Goal: Task Accomplishment & Management: Manage account settings

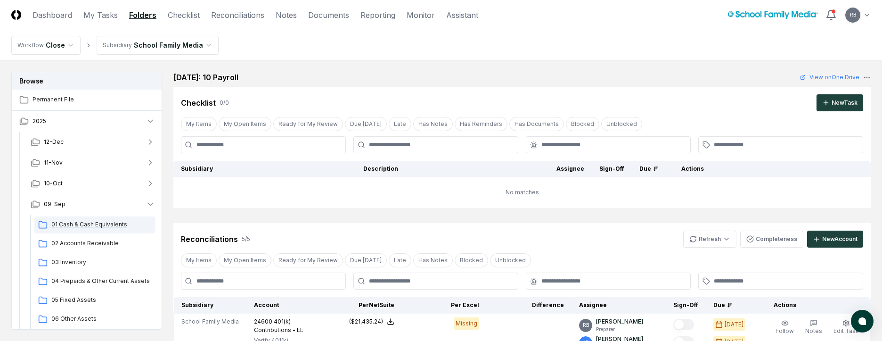
click at [95, 223] on span "01 Cash & Cash Equivalents" at bounding box center [101, 224] width 100 height 8
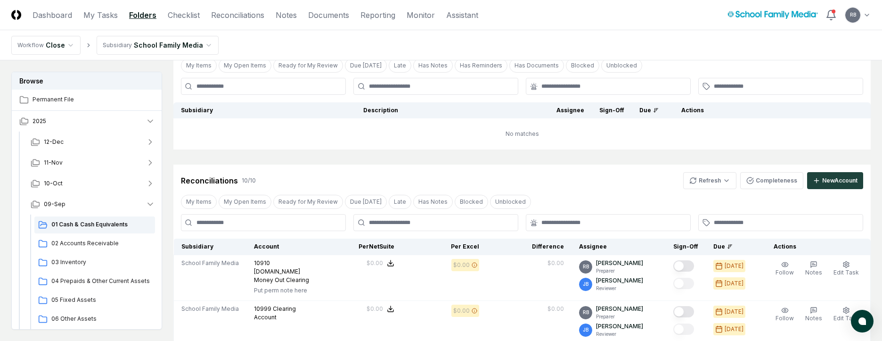
scroll to position [188, 0]
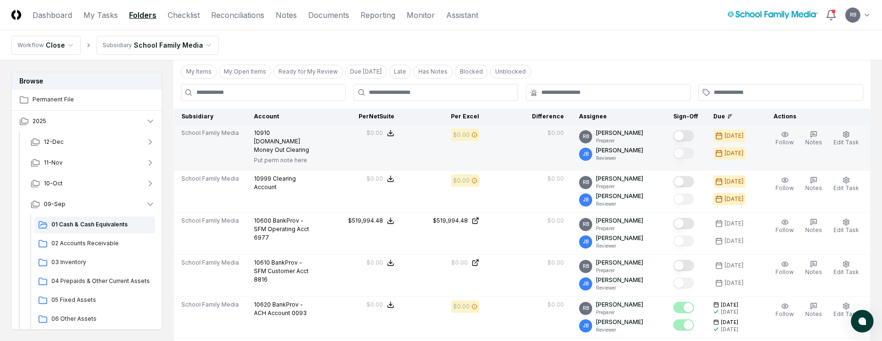
click at [691, 131] on button "Mark complete" at bounding box center [683, 135] width 21 height 11
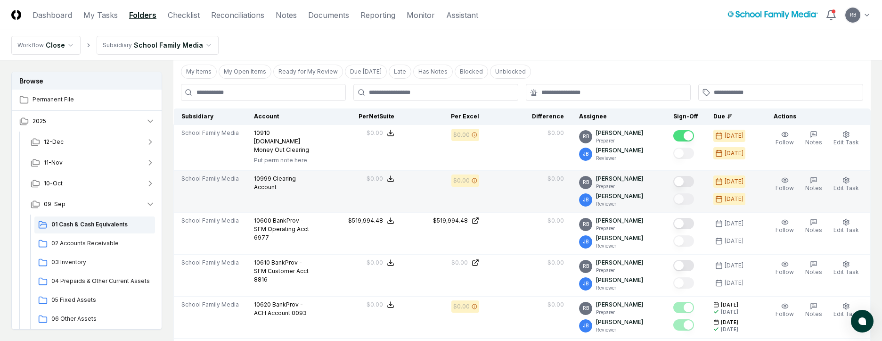
click at [691, 176] on button "Mark complete" at bounding box center [683, 181] width 21 height 11
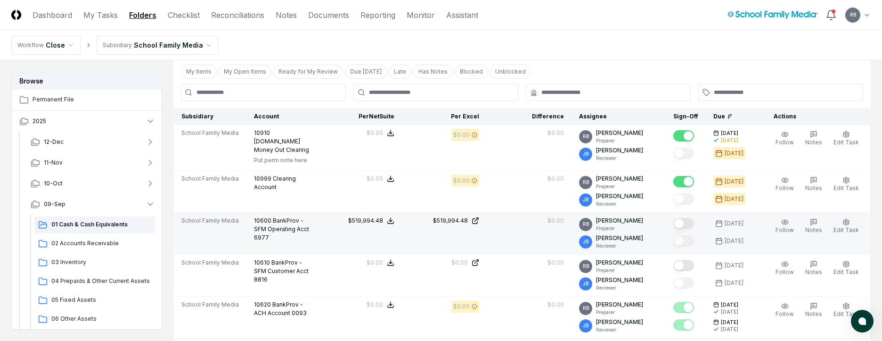
click at [689, 219] on button "Mark complete" at bounding box center [683, 223] width 21 height 11
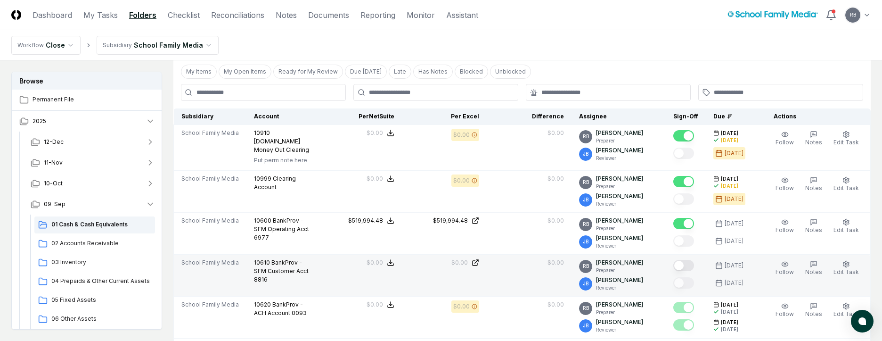
click at [692, 263] on button "Mark complete" at bounding box center [683, 265] width 21 height 11
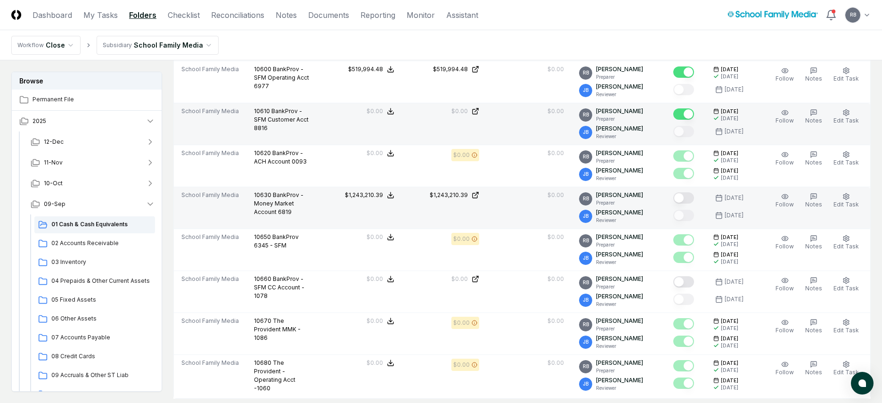
scroll to position [346, 0]
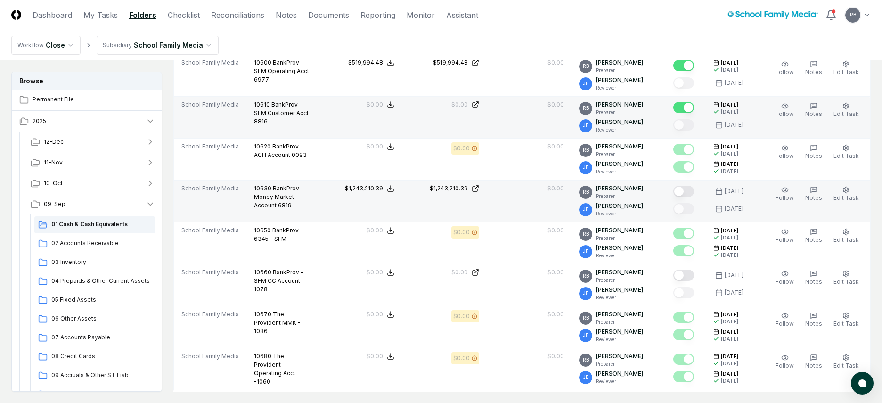
click at [692, 189] on button "Mark complete" at bounding box center [683, 191] width 21 height 11
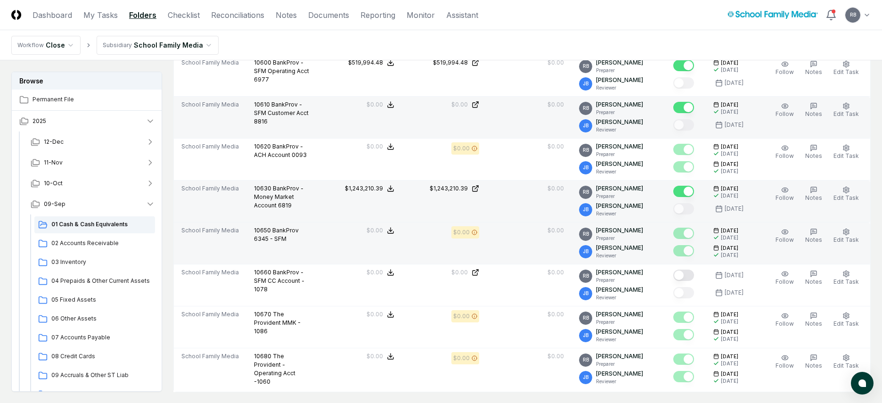
scroll to position [441, 0]
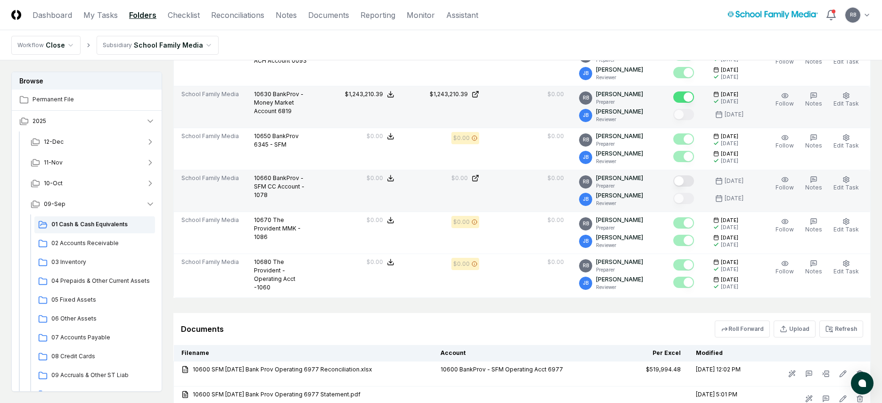
click at [686, 178] on button "Mark complete" at bounding box center [683, 180] width 21 height 11
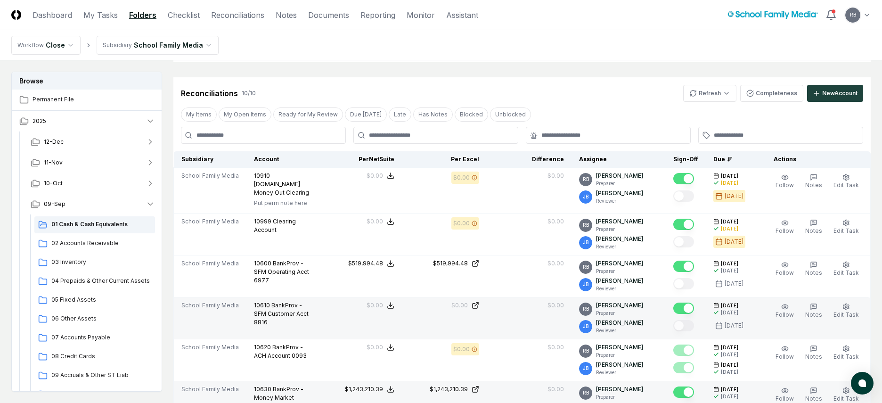
scroll to position [1, 0]
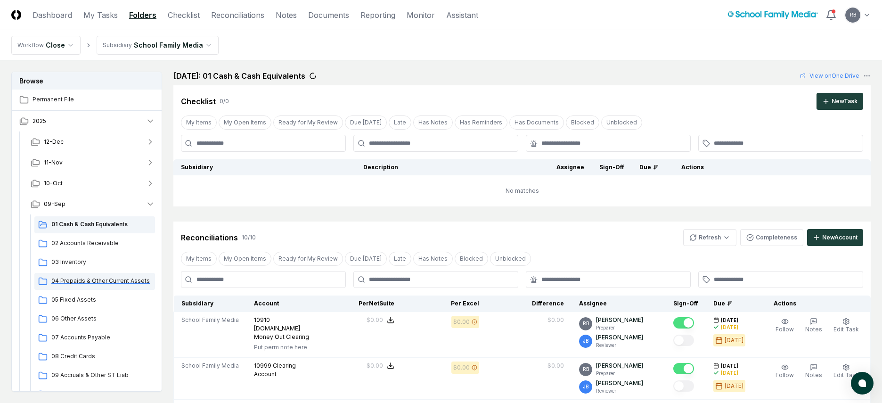
click at [81, 286] on div "04 Prepaids & Other Current Assets" at bounding box center [94, 281] width 121 height 17
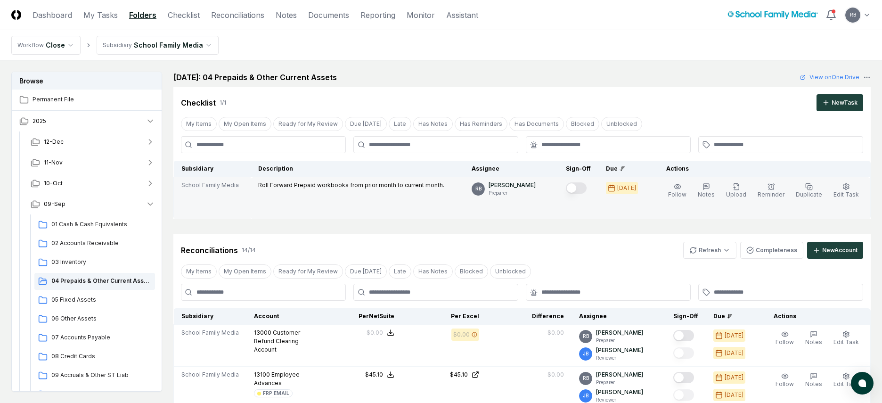
click at [587, 188] on button "Mark complete" at bounding box center [576, 187] width 21 height 11
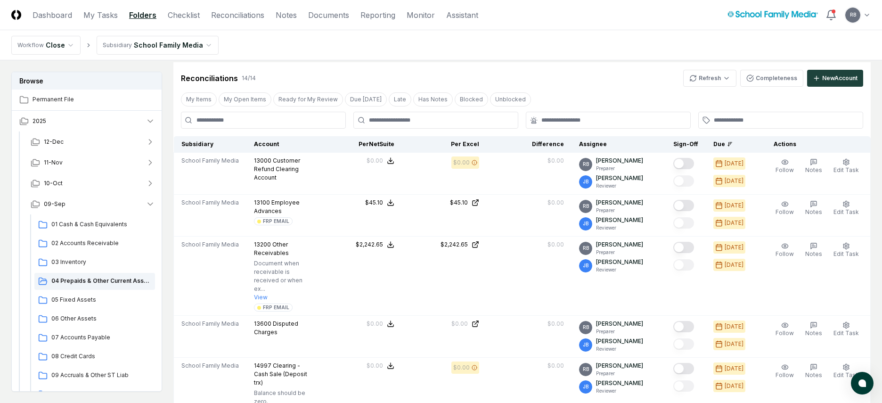
scroll to position [188, 0]
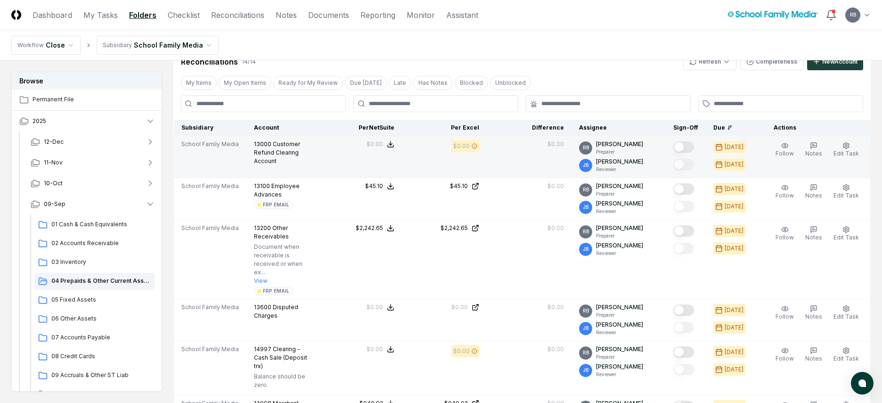
click at [688, 148] on button "Mark complete" at bounding box center [683, 146] width 21 height 11
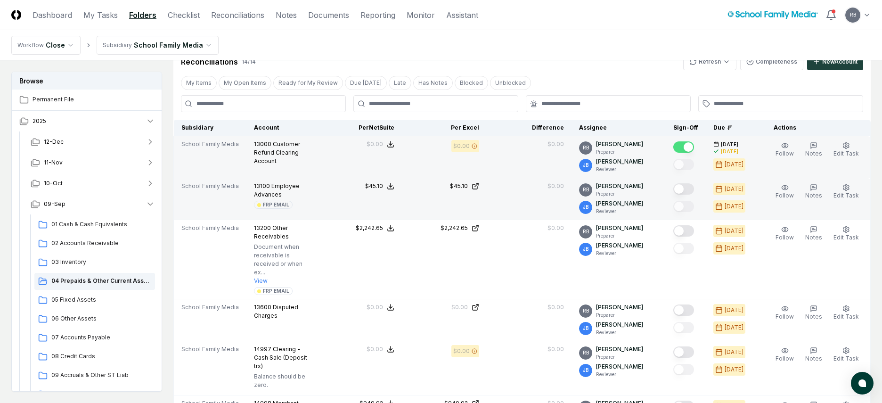
click at [694, 187] on button "Mark complete" at bounding box center [683, 188] width 21 height 11
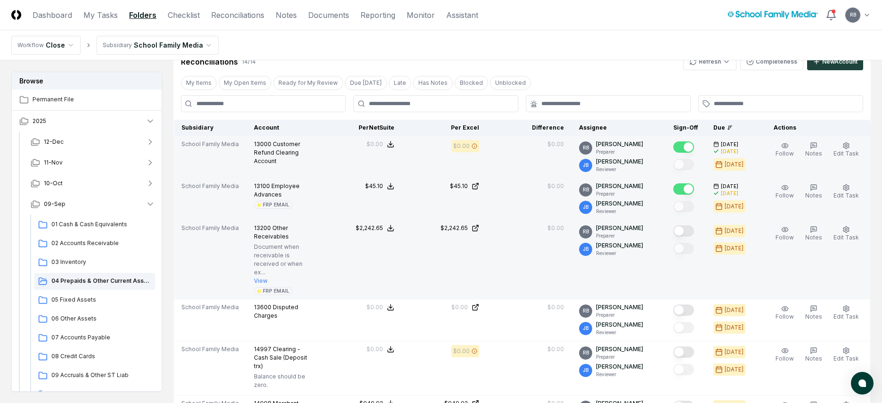
click at [684, 231] on button "Mark complete" at bounding box center [683, 230] width 21 height 11
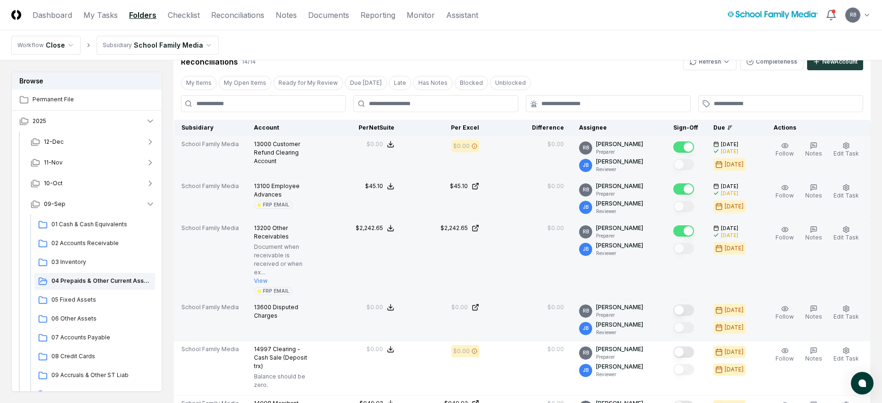
click at [686, 304] on button "Mark complete" at bounding box center [683, 309] width 21 height 11
click at [711, 227] on icon "button" at bounding box center [814, 230] width 8 height 8
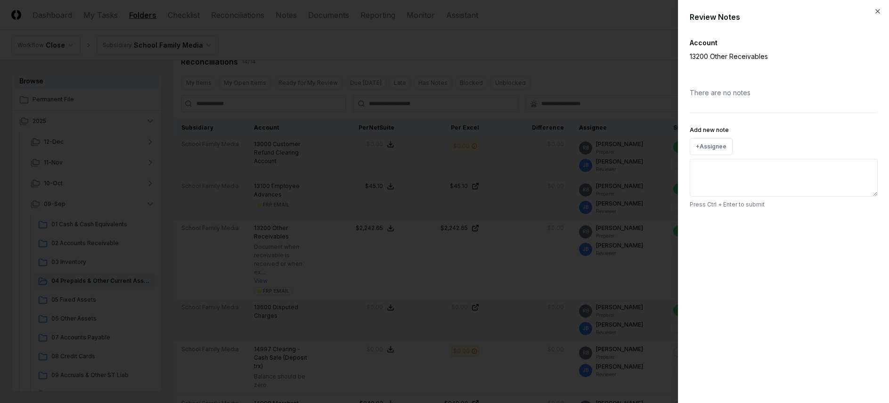
click at [711, 183] on textarea "Add new note" at bounding box center [784, 178] width 188 height 38
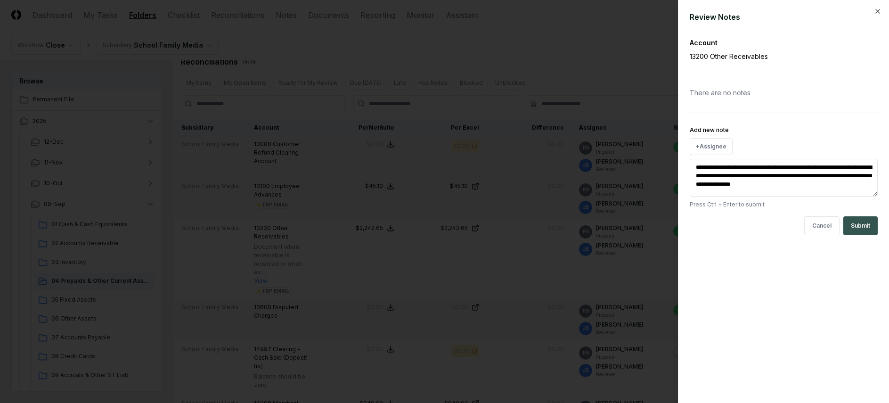
type textarea "**********"
click at [711, 226] on button "Submit" at bounding box center [860, 225] width 34 height 19
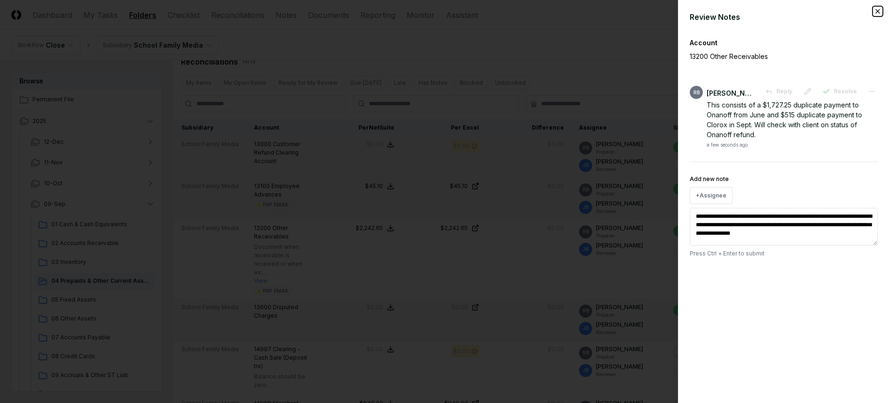
click at [711, 10] on icon "button" at bounding box center [878, 11] width 4 height 4
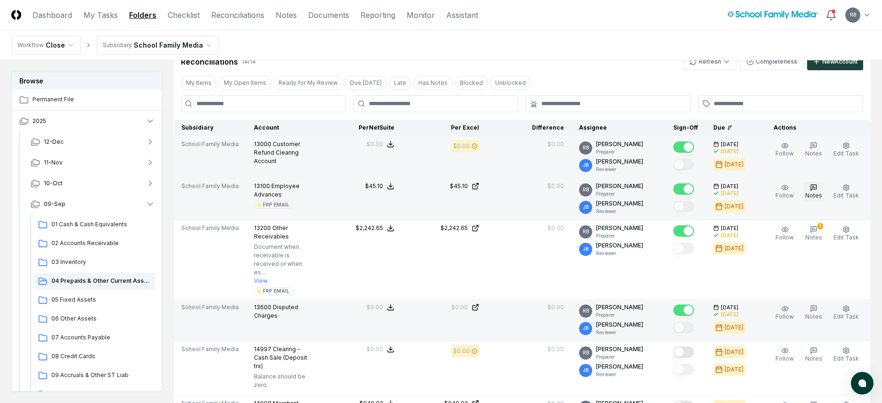
click at [711, 190] on icon "button" at bounding box center [814, 188] width 8 height 8
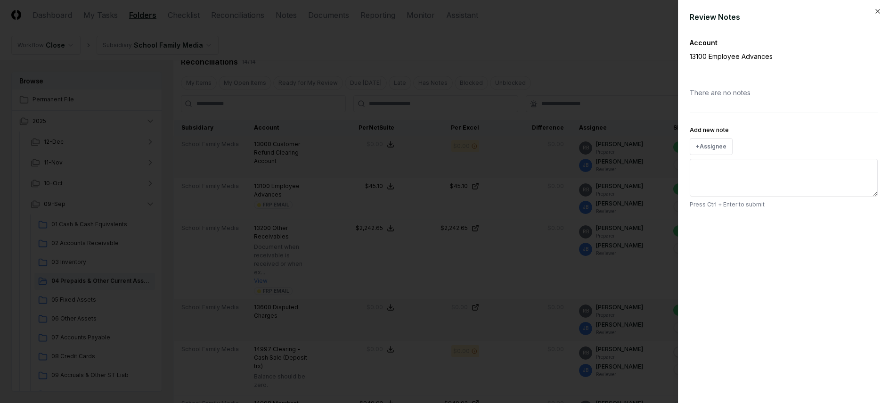
click at [711, 170] on textarea "Add new note" at bounding box center [784, 178] width 188 height 38
type textarea "*"
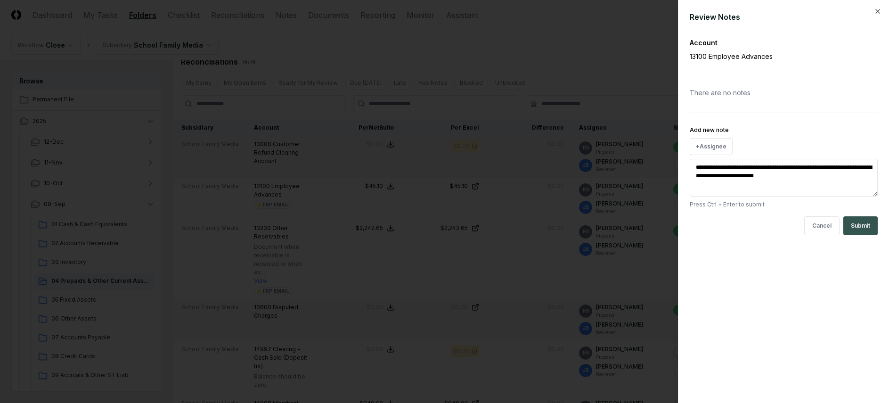
type textarea "**********"
click at [711, 227] on button "Submit" at bounding box center [860, 225] width 34 height 19
click at [711, 9] on icon "button" at bounding box center [878, 12] width 8 height 8
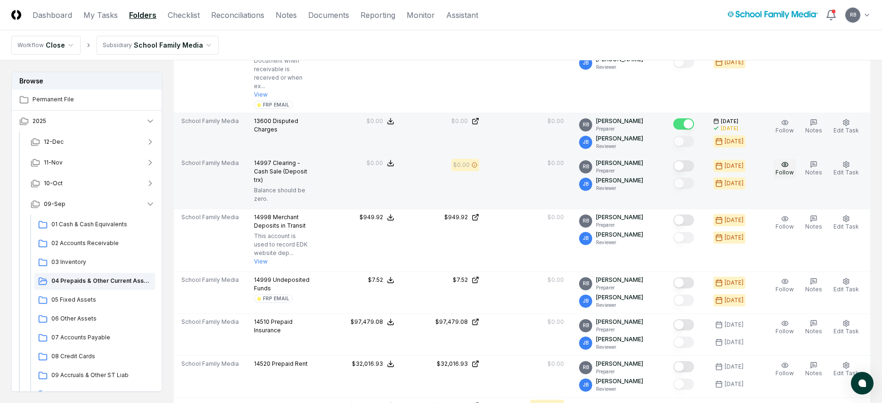
scroll to position [377, 0]
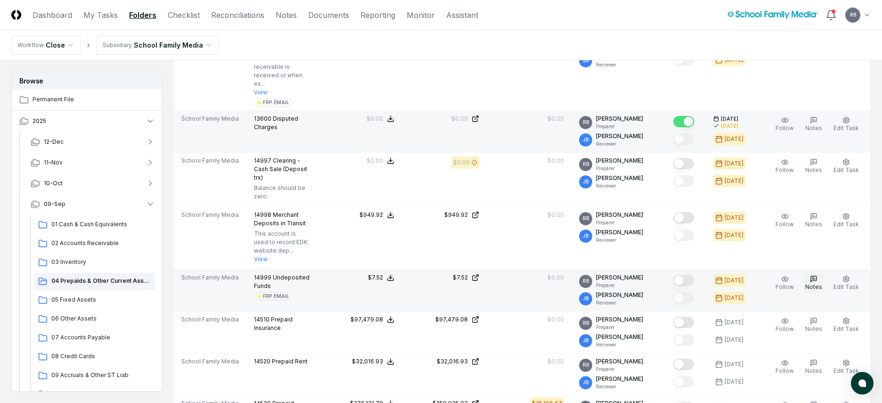
click at [711, 276] on icon "button" at bounding box center [814, 279] width 6 height 6
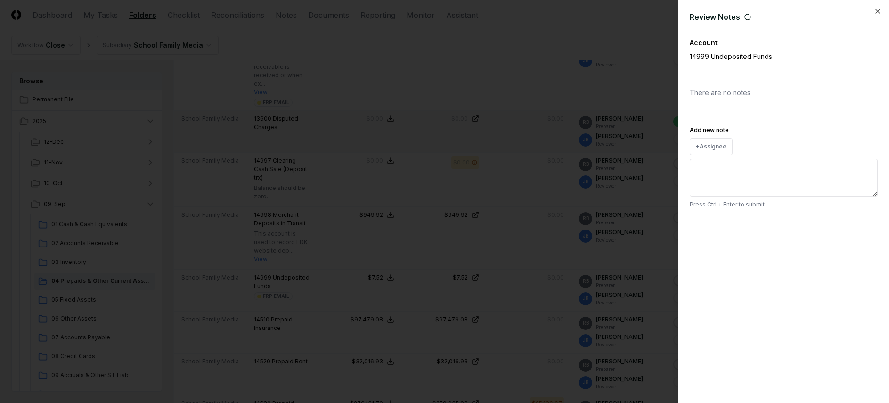
click at [711, 174] on textarea "Add new note" at bounding box center [784, 178] width 188 height 38
paste textarea "**********"
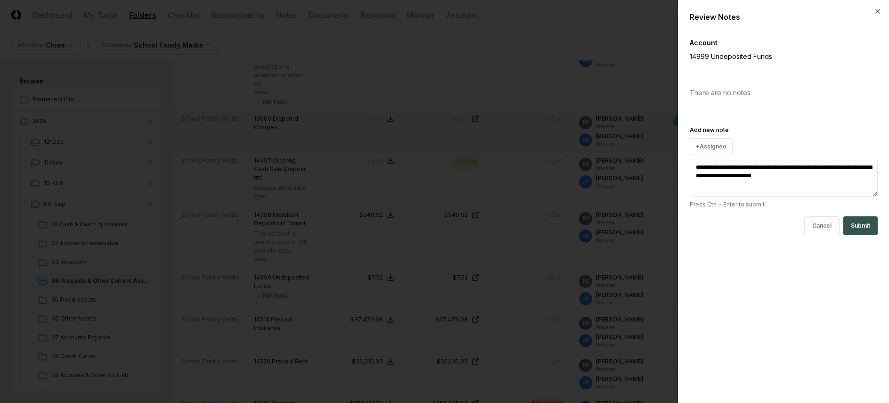
type textarea "**********"
click at [711, 231] on button "Submit" at bounding box center [860, 225] width 34 height 19
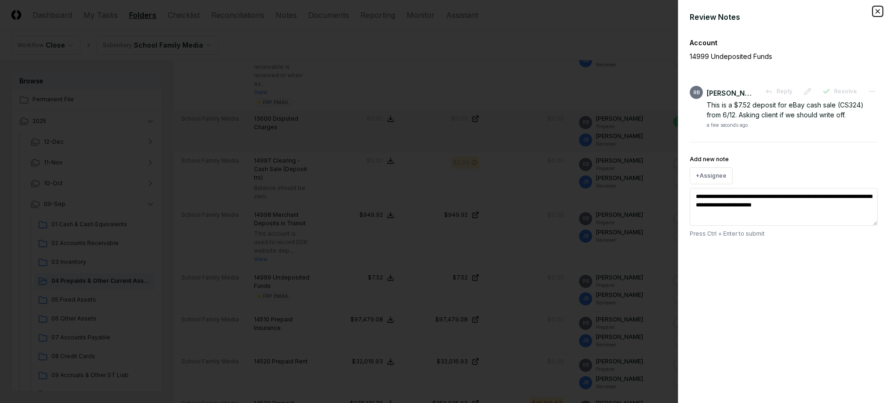
click at [711, 13] on icon "button" at bounding box center [878, 12] width 8 height 8
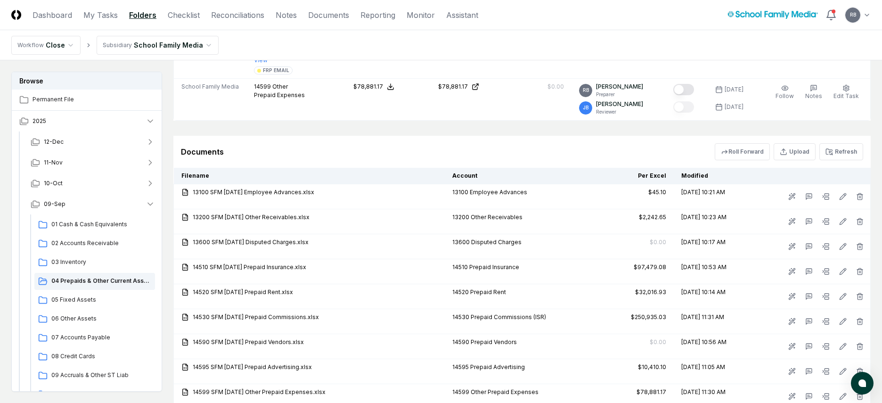
scroll to position [942, 0]
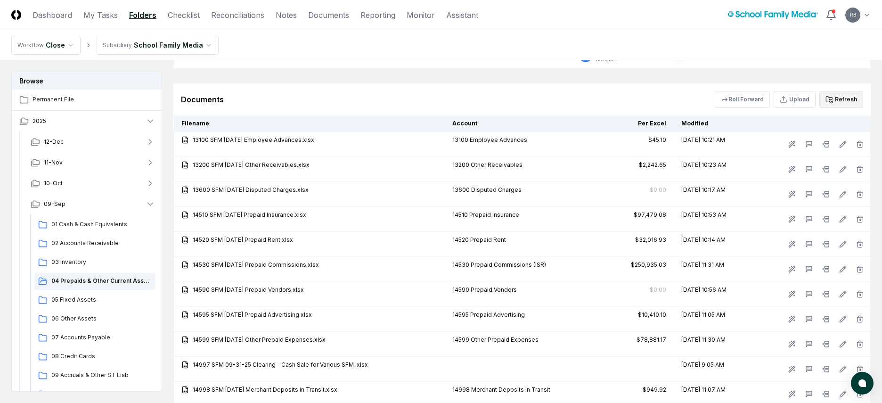
click at [711, 96] on icon at bounding box center [830, 100] width 8 height 8
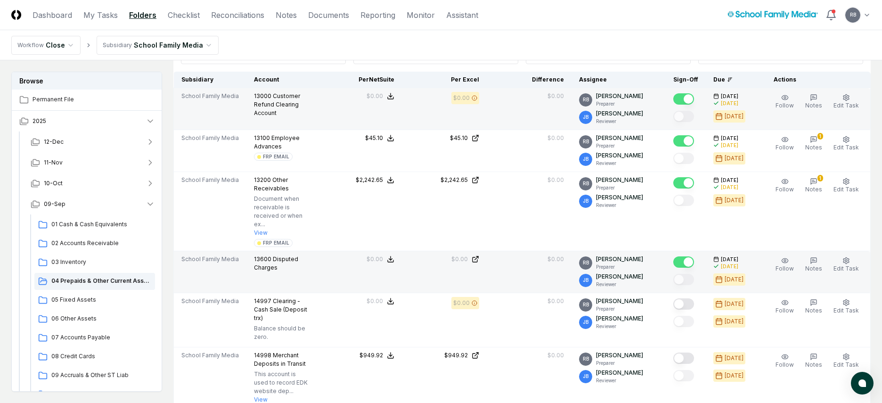
scroll to position [283, 0]
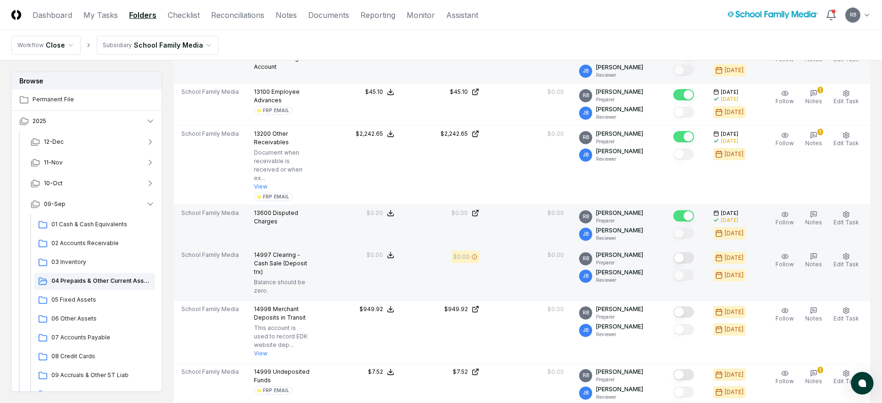
click at [690, 252] on button "Mark complete" at bounding box center [683, 257] width 21 height 11
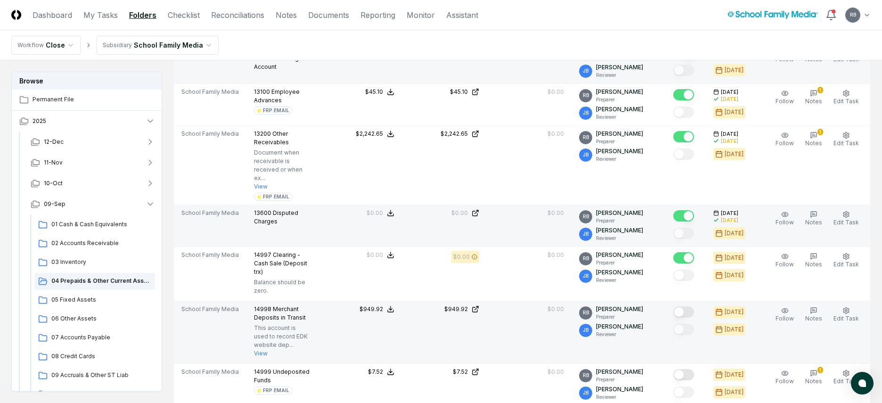
click at [691, 306] on button "Mark complete" at bounding box center [683, 311] width 21 height 11
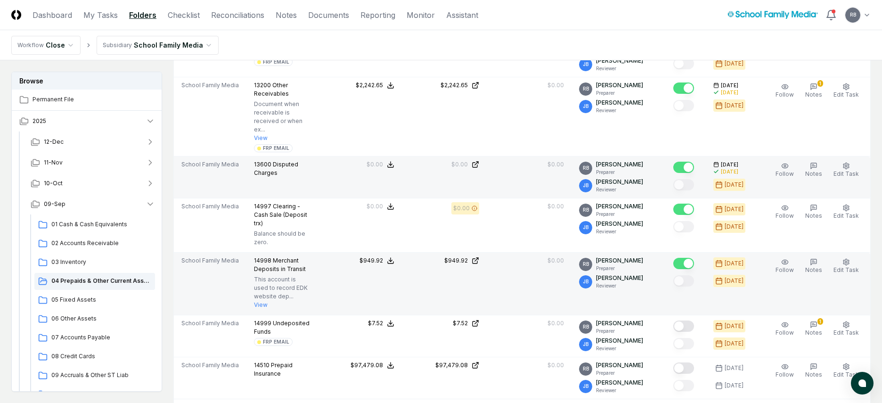
scroll to position [424, 0]
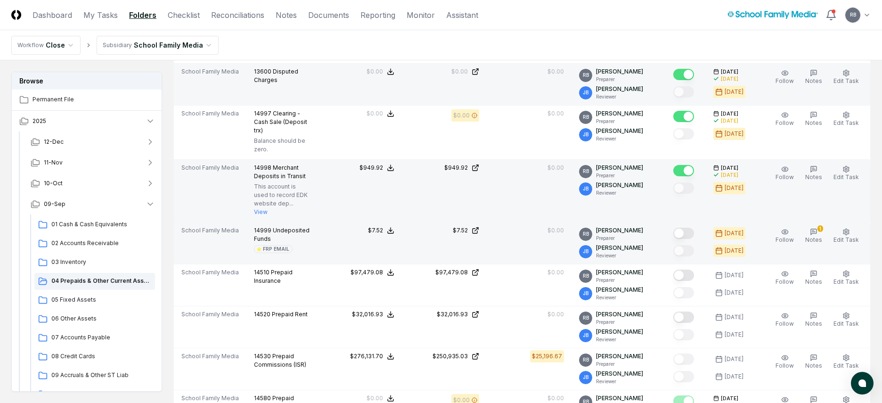
click at [688, 228] on button "Mark complete" at bounding box center [683, 233] width 21 height 11
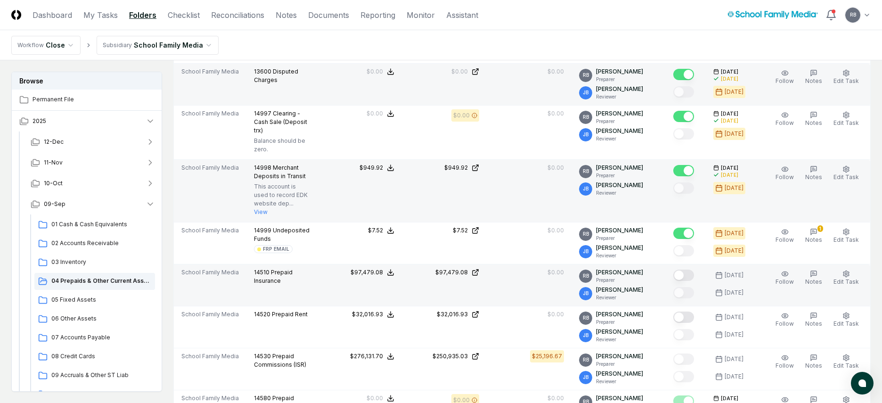
click at [687, 270] on button "Mark complete" at bounding box center [683, 275] width 21 height 11
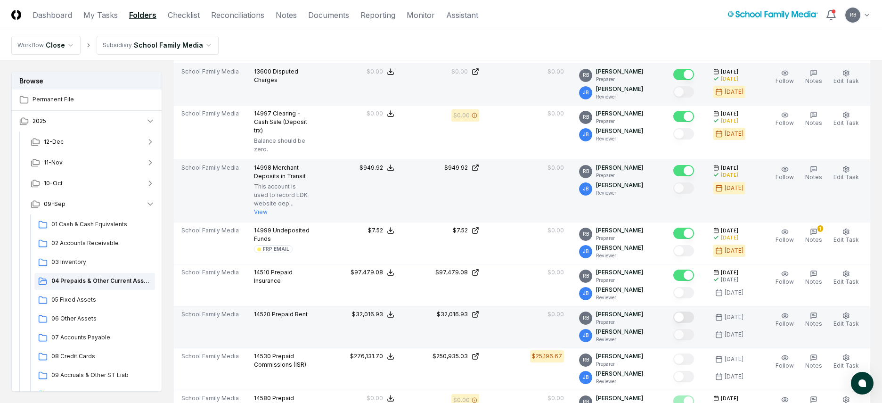
click at [691, 311] on button "Mark complete" at bounding box center [683, 316] width 21 height 11
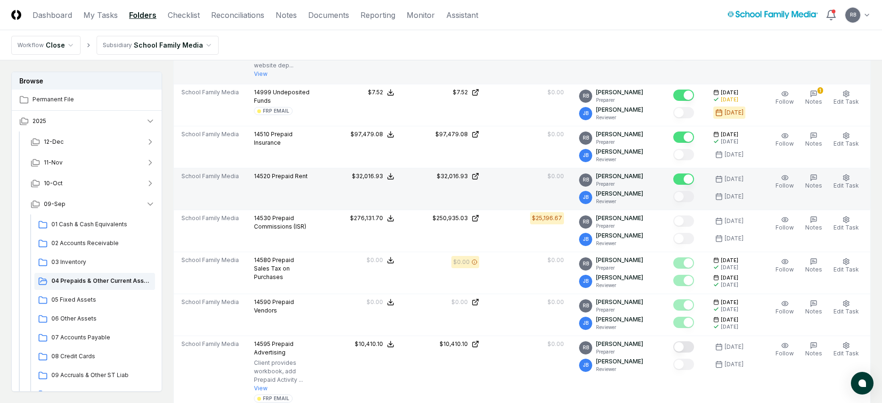
scroll to position [613, 0]
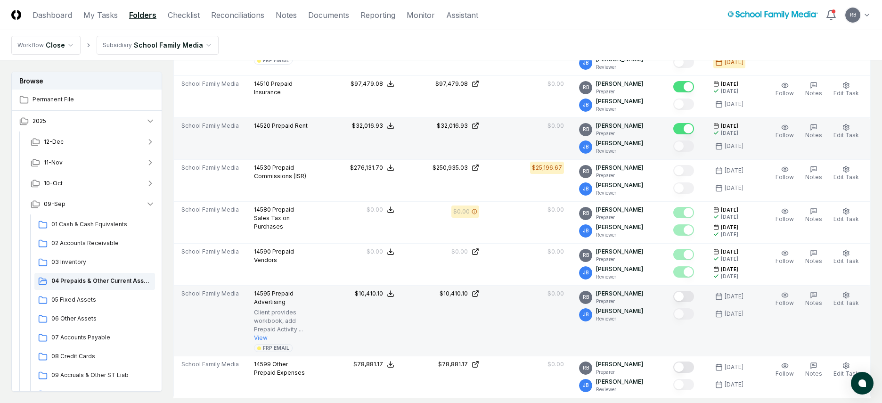
click at [692, 291] on button "Mark complete" at bounding box center [683, 296] width 21 height 11
click at [711, 291] on icon "button" at bounding box center [814, 295] width 8 height 8
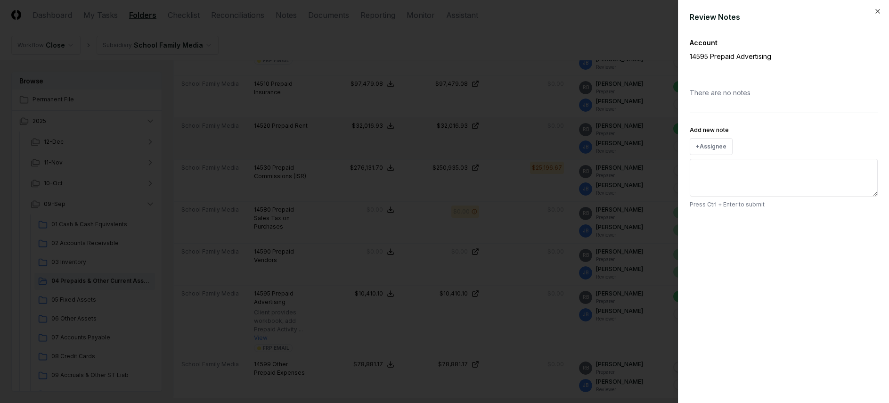
click at [711, 167] on textarea "Add new note" at bounding box center [784, 178] width 188 height 38
type textarea "**********"
click at [711, 228] on button "Submit" at bounding box center [860, 225] width 34 height 19
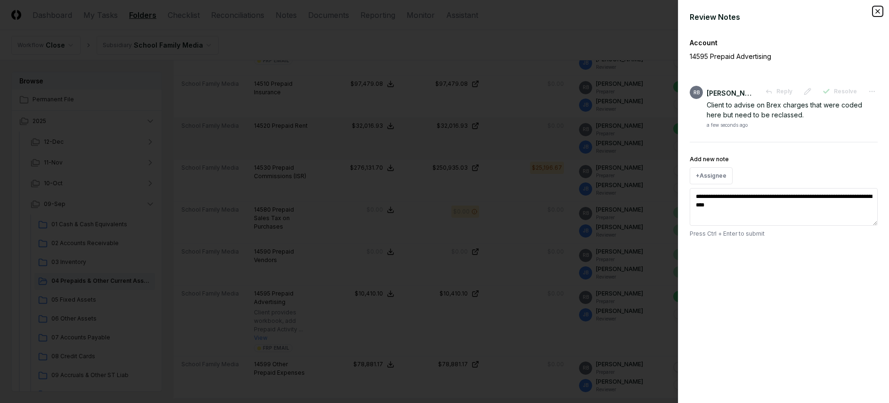
click at [711, 10] on icon "button" at bounding box center [878, 12] width 8 height 8
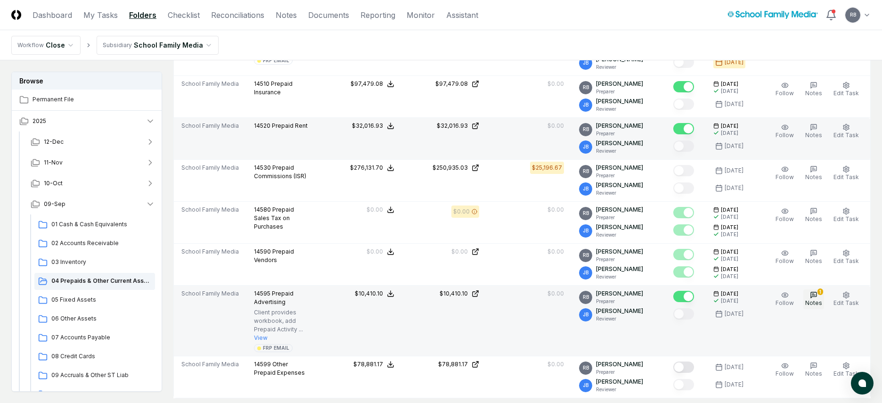
click at [711, 291] on icon "button" at bounding box center [814, 295] width 8 height 8
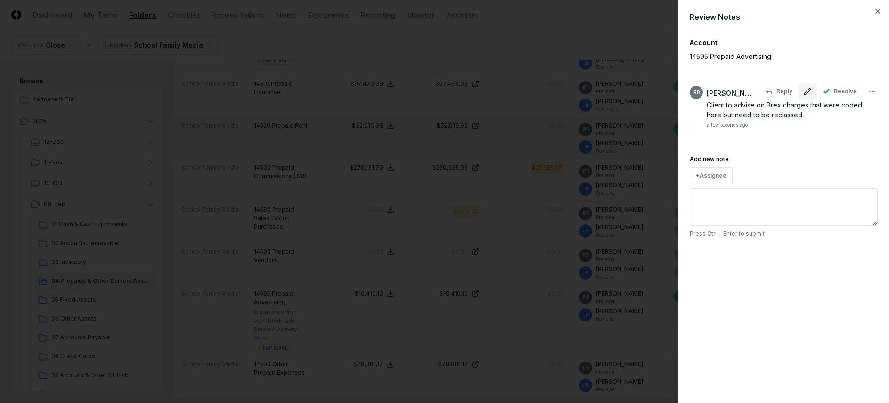
click at [711, 89] on button at bounding box center [807, 91] width 19 height 17
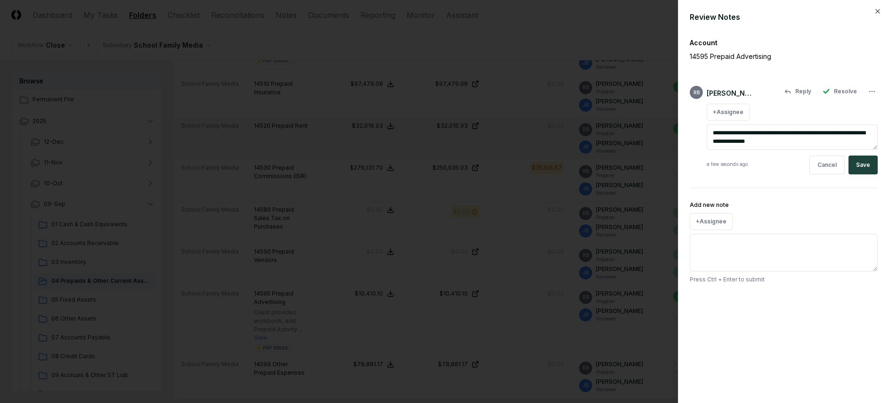
click at [711, 133] on textarea "**********" at bounding box center [792, 136] width 171 height 25
type textarea "**********"
click at [711, 165] on button "Save" at bounding box center [863, 165] width 29 height 19
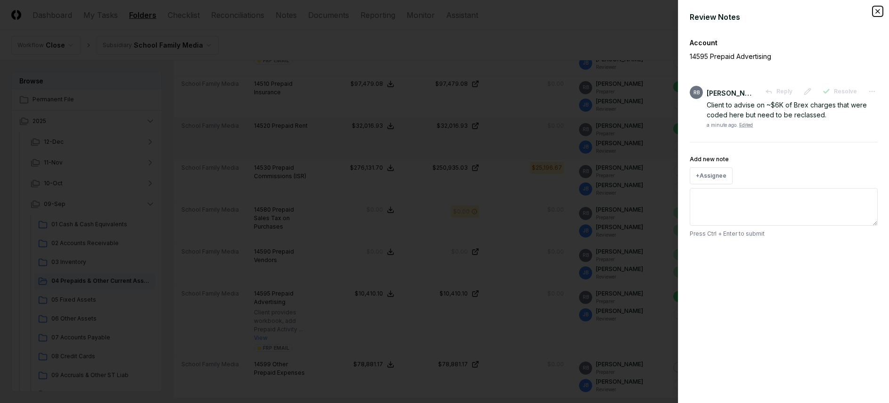
click at [711, 13] on icon "button" at bounding box center [878, 11] width 4 height 4
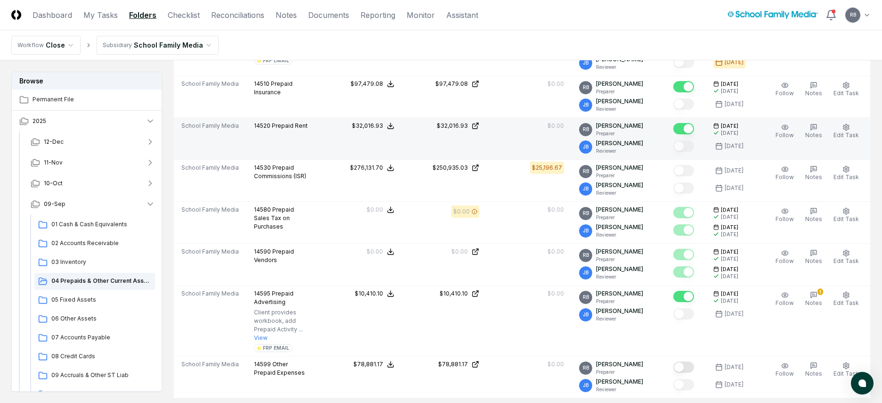
scroll to position [707, 0]
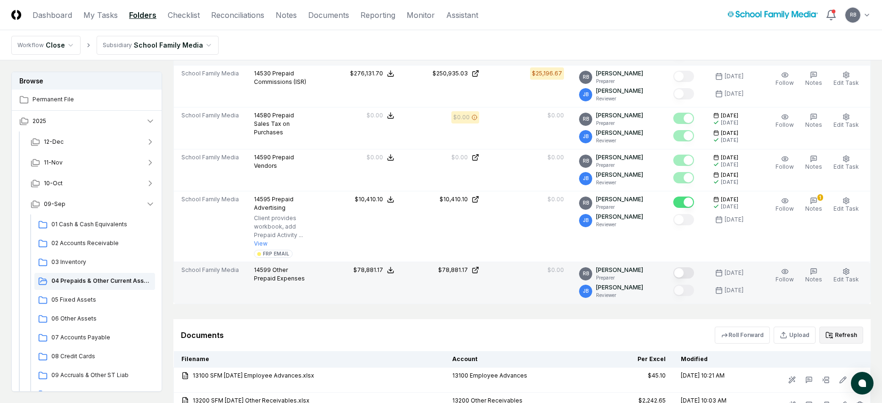
click at [693, 267] on button "Mark complete" at bounding box center [683, 272] width 21 height 11
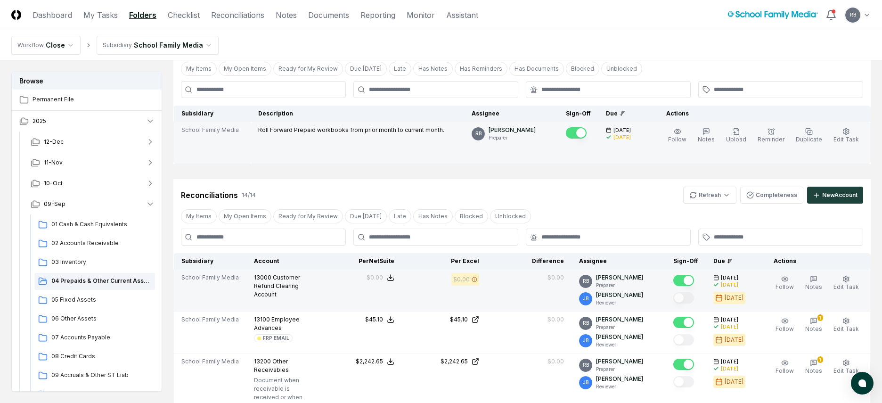
scroll to position [141, 0]
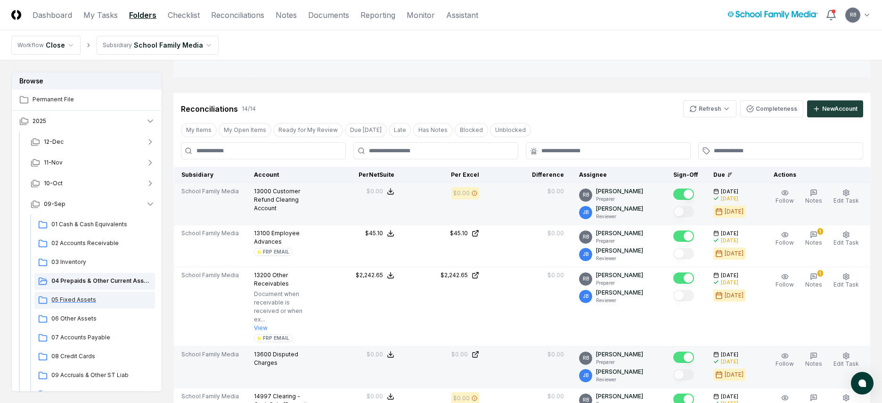
click at [77, 302] on span "05 Fixed Assets" at bounding box center [101, 299] width 100 height 8
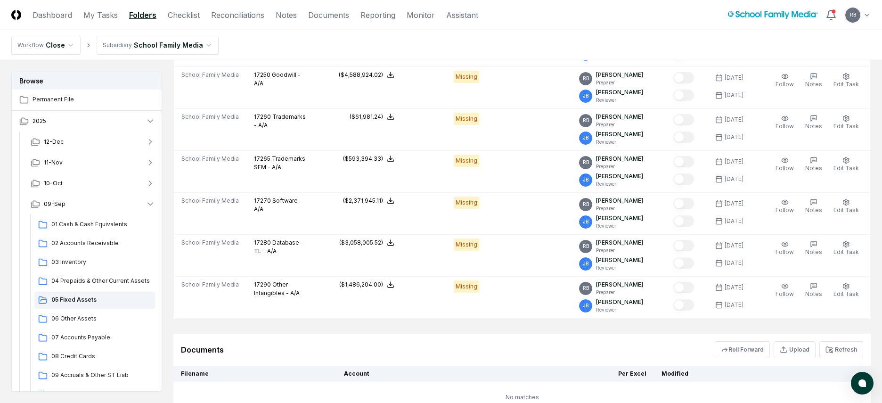
scroll to position [1090, 0]
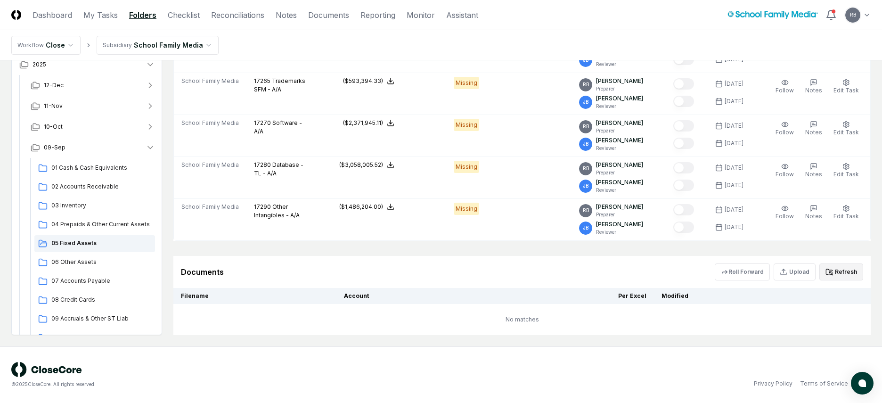
click at [711, 268] on button "Refresh" at bounding box center [841, 271] width 44 height 17
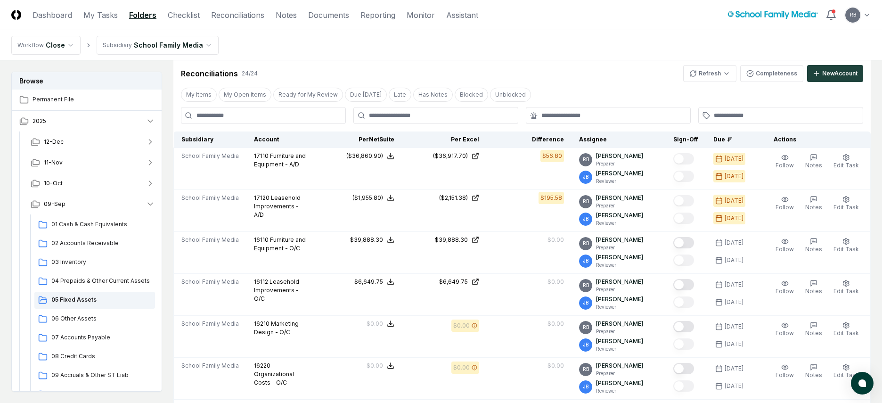
scroll to position [7, 0]
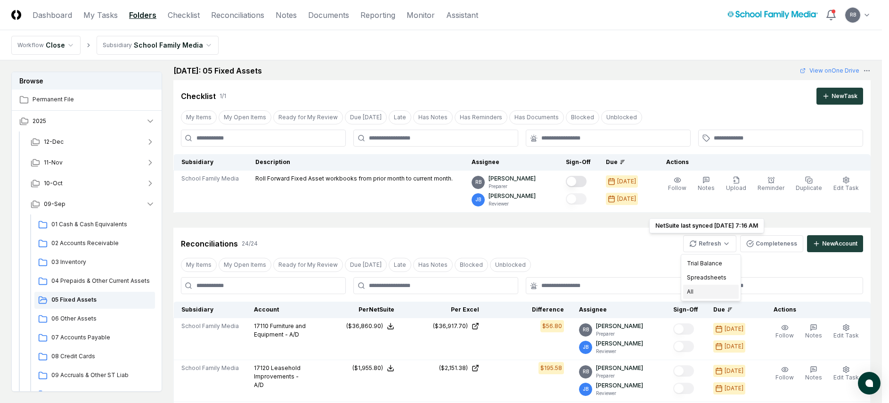
click at [692, 288] on div "All" at bounding box center [711, 292] width 56 height 14
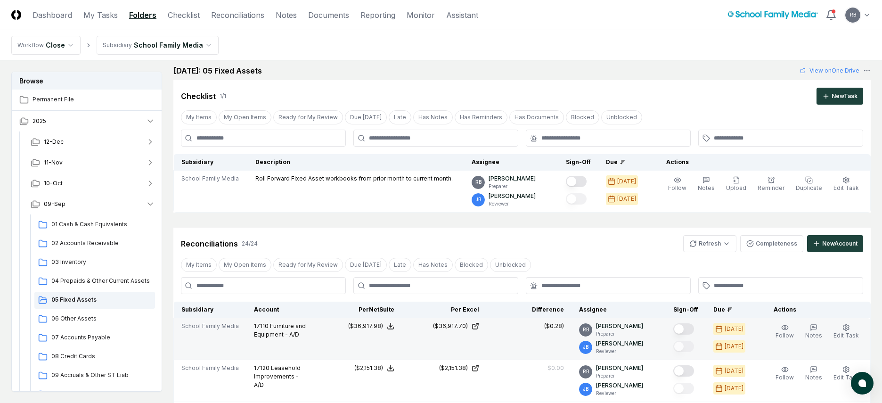
click at [690, 321] on button "Mark complete" at bounding box center [683, 328] width 21 height 11
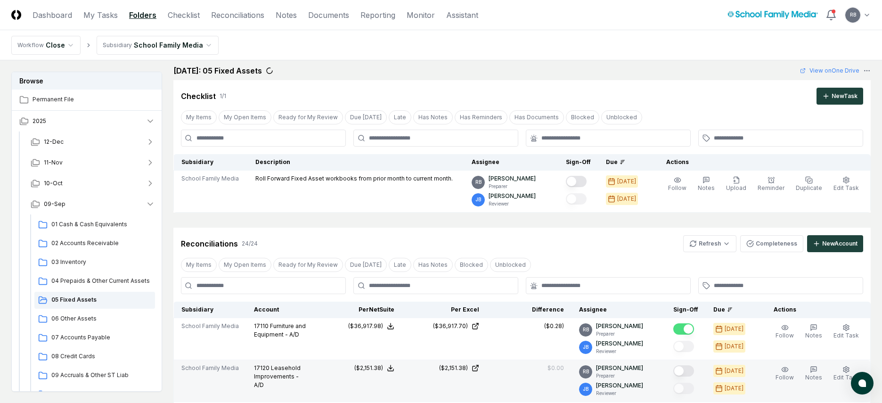
click at [688, 321] on button "Mark complete" at bounding box center [683, 370] width 21 height 11
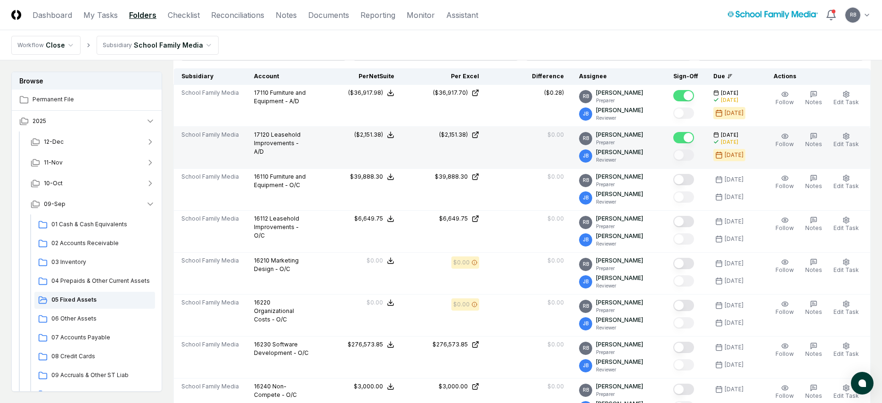
scroll to position [242, 0]
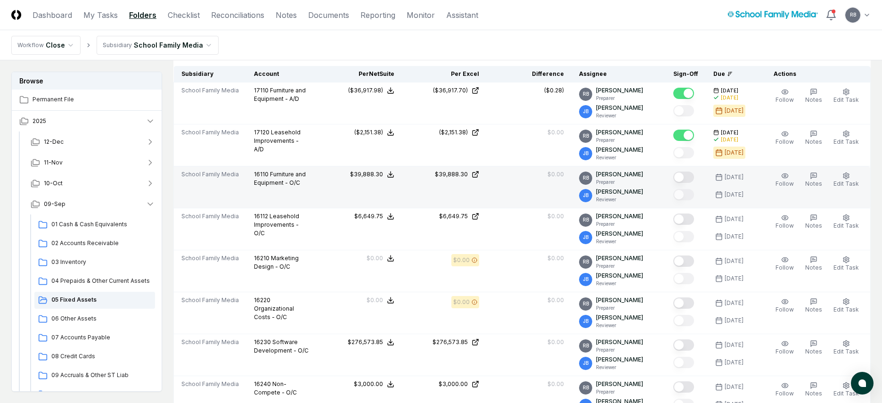
click at [690, 178] on button "Mark complete" at bounding box center [683, 177] width 21 height 11
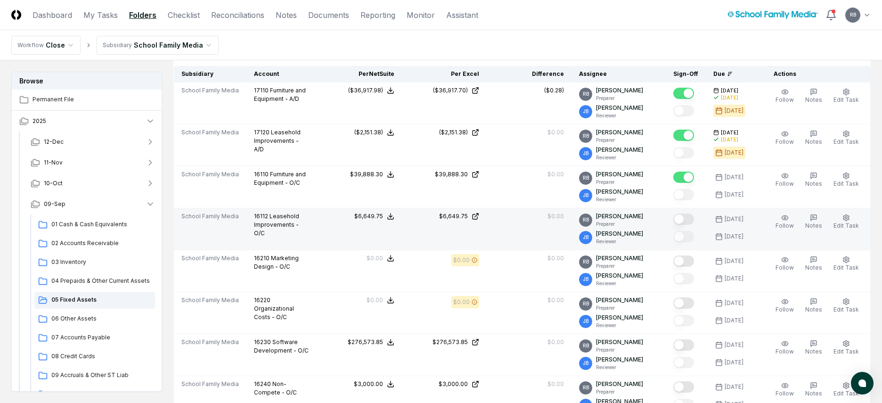
click at [687, 216] on button "Mark complete" at bounding box center [683, 218] width 21 height 11
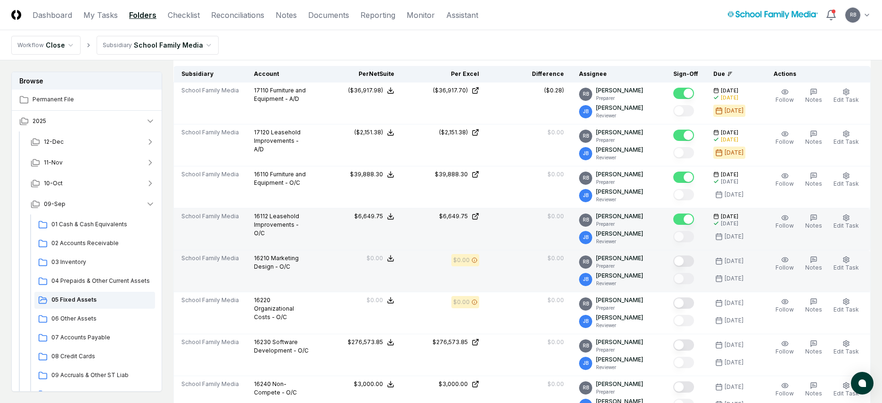
click at [691, 260] on button "Mark complete" at bounding box center [683, 260] width 21 height 11
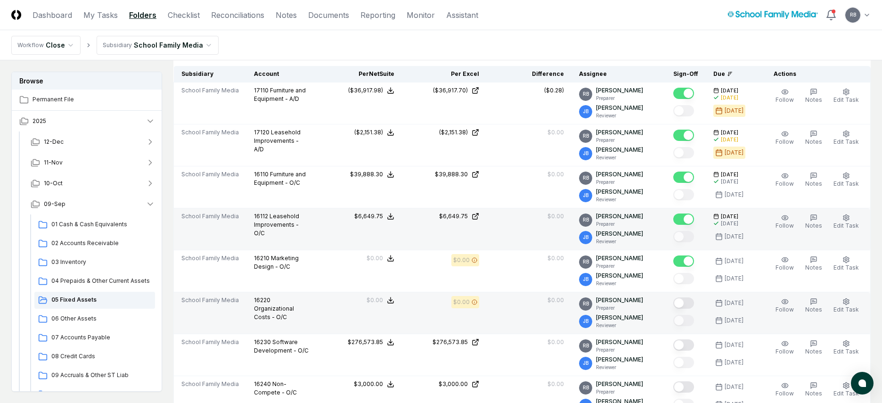
click at [691, 300] on button "Mark complete" at bounding box center [683, 302] width 21 height 11
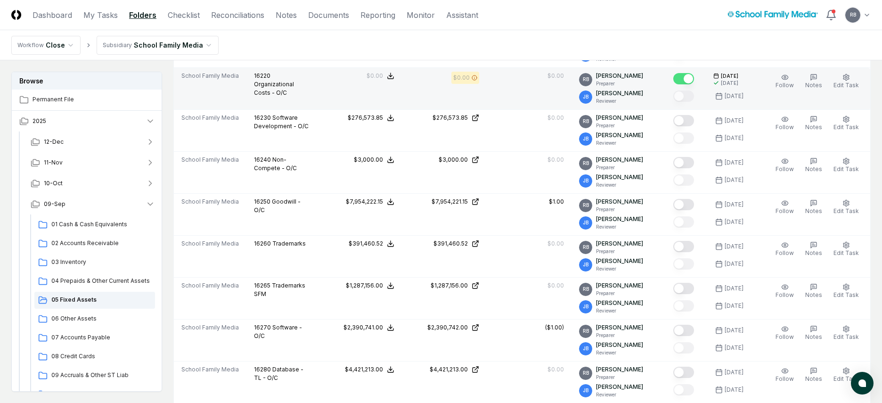
scroll to position [478, 0]
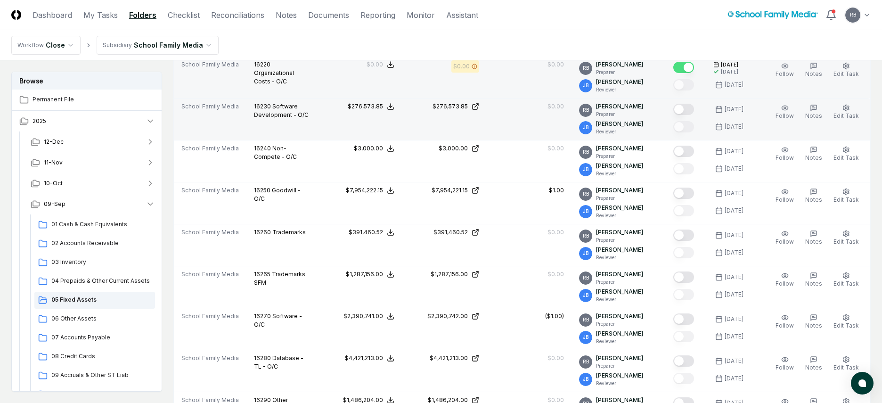
click at [689, 109] on button "Mark complete" at bounding box center [683, 109] width 21 height 11
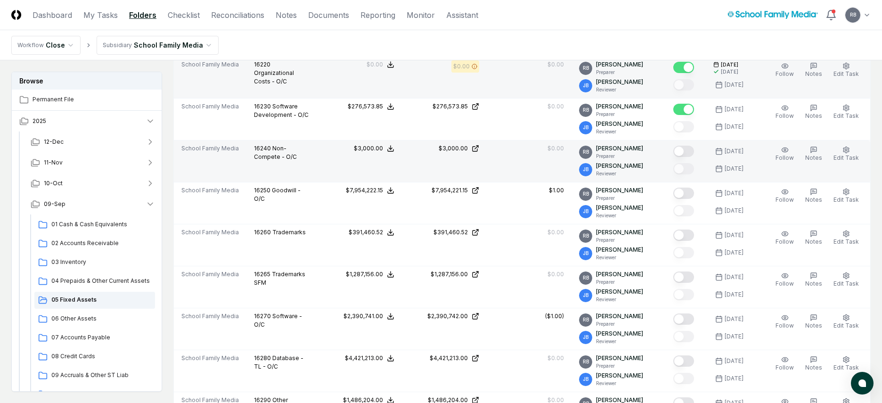
click at [689, 150] on button "Mark complete" at bounding box center [683, 151] width 21 height 11
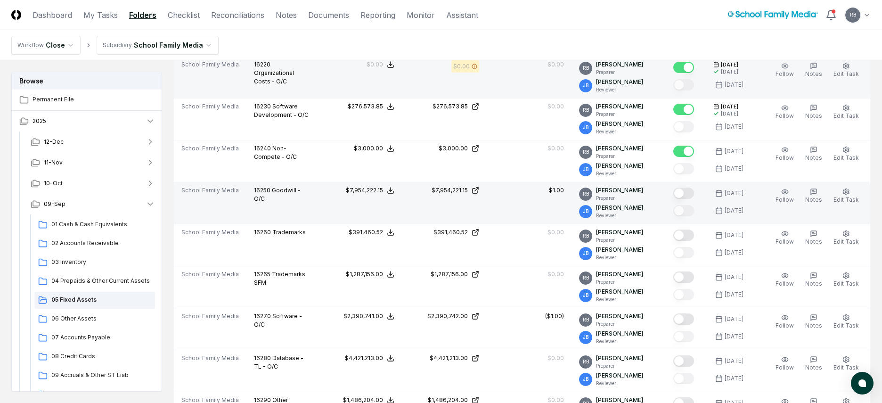
click at [693, 193] on button "Mark complete" at bounding box center [683, 193] width 21 height 11
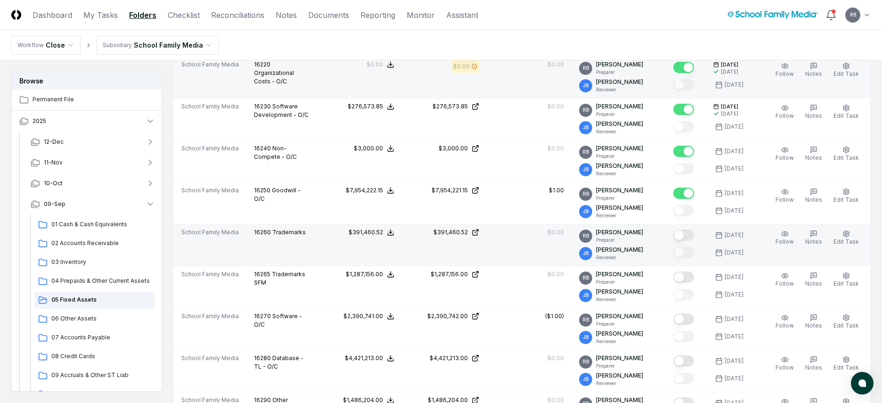
click at [691, 235] on button "Mark complete" at bounding box center [683, 234] width 21 height 11
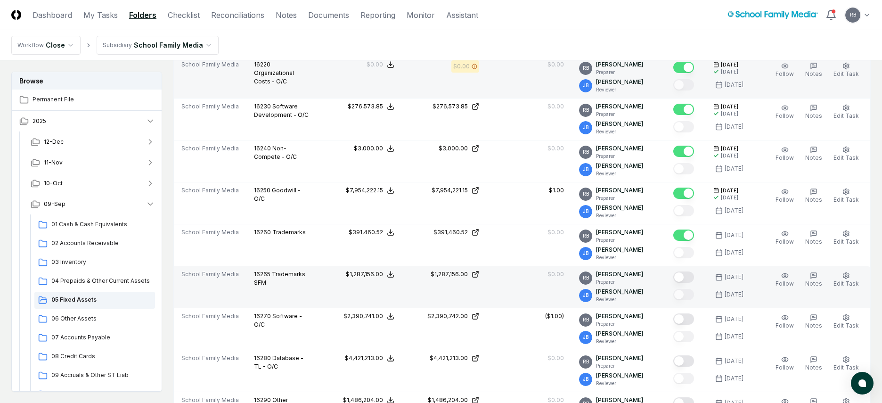
click at [692, 278] on button "Mark complete" at bounding box center [683, 276] width 21 height 11
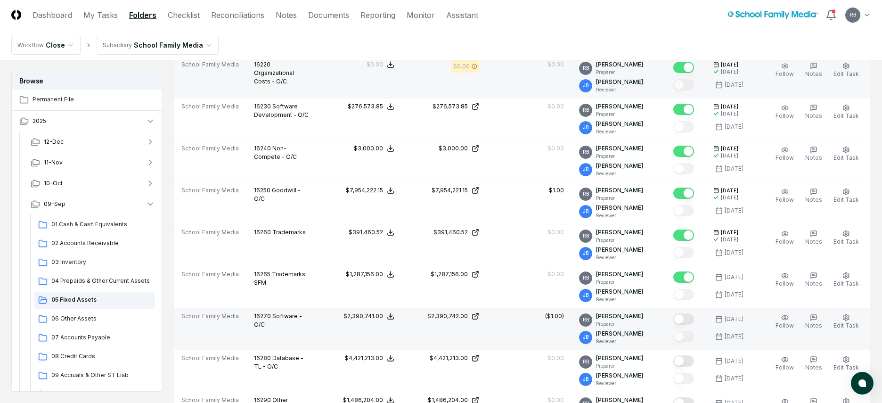
click at [688, 320] on button "Mark complete" at bounding box center [683, 318] width 21 height 11
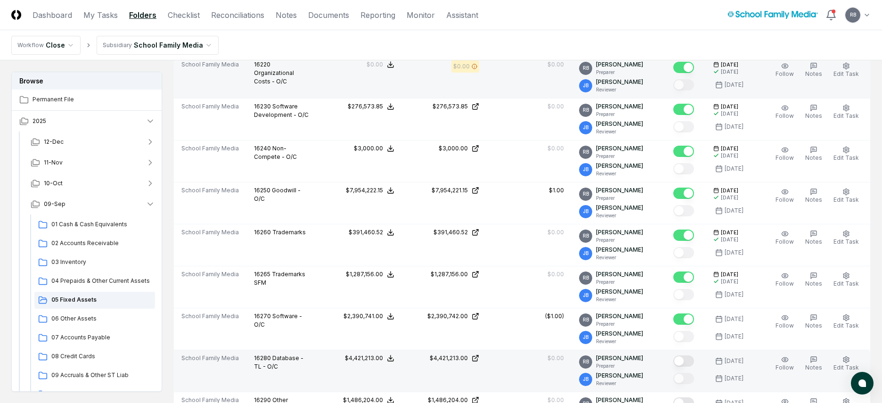
click at [691, 321] on button "Mark complete" at bounding box center [683, 360] width 21 height 11
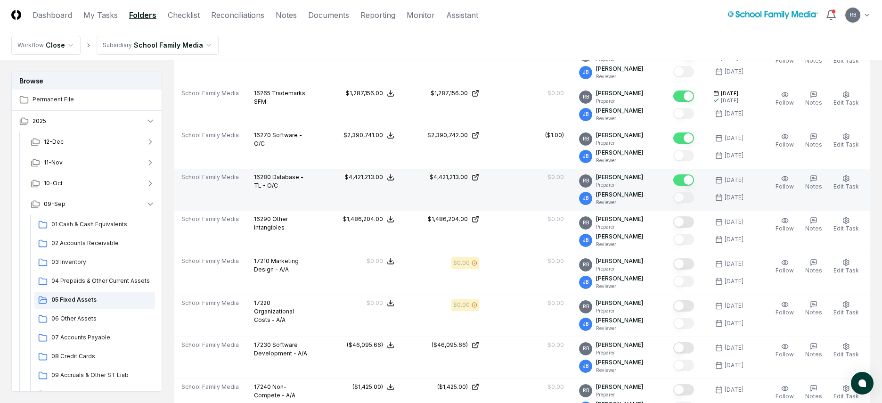
scroll to position [666, 0]
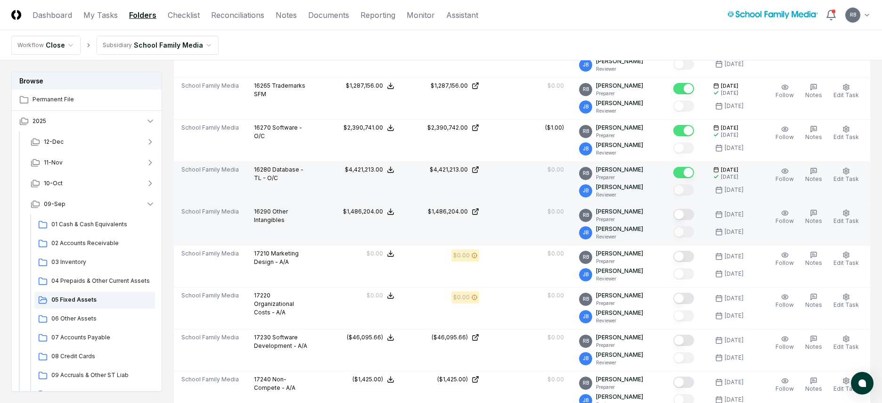
click at [687, 215] on button "Mark complete" at bounding box center [683, 214] width 21 height 11
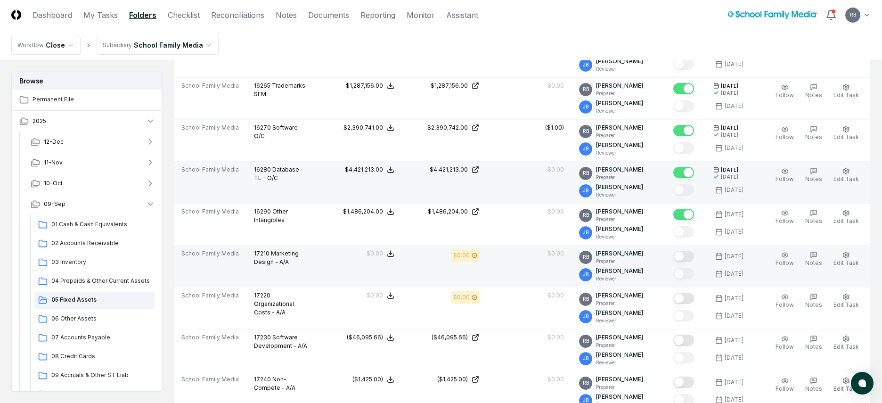
click at [688, 254] on button "Mark complete" at bounding box center [683, 256] width 21 height 11
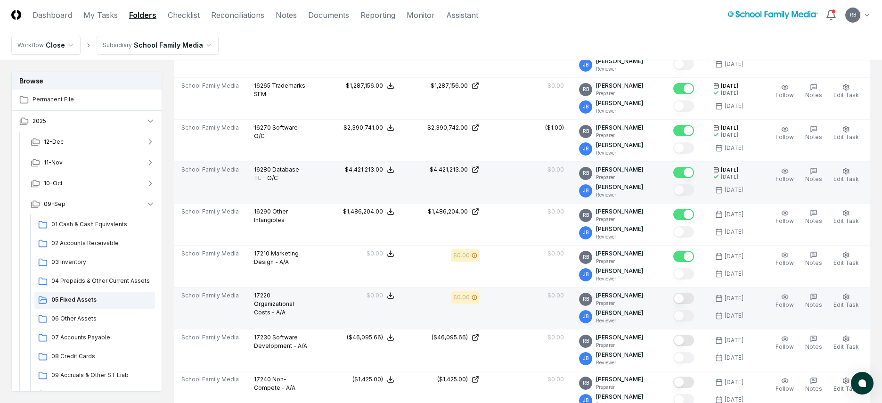
click at [691, 296] on button "Mark complete" at bounding box center [683, 298] width 21 height 11
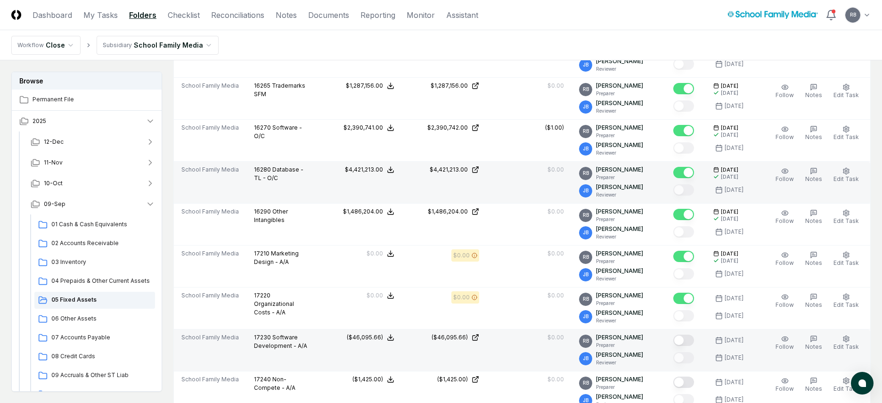
click at [693, 321] on button "Mark complete" at bounding box center [683, 340] width 21 height 11
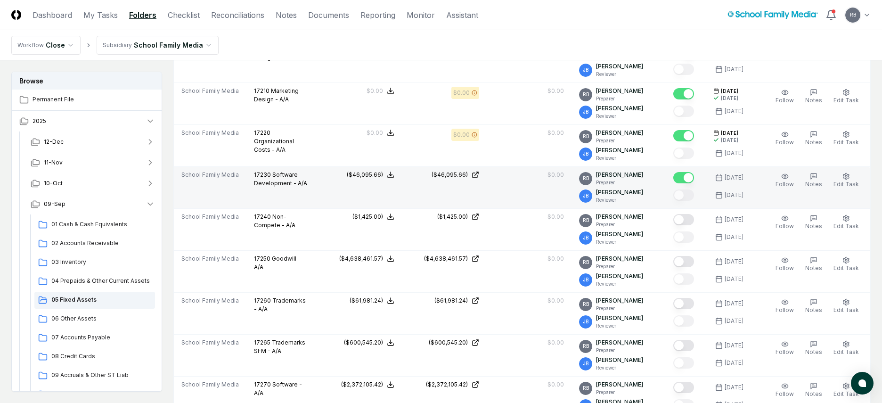
scroll to position [855, 0]
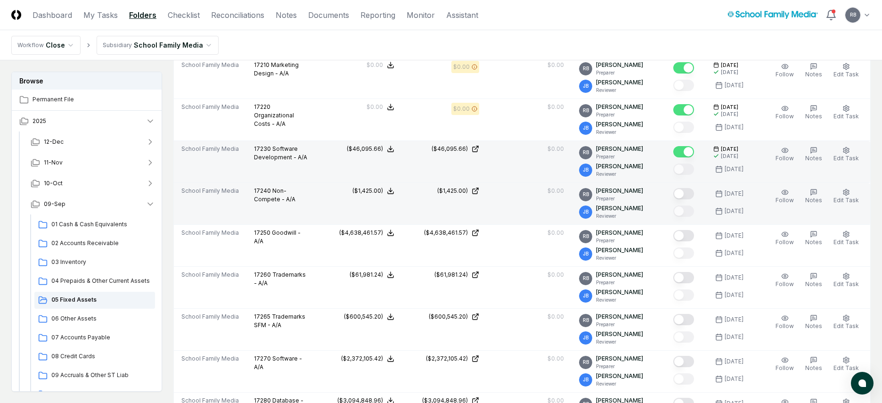
click at [690, 192] on button "Mark complete" at bounding box center [683, 193] width 21 height 11
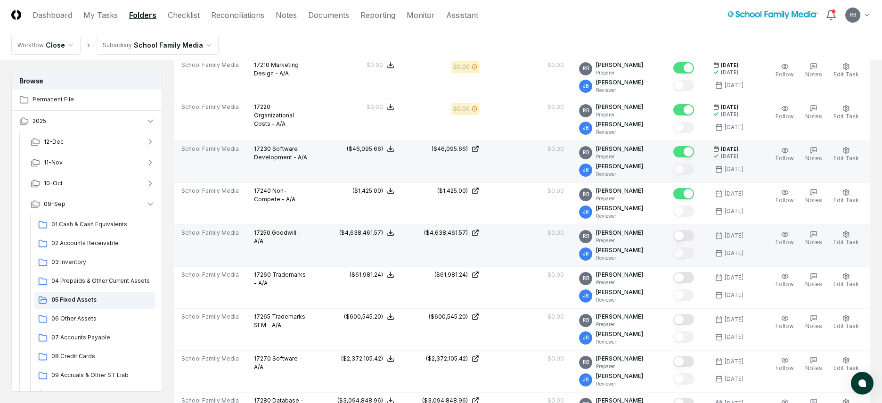
click at [686, 235] on button "Mark complete" at bounding box center [683, 235] width 21 height 11
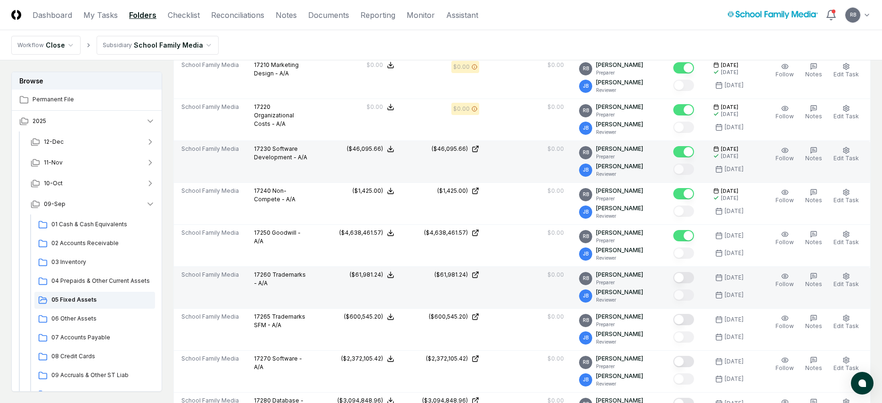
click at [688, 277] on button "Mark complete" at bounding box center [683, 277] width 21 height 11
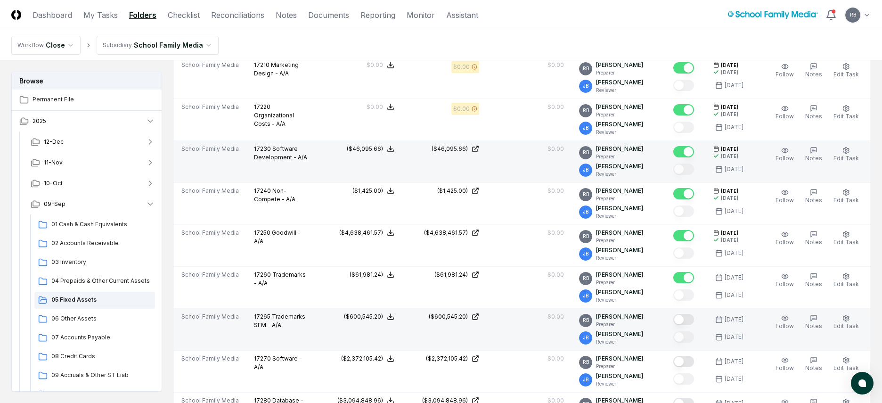
click at [693, 321] on button "Mark complete" at bounding box center [683, 319] width 21 height 11
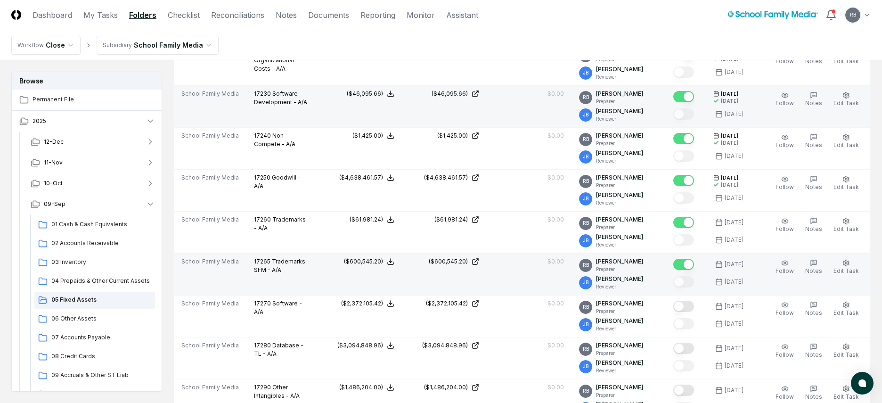
scroll to position [1043, 0]
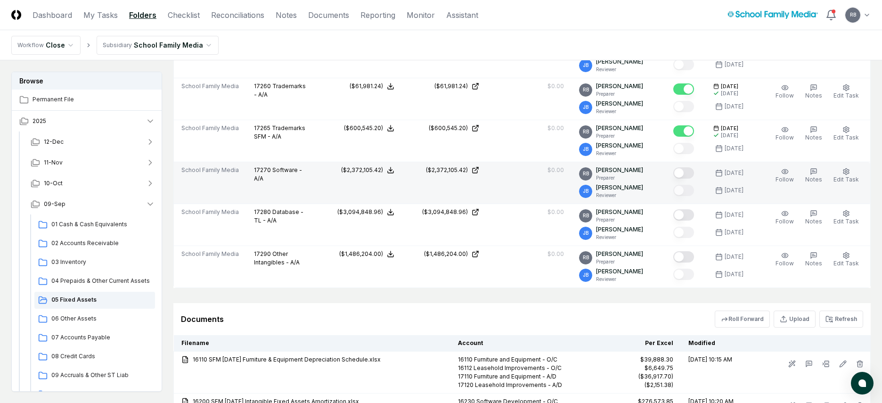
click at [683, 169] on button "Mark complete" at bounding box center [683, 172] width 21 height 11
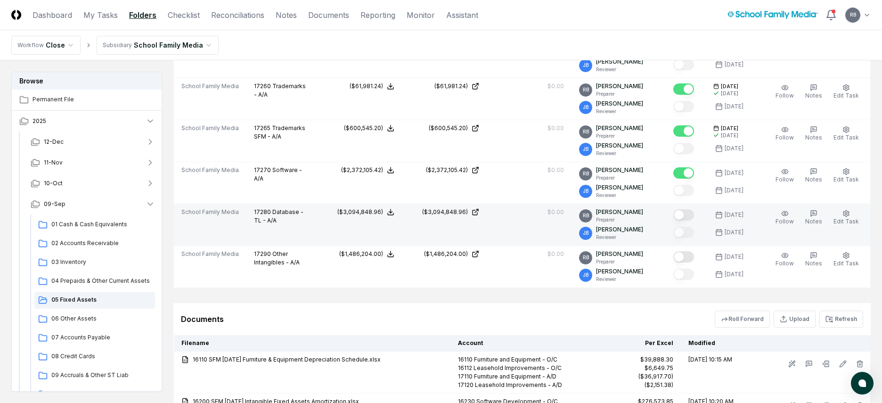
click at [689, 215] on button "Mark complete" at bounding box center [683, 214] width 21 height 11
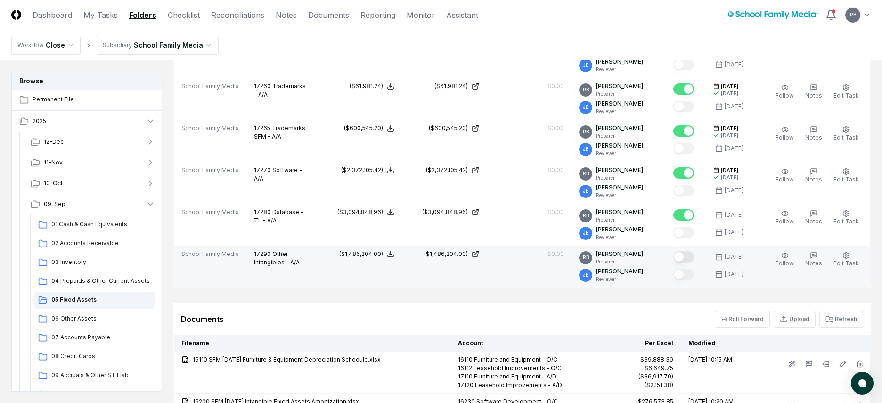
click at [689, 260] on button "Mark complete" at bounding box center [683, 256] width 21 height 11
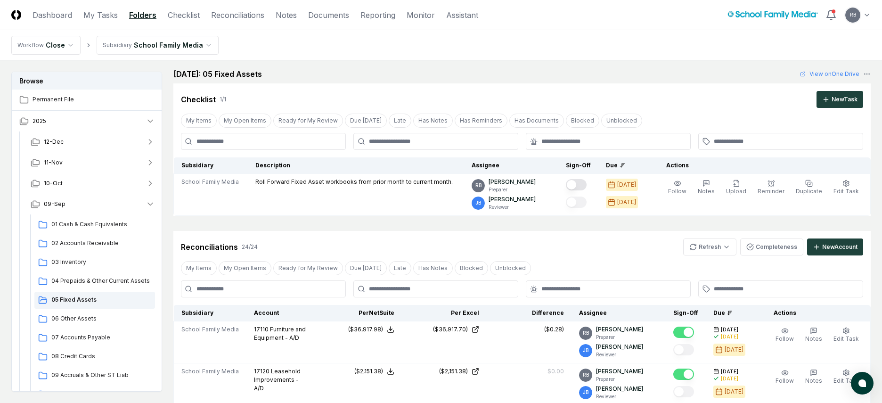
scroll to position [0, 0]
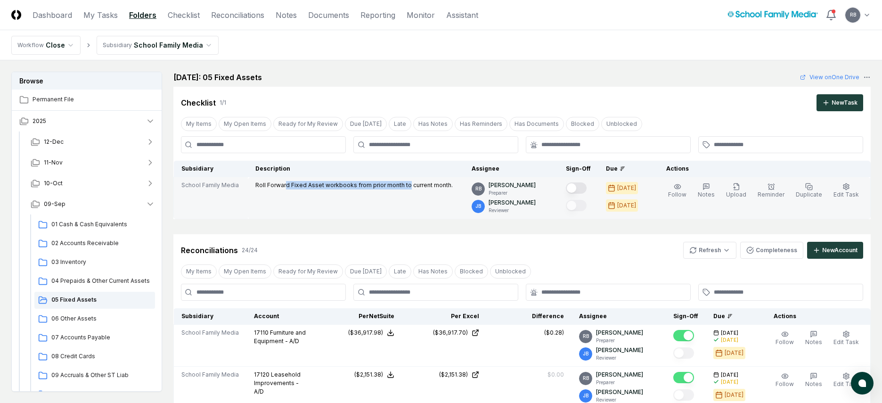
drag, startPoint x: 289, startPoint y: 183, endPoint x: 407, endPoint y: 186, distance: 117.8
click at [407, 186] on p "Roll Forward Fixed Asset workbooks from prior month to current month." at bounding box center [353, 185] width 197 height 8
click at [587, 187] on button "Mark complete" at bounding box center [576, 187] width 21 height 11
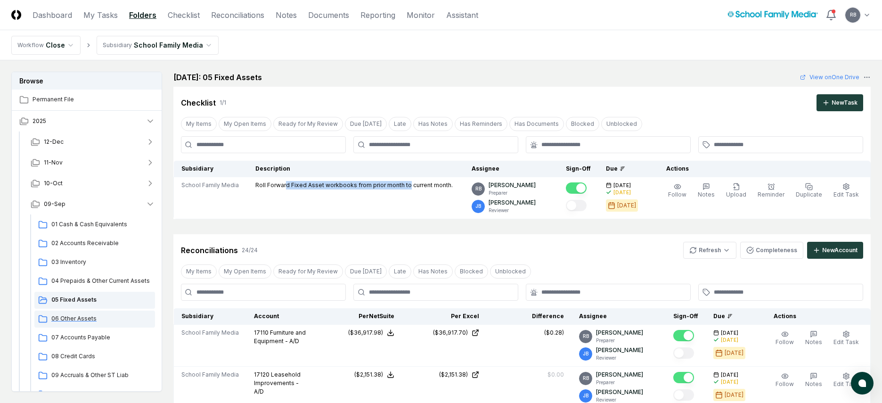
click at [78, 315] on span "06 Other Assets" at bounding box center [101, 318] width 100 height 8
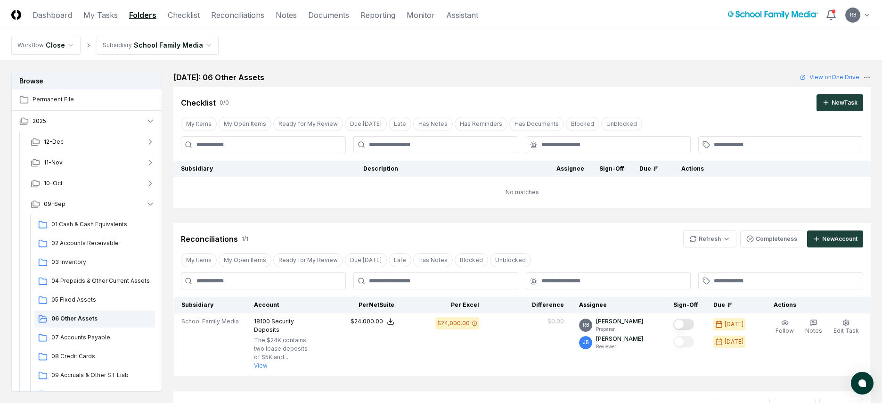
scroll to position [94, 0]
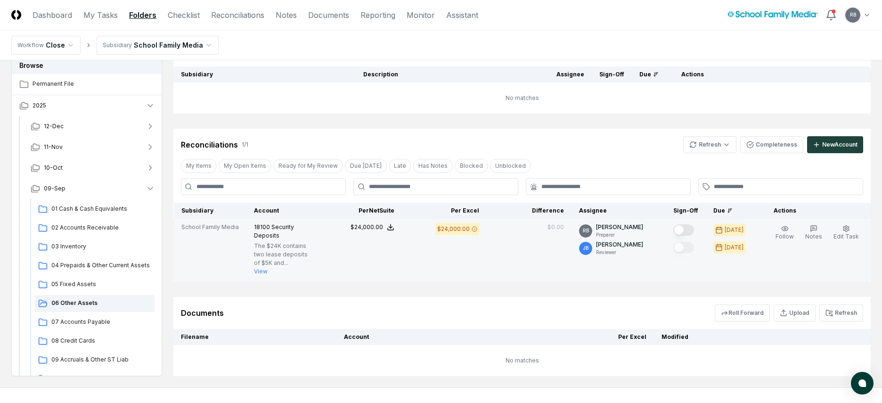
click at [692, 232] on button "Mark complete" at bounding box center [683, 229] width 21 height 11
click at [67, 321] on span "08 Credit Cards" at bounding box center [101, 340] width 100 height 8
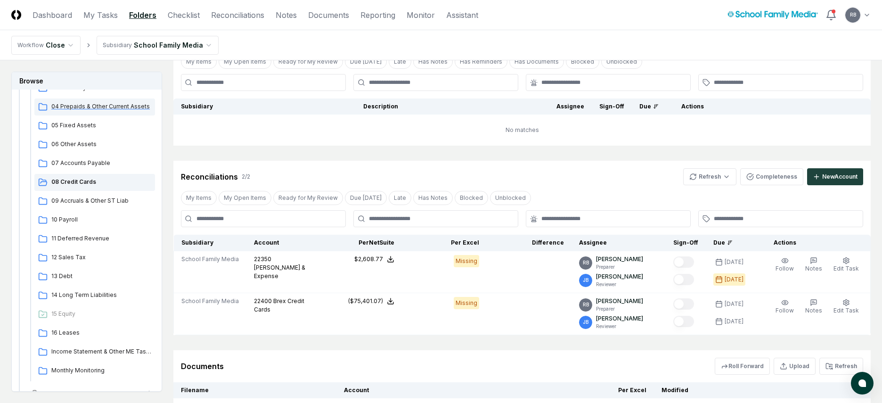
scroll to position [334, 0]
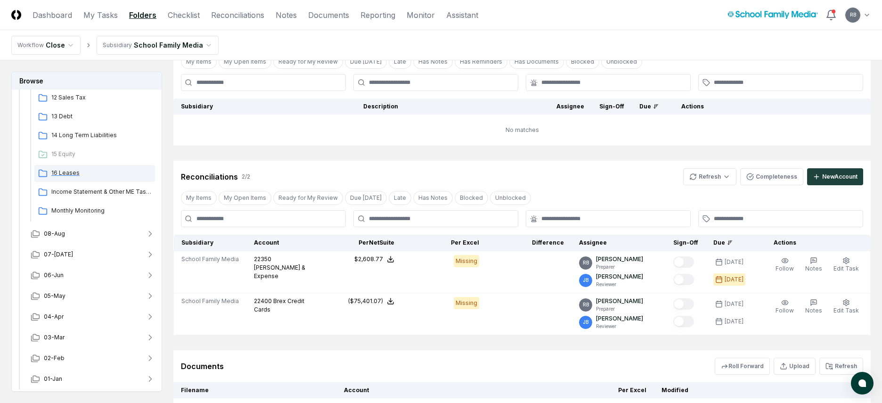
click at [66, 168] on div "16 Leases" at bounding box center [94, 173] width 121 height 17
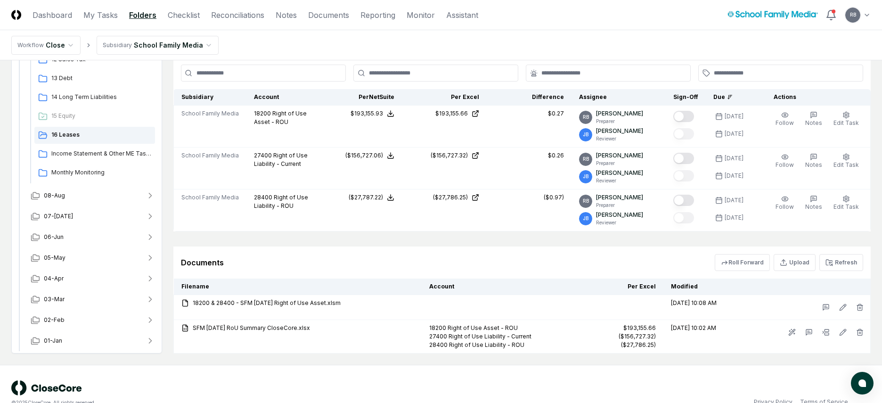
scroll to position [226, 0]
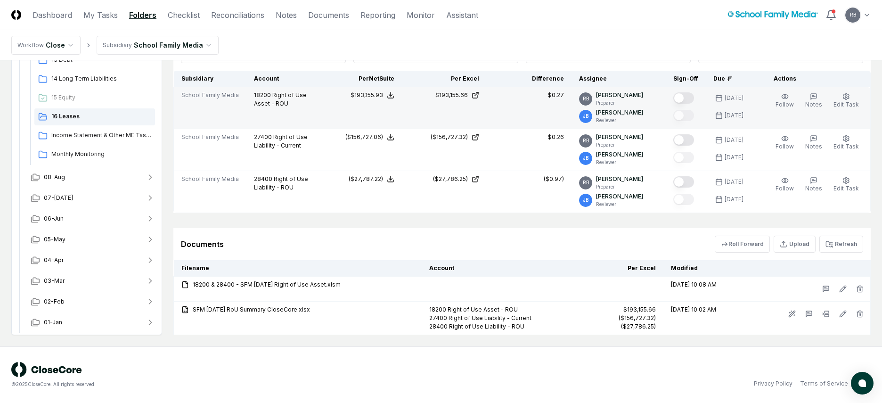
click at [688, 96] on button "Mark complete" at bounding box center [683, 97] width 21 height 11
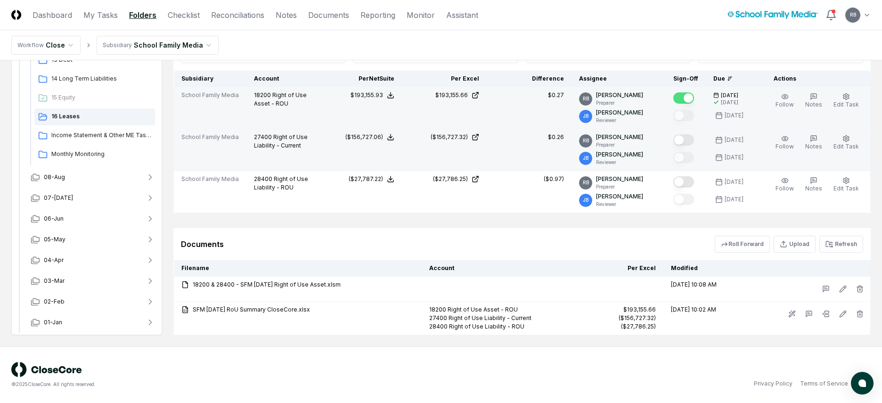
click at [693, 137] on button "Mark complete" at bounding box center [683, 139] width 21 height 11
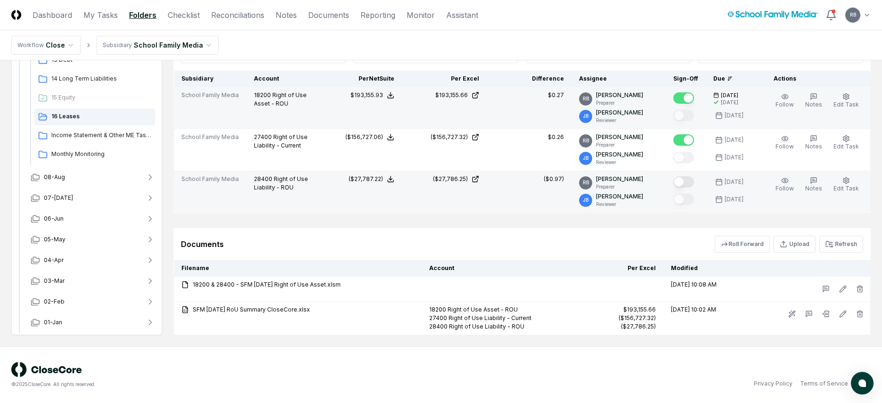
click at [689, 180] on button "Mark complete" at bounding box center [683, 181] width 21 height 11
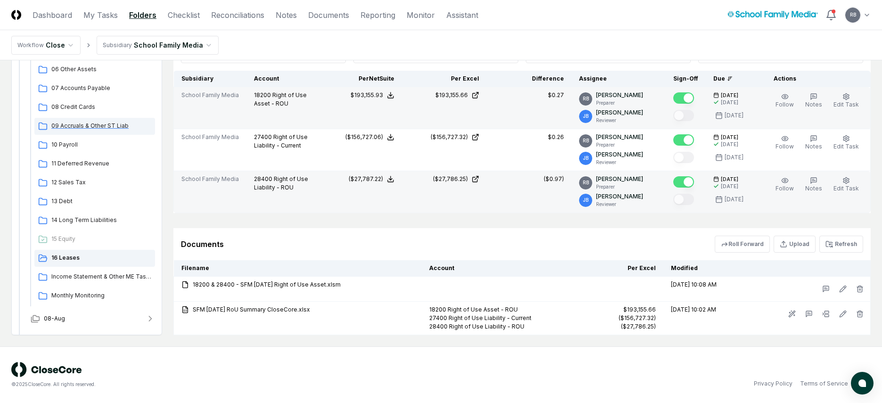
click at [70, 122] on span "09 Accruals & Other ST Liab" at bounding box center [101, 126] width 100 height 8
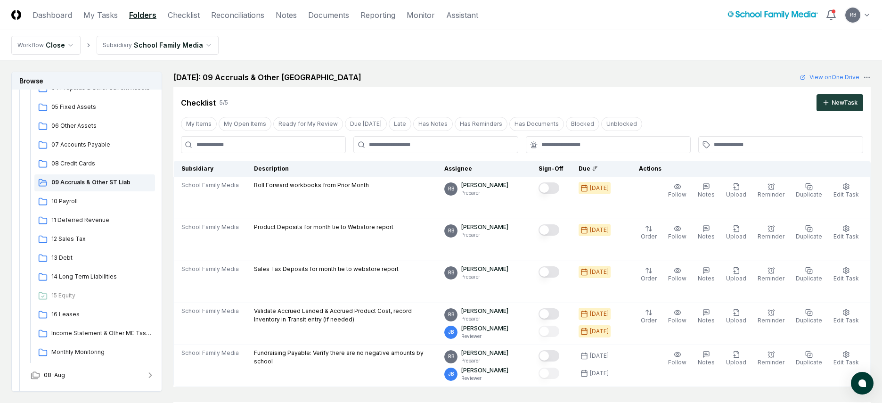
click at [573, 42] on nav "Workflow Close Subsidiary School Family Media" at bounding box center [441, 45] width 882 height 30
click at [615, 46] on nav "Workflow Close Subsidiary School Family Media" at bounding box center [441, 45] width 882 height 30
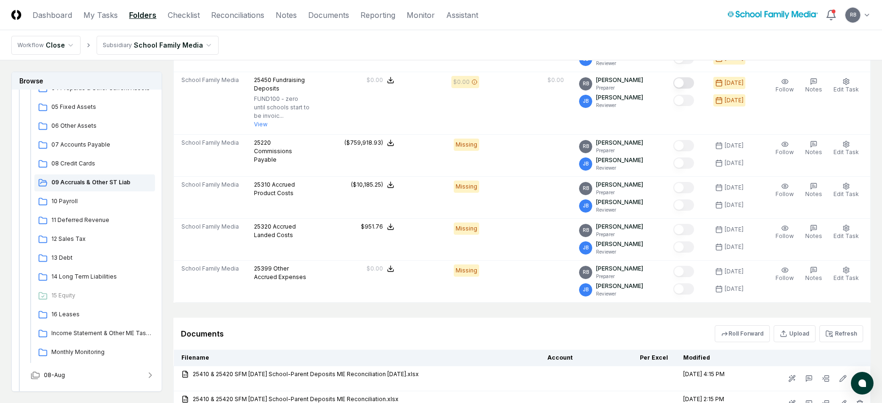
scroll to position [848, 0]
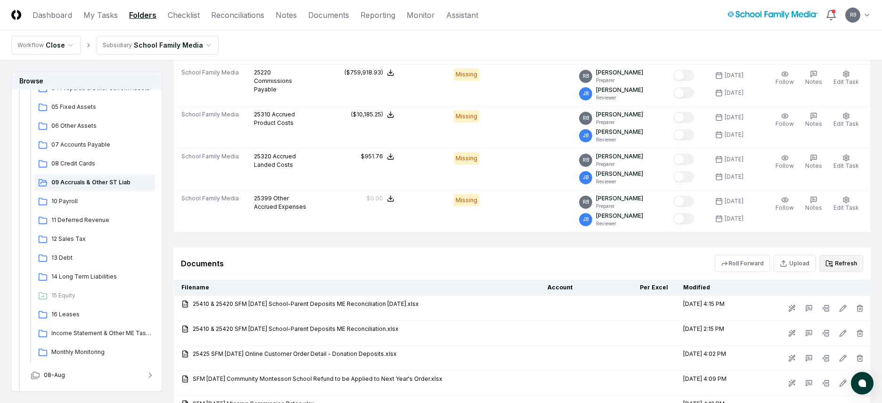
click at [711, 255] on button "Refresh" at bounding box center [841, 263] width 44 height 17
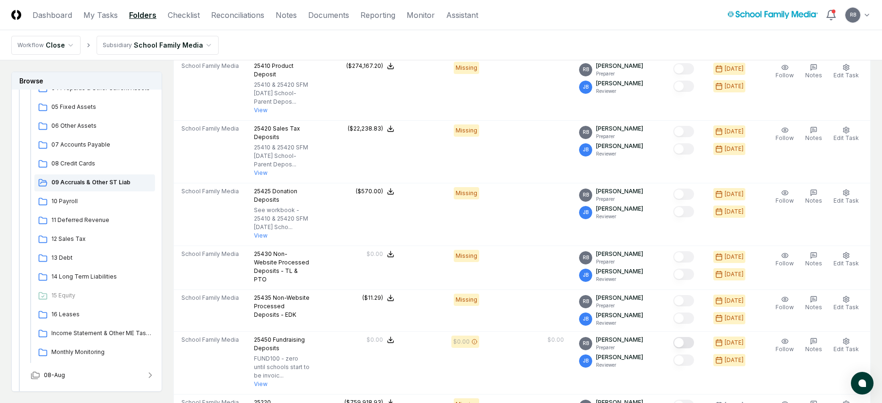
scroll to position [330, 0]
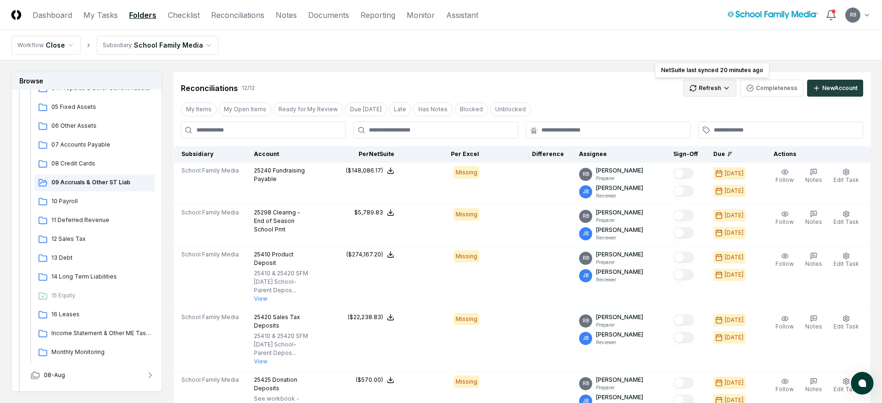
click at [711, 90] on html "CloseCore Dashboard My Tasks Folders Checklist Reconciliations Notes Documents …" at bounding box center [441, 338] width 882 height 1337
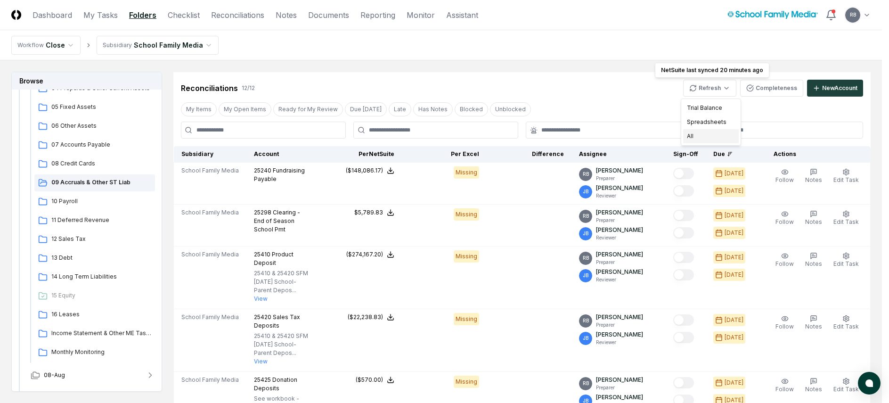
click at [703, 138] on div "All" at bounding box center [711, 136] width 56 height 14
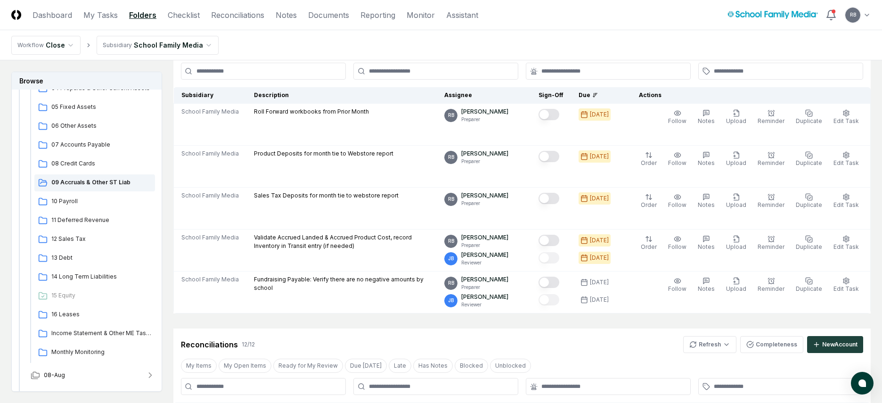
scroll to position [0, 0]
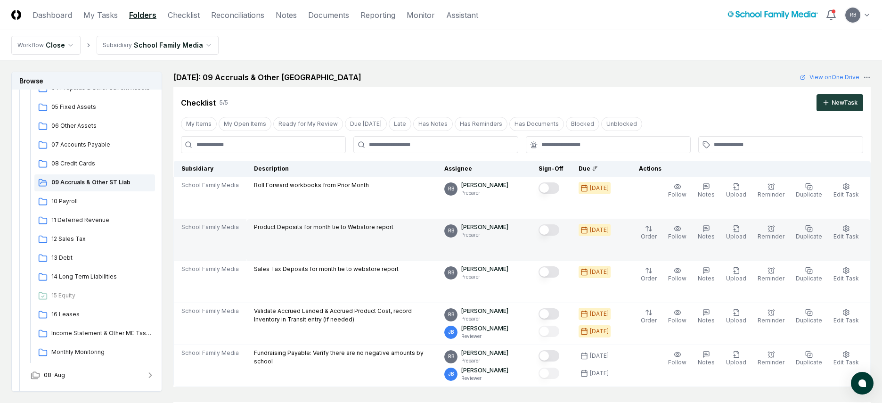
click at [559, 230] on button "Mark complete" at bounding box center [549, 229] width 21 height 11
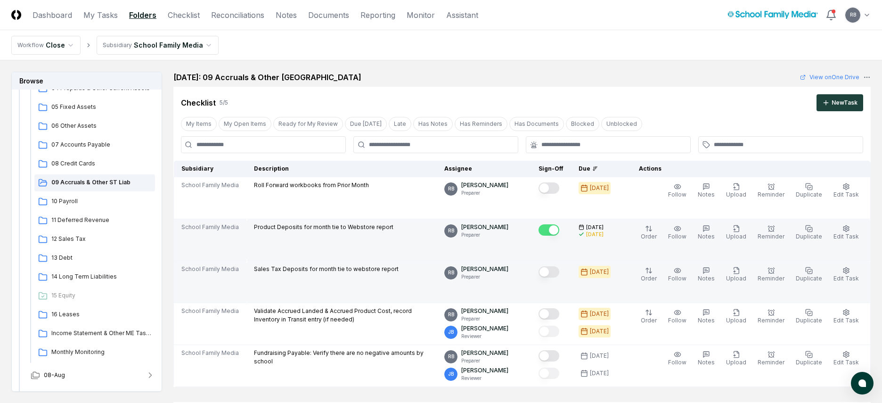
click at [559, 269] on button "Mark complete" at bounding box center [549, 271] width 21 height 11
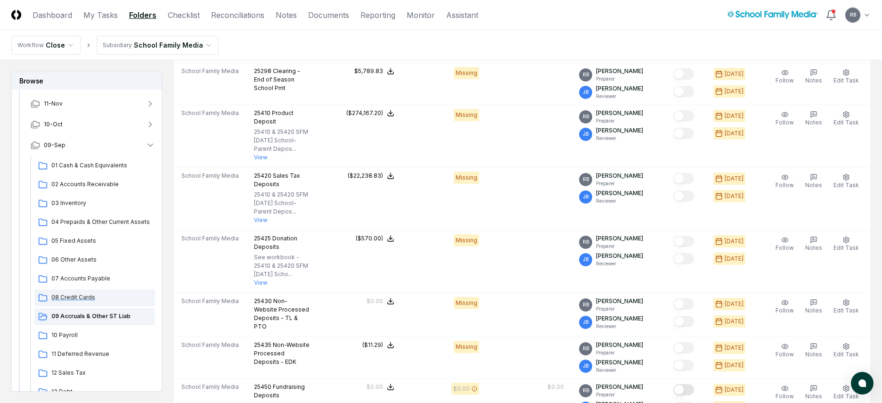
scroll to position [51, 0]
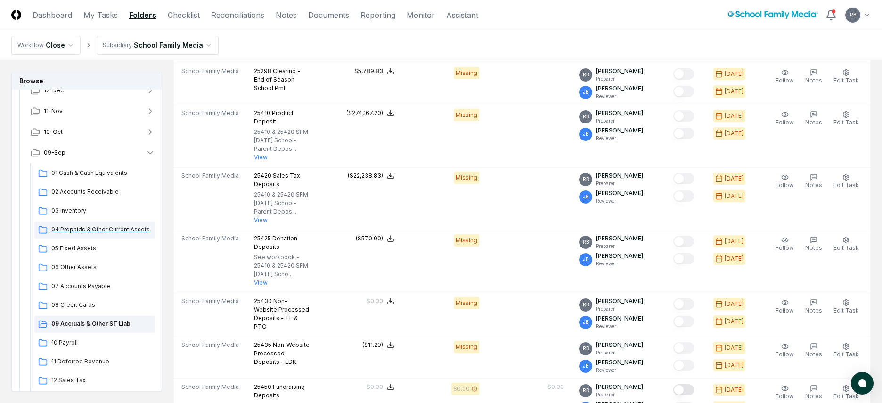
click at [99, 227] on span "04 Prepaids & Other Current Assets" at bounding box center [101, 229] width 100 height 8
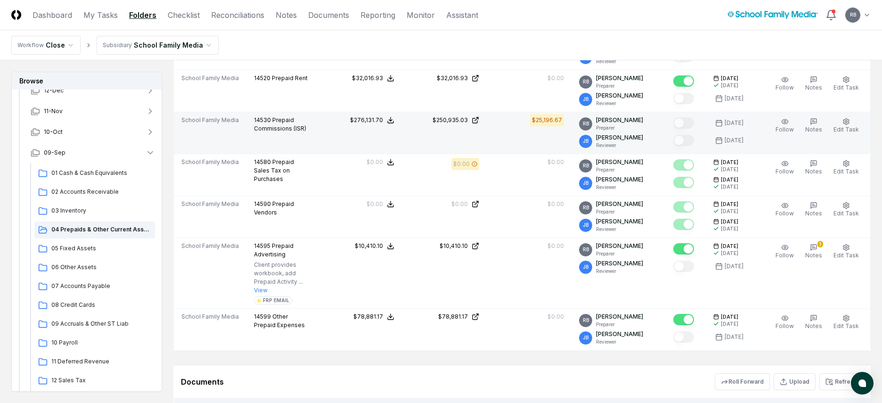
scroll to position [801, 0]
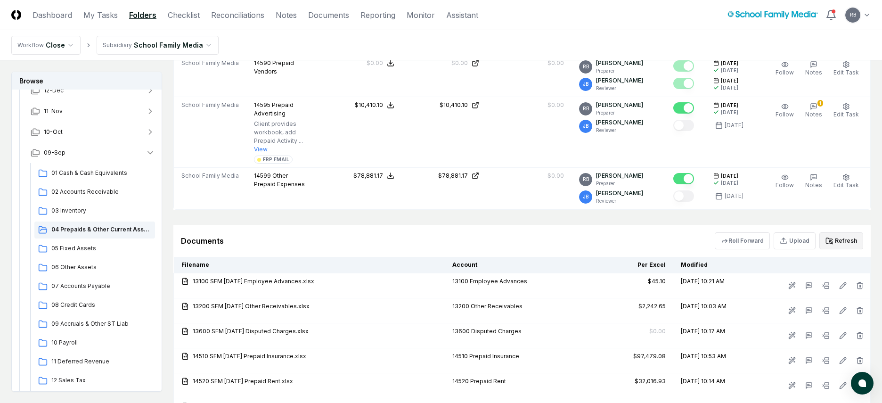
click at [711, 232] on button "Refresh" at bounding box center [841, 240] width 44 height 17
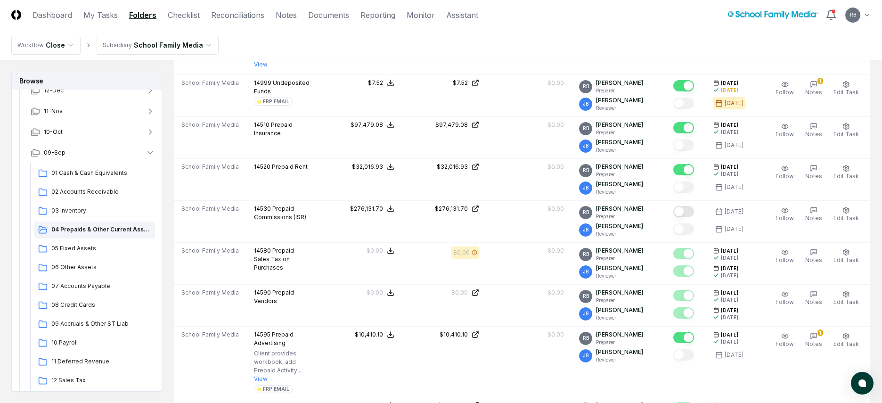
scroll to position [518, 0]
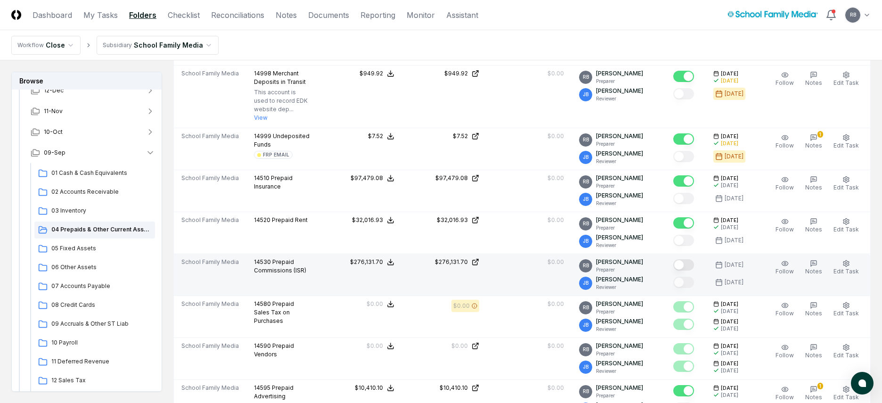
click at [686, 259] on button "Mark complete" at bounding box center [683, 264] width 21 height 11
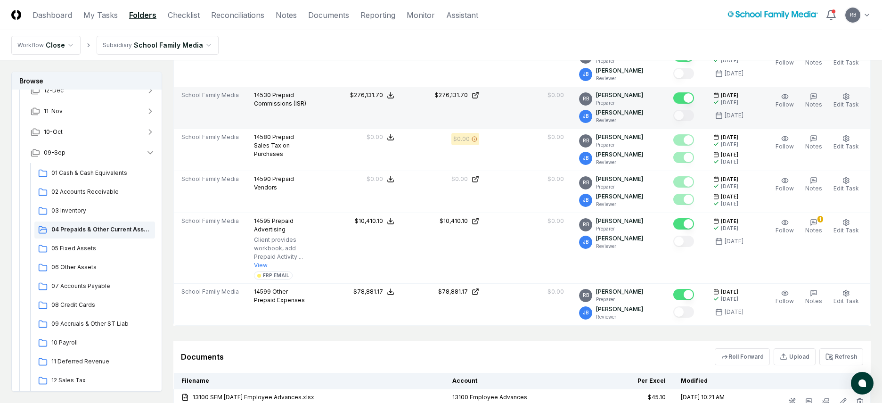
scroll to position [707, 0]
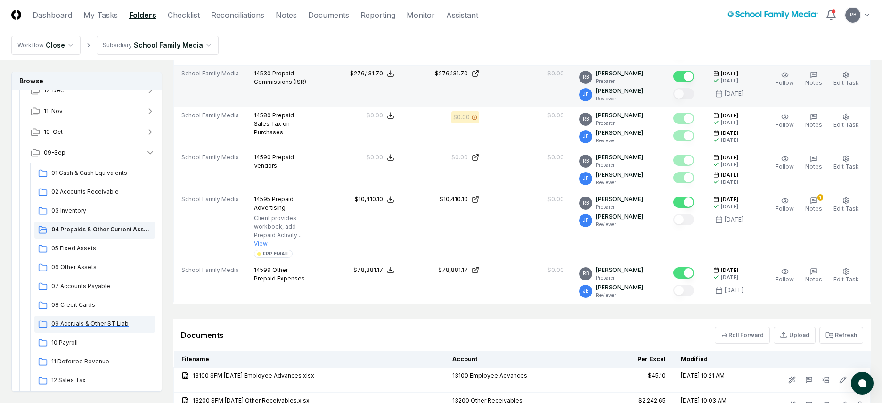
click at [84, 321] on div "09 Accruals & Other ST Liab" at bounding box center [94, 324] width 121 height 17
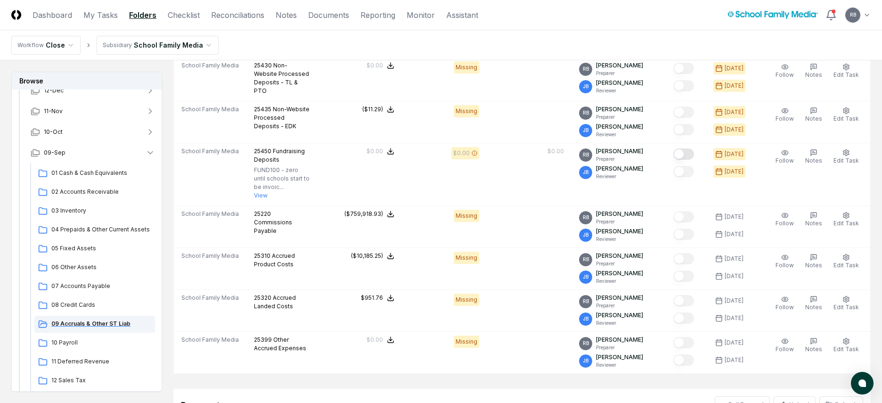
scroll to position [0, 0]
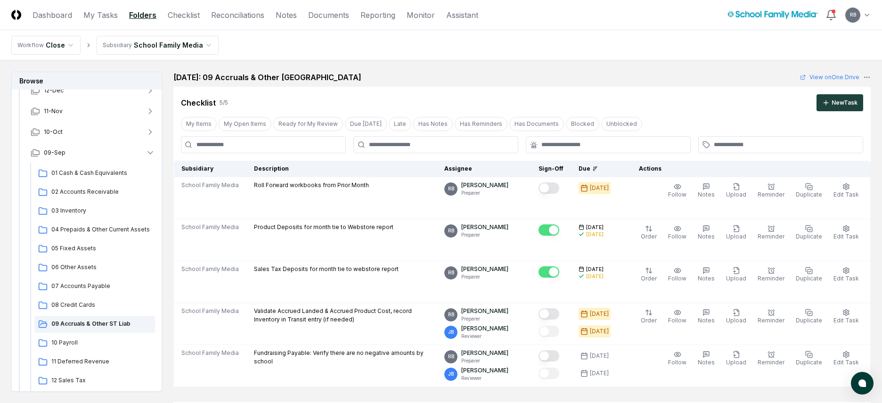
click at [618, 59] on nav "Workflow Close Subsidiary School Family Media" at bounding box center [441, 45] width 882 height 30
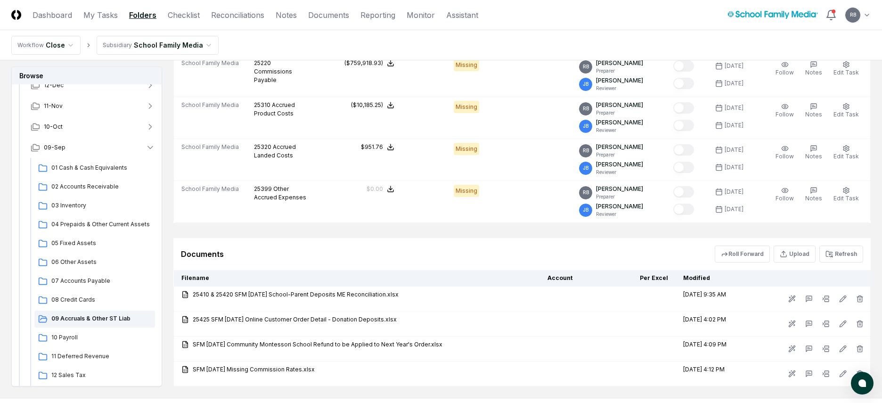
scroll to position [899, 0]
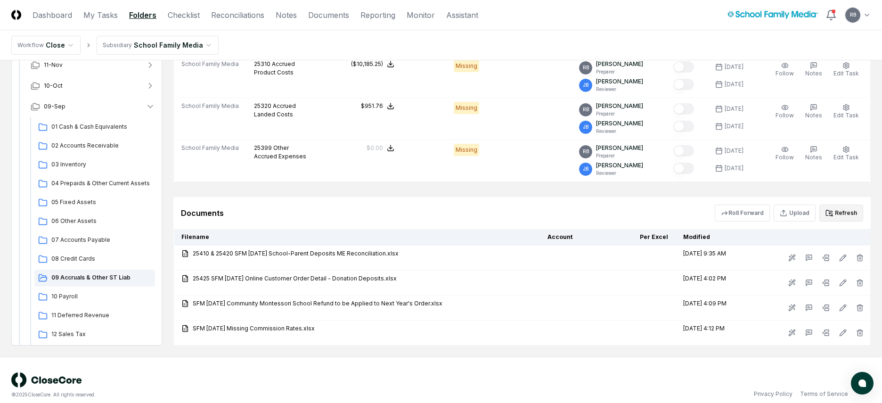
click at [711, 205] on button "Refresh" at bounding box center [841, 213] width 44 height 17
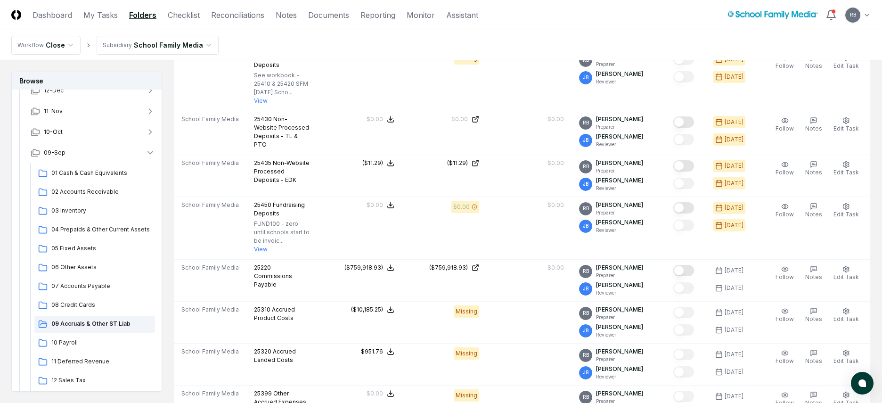
scroll to position [804, 0]
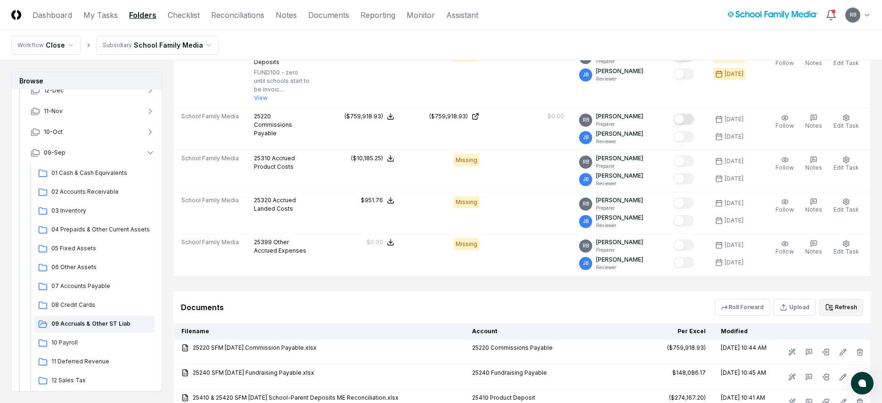
click at [711, 299] on button "Refresh" at bounding box center [841, 307] width 44 height 17
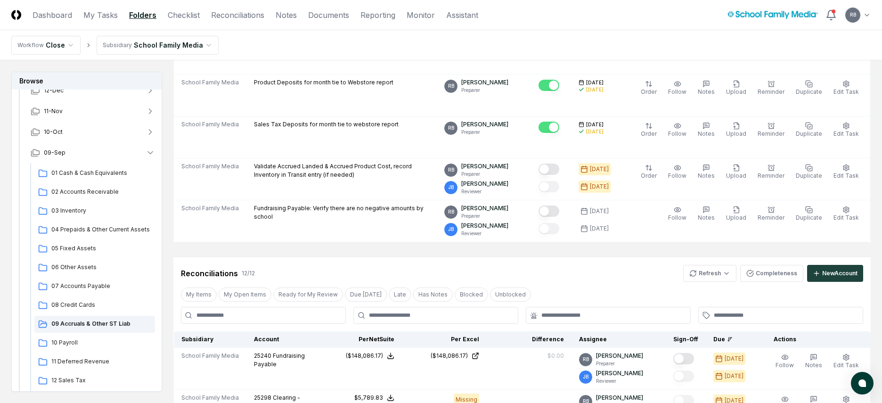
scroll to position [286, 0]
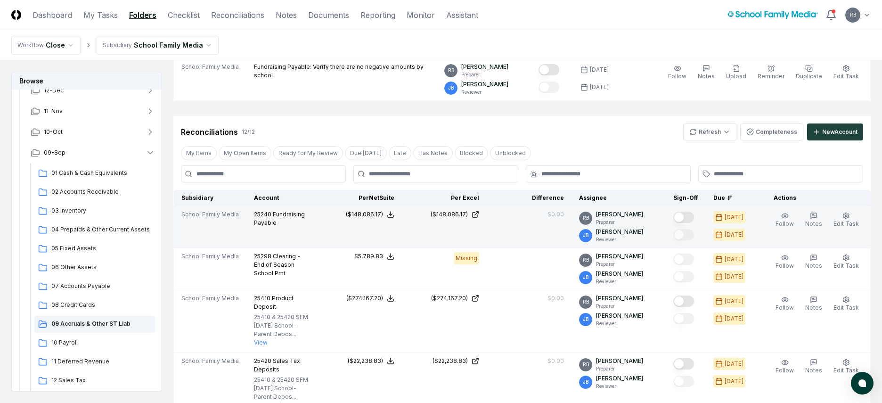
click at [689, 215] on button "Mark complete" at bounding box center [683, 217] width 21 height 11
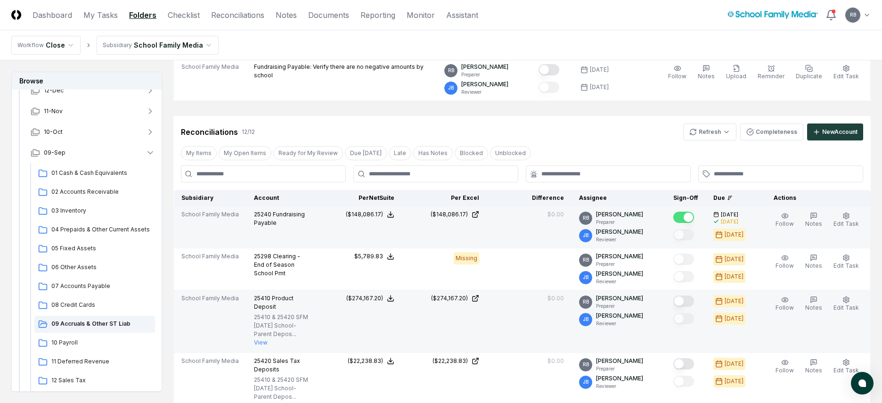
click at [688, 298] on button "Mark complete" at bounding box center [683, 300] width 21 height 11
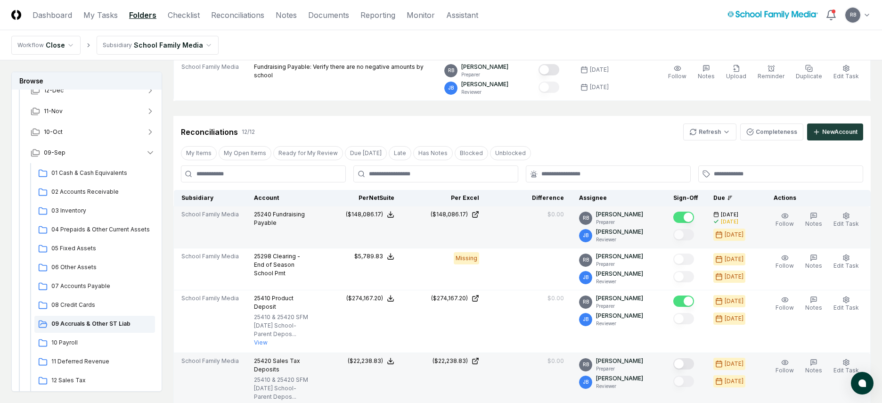
click at [689, 321] on button "Mark complete" at bounding box center [683, 363] width 21 height 11
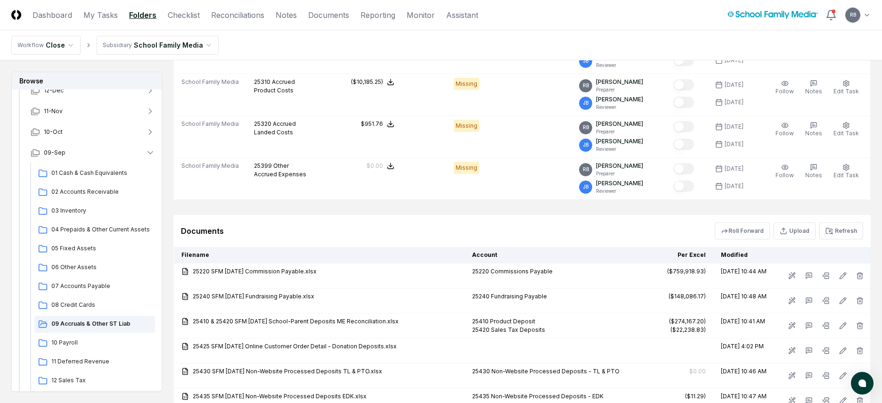
scroll to position [899, 0]
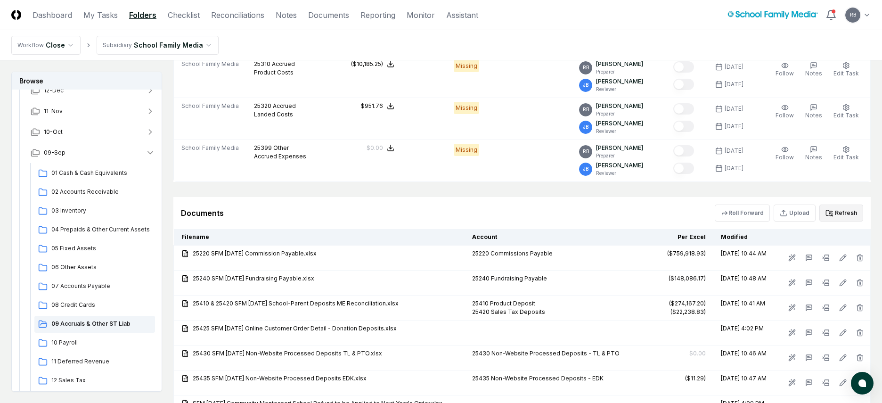
click at [711, 205] on button "Refresh" at bounding box center [841, 213] width 44 height 17
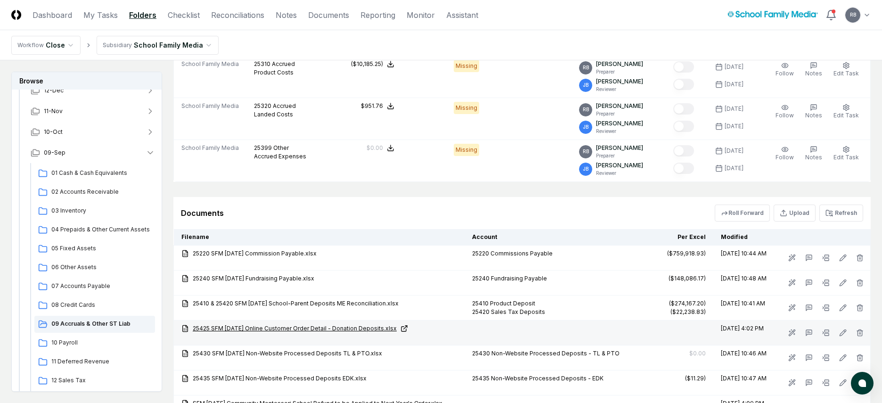
click at [411, 321] on link "25425 SFM [DATE] Online Customer Order Detail - Donation Deposits.xlsx" at bounding box center [319, 328] width 276 height 8
click at [690, 321] on td at bounding box center [671, 332] width 85 height 25
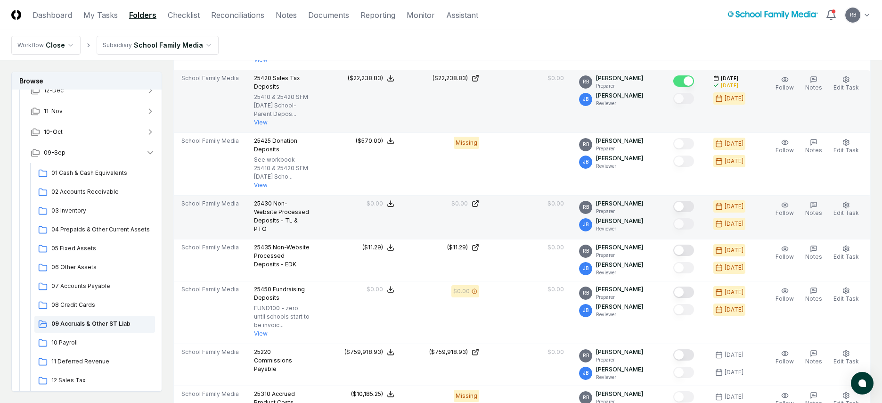
click at [688, 201] on button "Mark complete" at bounding box center [683, 206] width 21 height 11
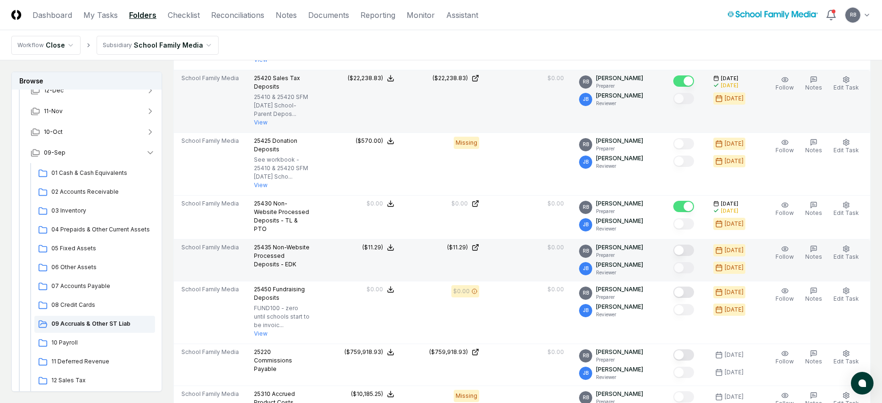
click at [688, 245] on button "Mark complete" at bounding box center [683, 250] width 21 height 11
click at [711, 245] on icon "button" at bounding box center [814, 249] width 8 height 8
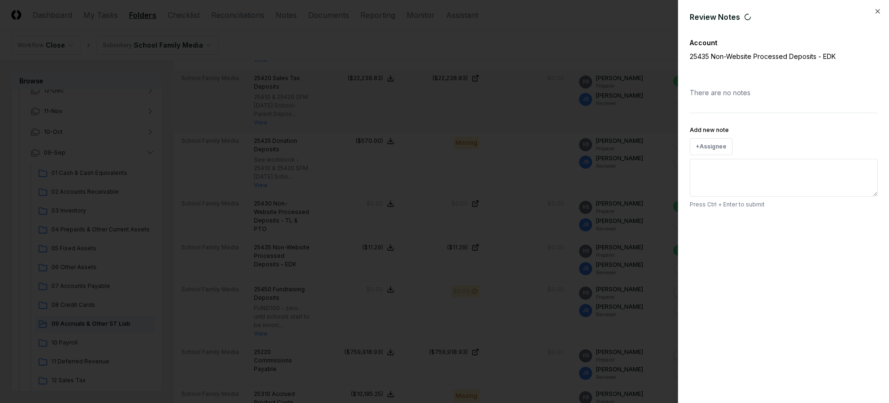
click at [711, 185] on textarea "Add new note" at bounding box center [784, 178] width 188 height 38
paste textarea "**********"
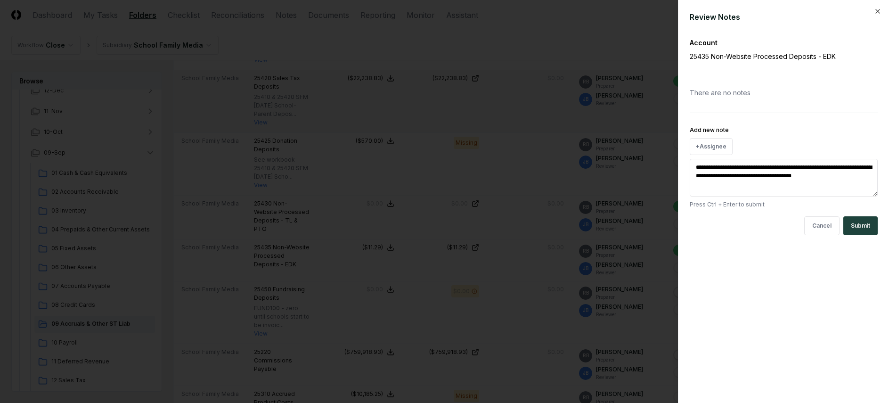
click at [711, 174] on textarea "**********" at bounding box center [784, 178] width 188 height 38
type textarea "**********"
click at [711, 226] on button "Submit" at bounding box center [860, 225] width 34 height 19
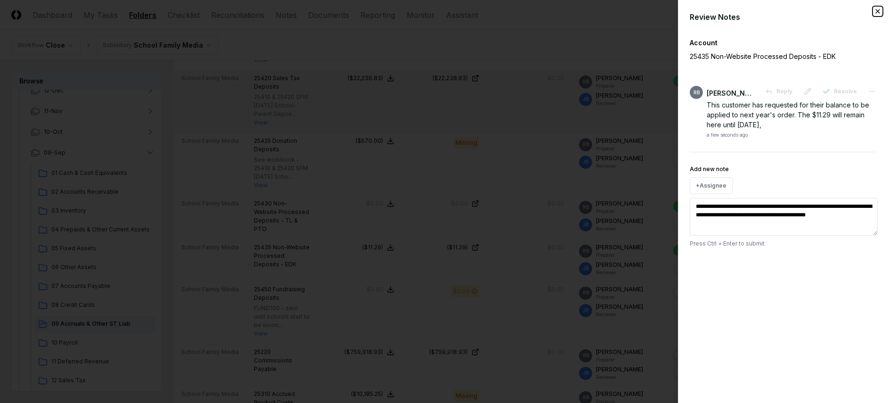
click at [711, 11] on icon "button" at bounding box center [878, 12] width 8 height 8
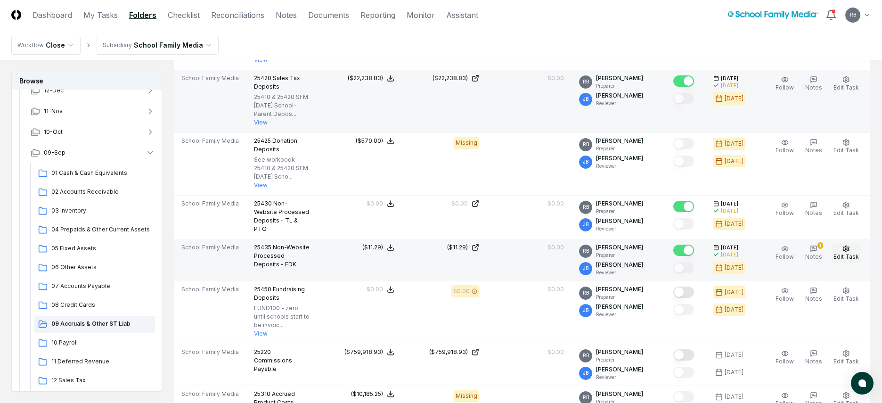
click at [711, 243] on button "Edit Task" at bounding box center [846, 253] width 29 height 20
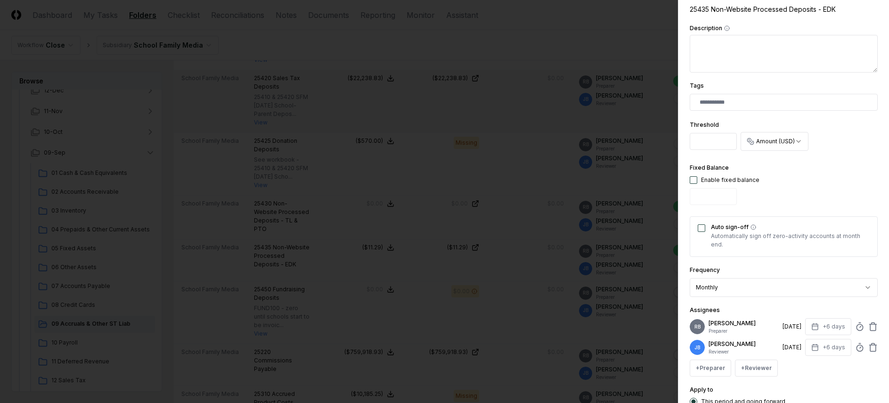
scroll to position [188, 0]
click at [711, 107] on div at bounding box center [784, 101] width 188 height 17
click at [711, 97] on div at bounding box center [784, 101] width 188 height 17
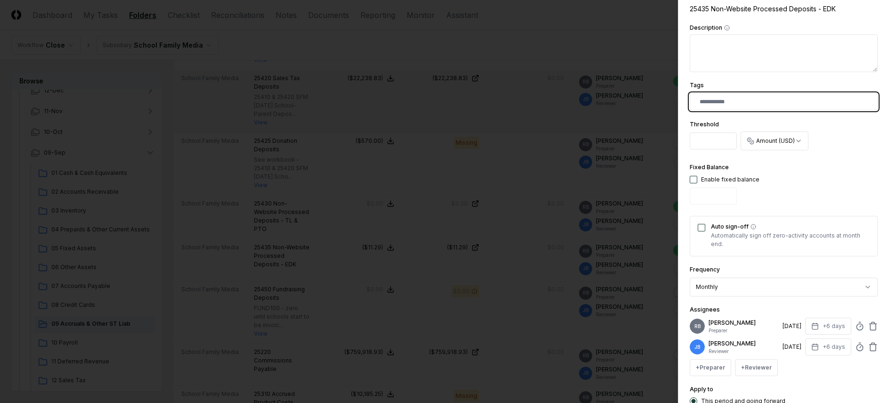
click at [704, 101] on input "text" at bounding box center [786, 102] width 172 height 8
click at [707, 123] on div "FRP EMAIL" at bounding box center [718, 123] width 26 height 7
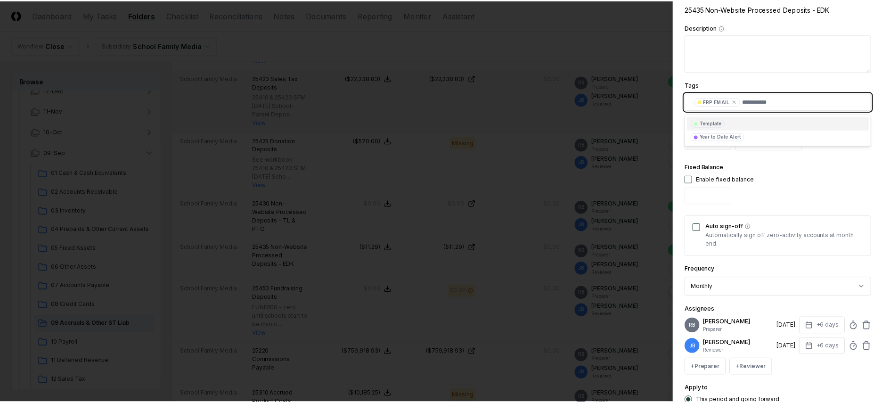
scroll to position [264, 0]
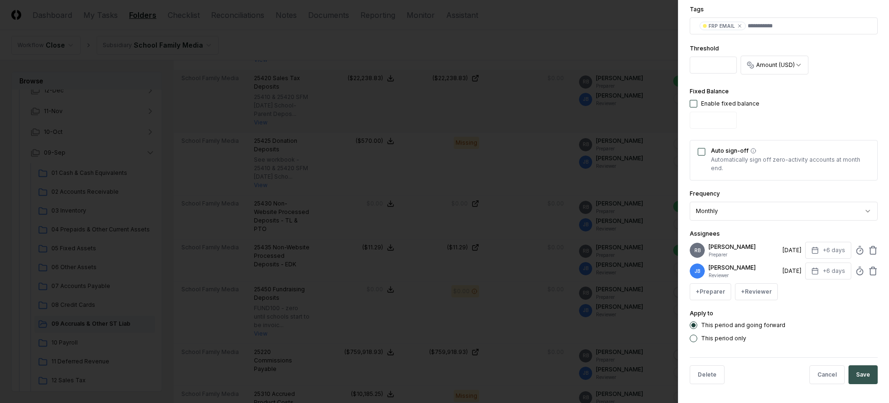
click at [711, 321] on button "Save" at bounding box center [863, 374] width 29 height 19
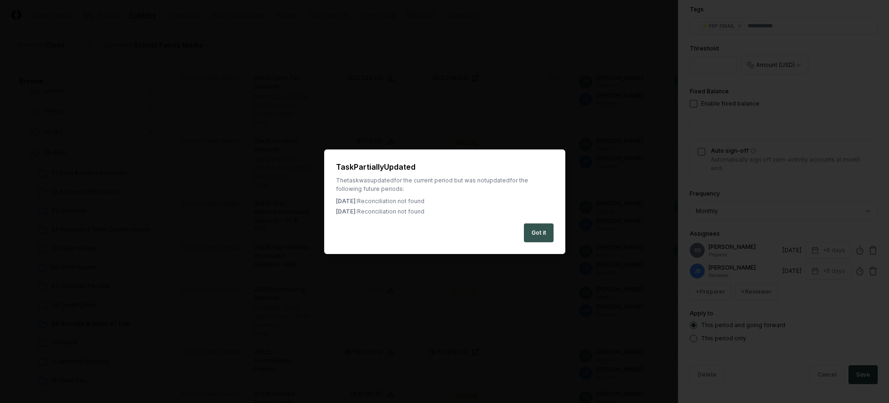
click at [529, 231] on button "Got it" at bounding box center [539, 232] width 30 height 19
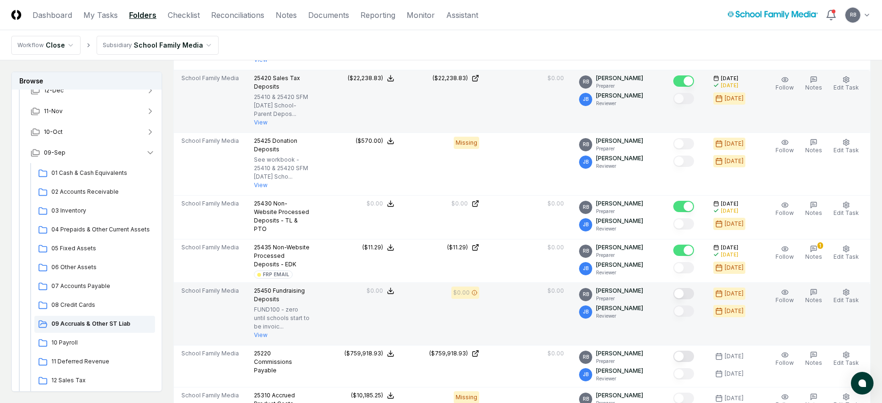
click at [693, 288] on button "Mark complete" at bounding box center [683, 293] width 21 height 11
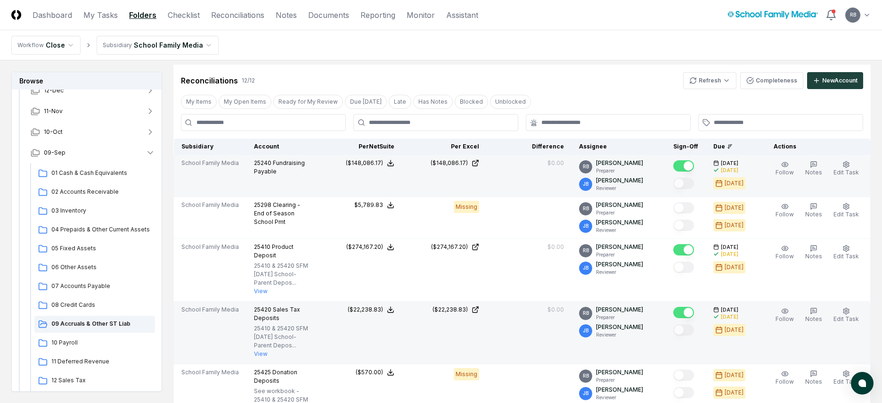
scroll to position [333, 0]
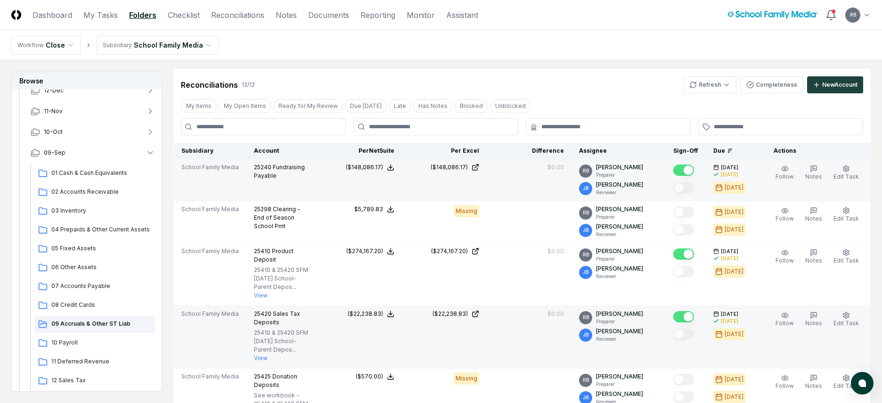
click at [636, 89] on div "Reconciliations 12 / 12 Refresh Completeness New Account" at bounding box center [522, 84] width 682 height 17
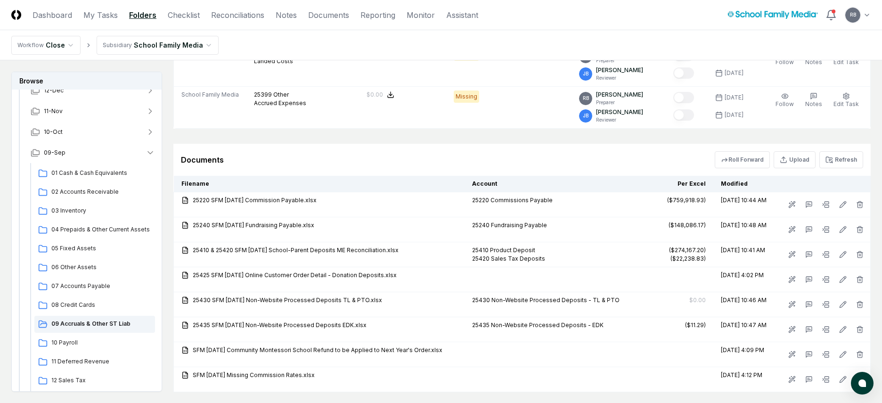
scroll to position [1000, 0]
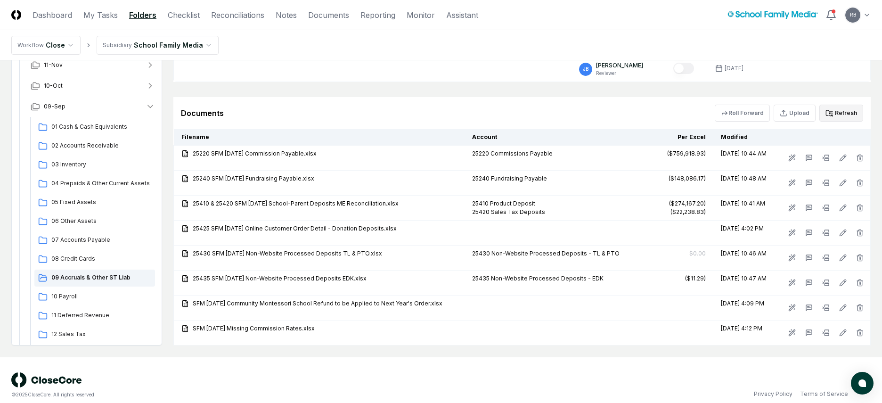
click at [711, 105] on button "Refresh" at bounding box center [841, 113] width 44 height 17
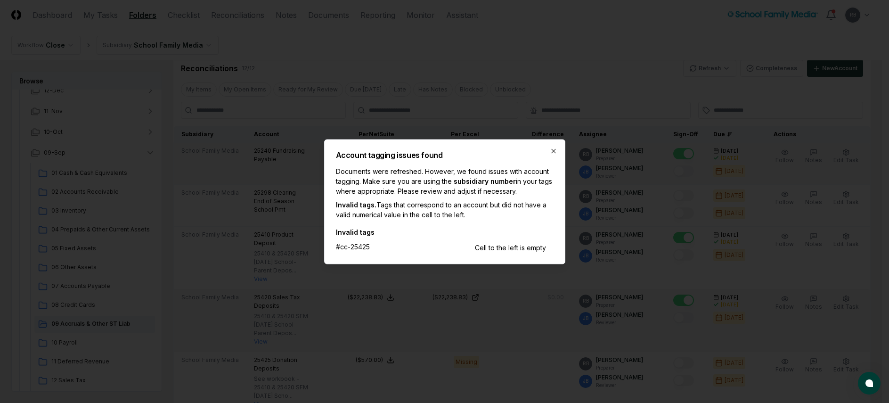
scroll to position [340, 0]
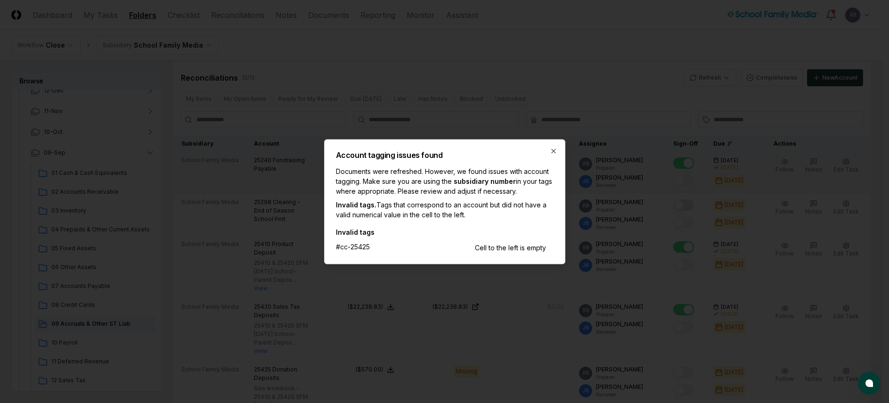
click at [498, 248] on div "Cell to the left is empty" at bounding box center [510, 247] width 71 height 10
click at [552, 152] on icon "button" at bounding box center [554, 151] width 4 height 4
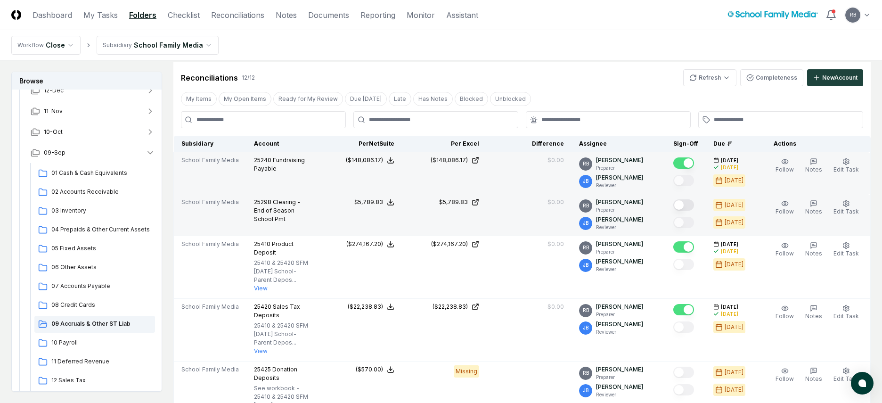
click at [689, 205] on button "Mark complete" at bounding box center [683, 204] width 21 height 11
click at [711, 204] on icon "button" at bounding box center [814, 204] width 8 height 8
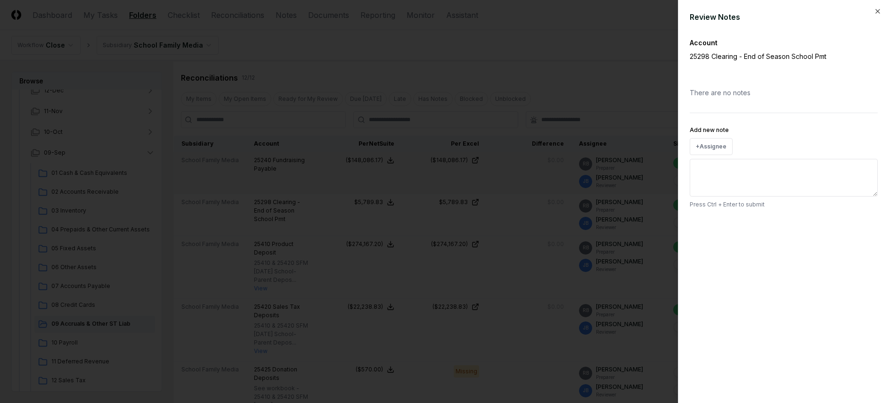
click at [711, 175] on textarea "Add new note" at bounding box center [784, 178] width 188 height 38
type textarea "**********"
click at [711, 228] on button "Submit" at bounding box center [860, 225] width 34 height 19
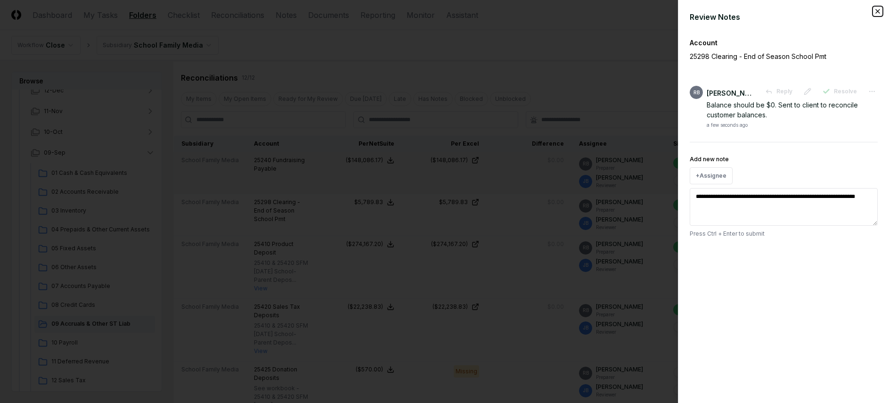
click at [711, 12] on icon "button" at bounding box center [878, 12] width 8 height 8
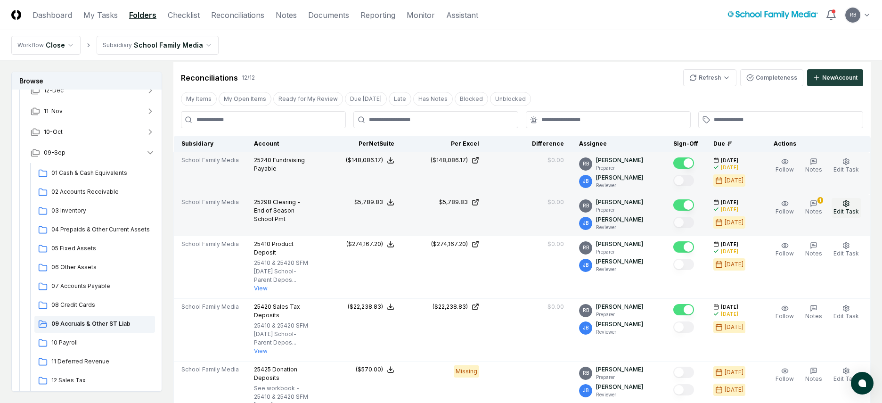
click at [711, 205] on icon "button" at bounding box center [847, 204] width 8 height 8
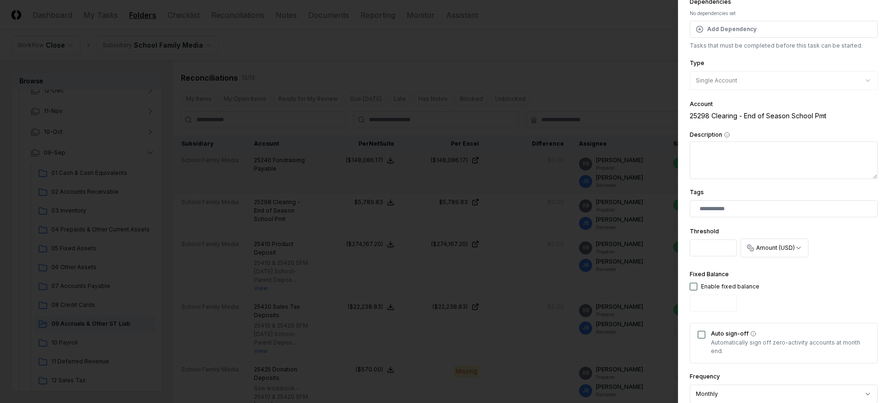
scroll to position [188, 0]
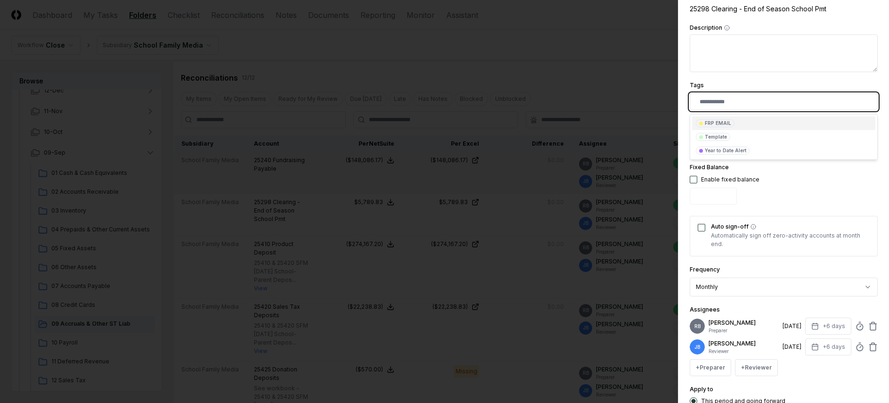
click at [711, 100] on input "text" at bounding box center [786, 102] width 172 height 8
click at [706, 122] on div "FRP EMAIL" at bounding box center [718, 123] width 26 height 7
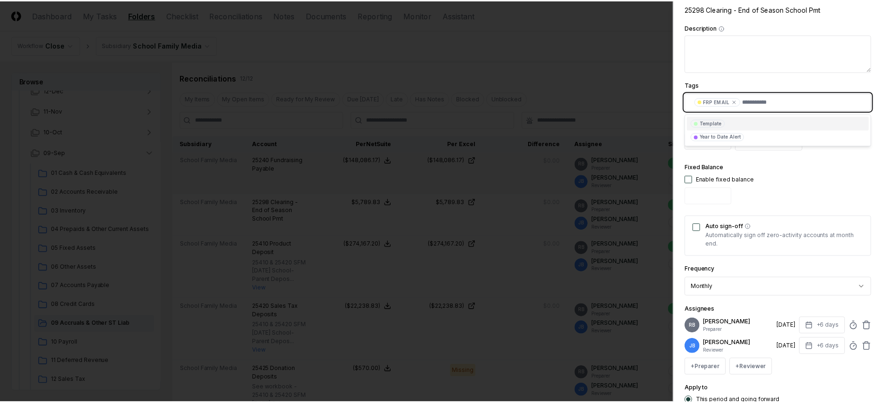
scroll to position [264, 0]
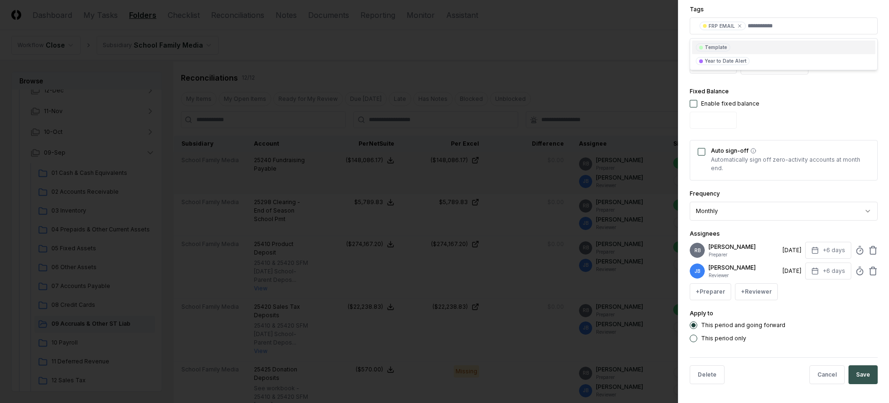
click at [711, 321] on button "Save" at bounding box center [863, 374] width 29 height 19
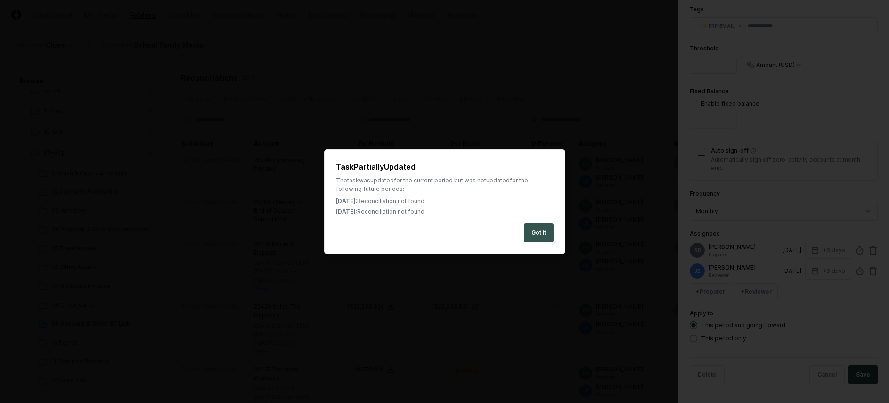
click at [543, 233] on button "Got it" at bounding box center [539, 232] width 30 height 19
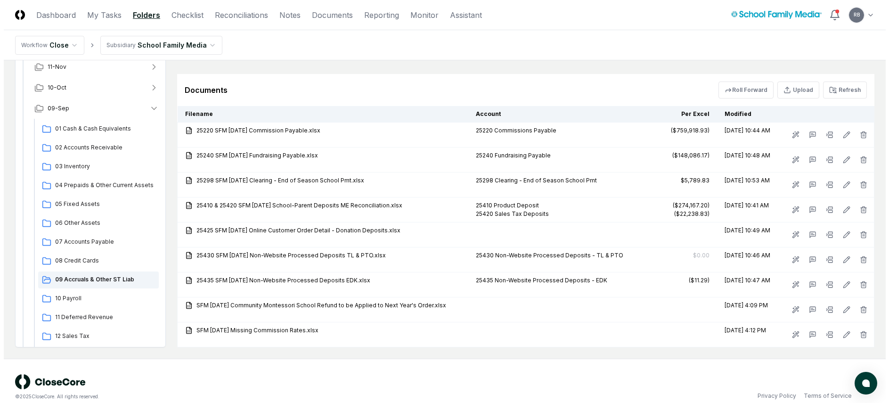
scroll to position [1025, 0]
click at [711, 81] on button "Refresh" at bounding box center [841, 89] width 44 height 17
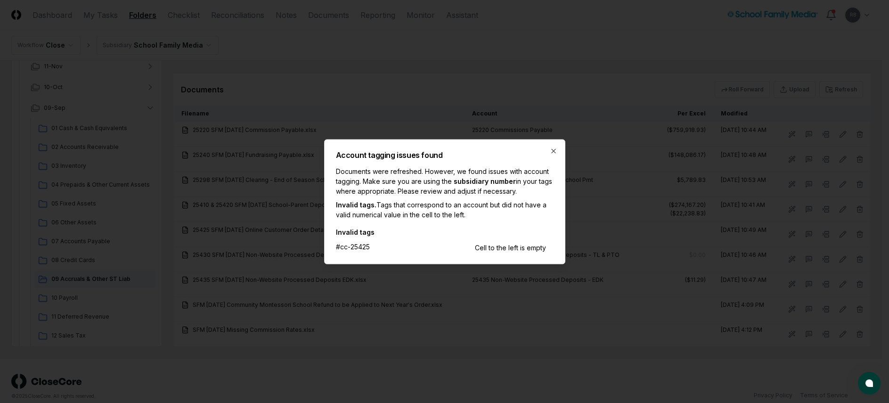
click at [547, 150] on div "Account tagging issues found Documents were refreshed. However, we found issues…" at bounding box center [444, 201] width 241 height 125
click at [554, 152] on icon "button" at bounding box center [554, 151] width 8 height 8
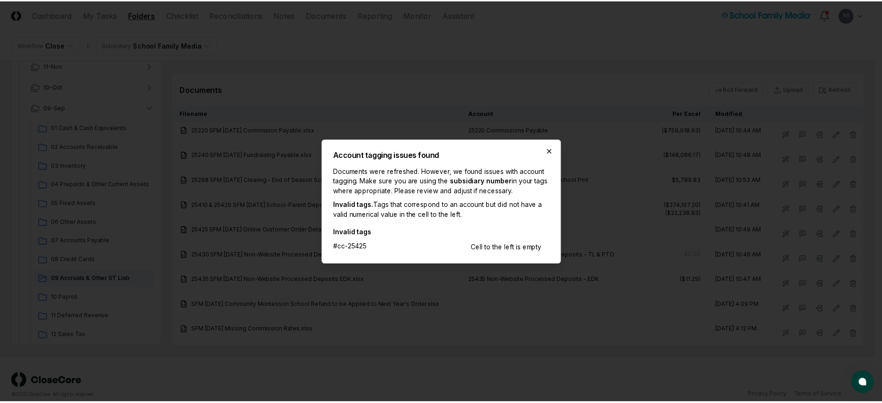
scroll to position [1008, 0]
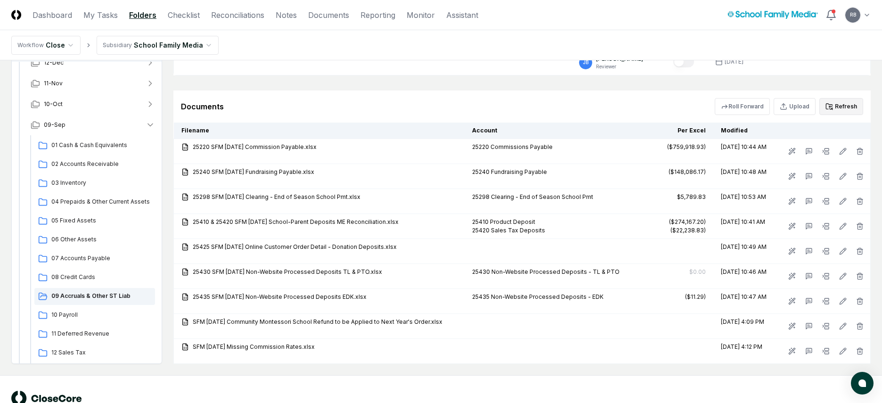
click at [711, 98] on button "Refresh" at bounding box center [841, 106] width 44 height 17
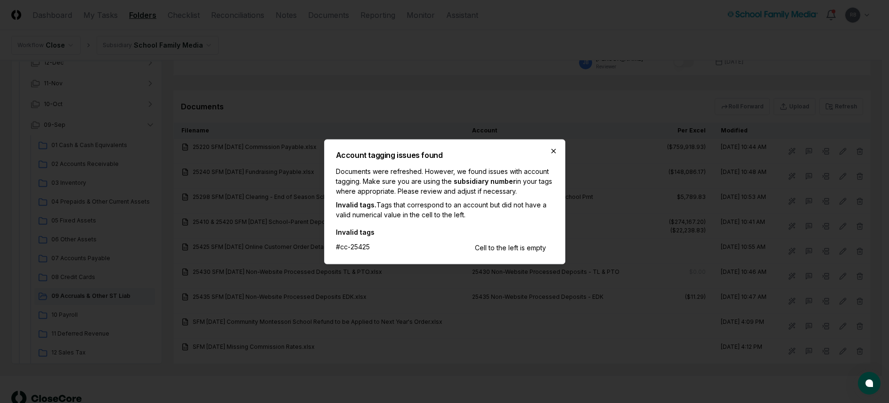
click at [554, 147] on icon "button" at bounding box center [554, 151] width 8 height 8
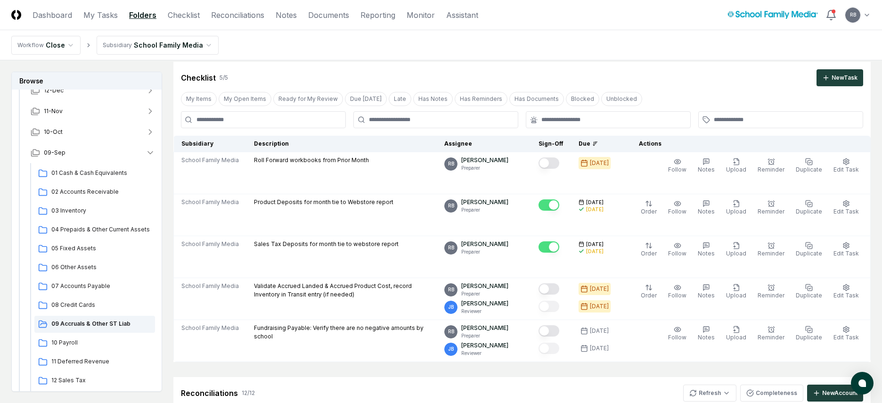
scroll to position [0, 0]
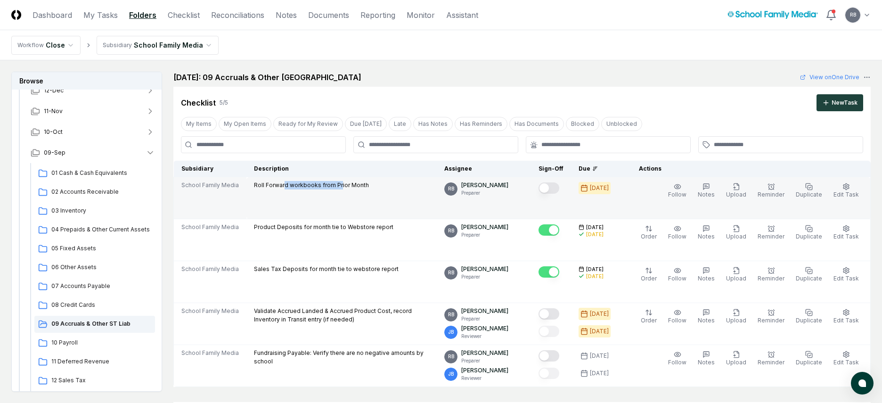
drag, startPoint x: 286, startPoint y: 184, endPoint x: 337, endPoint y: 184, distance: 50.9
click at [337, 184] on p "Roll Forward workbooks from Prior Month" at bounding box center [311, 185] width 115 height 8
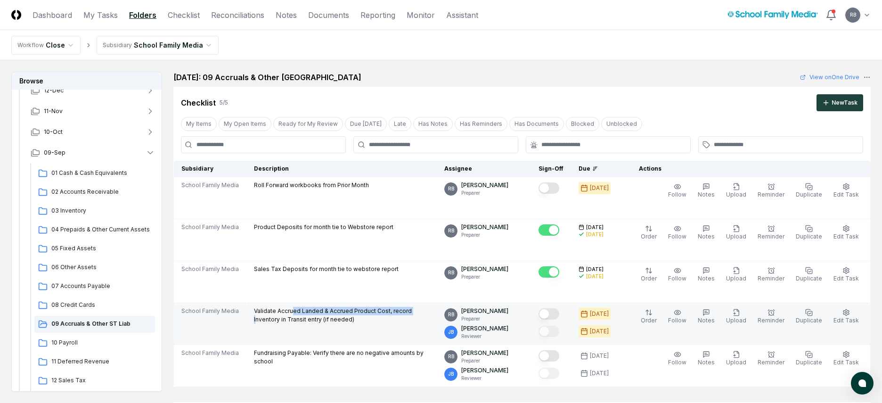
drag, startPoint x: 291, startPoint y: 311, endPoint x: 409, endPoint y: 310, distance: 117.8
click at [409, 310] on p "Validate Accrued Landed & Accrued Product Cost, record Inventory in Transit ent…" at bounding box center [341, 315] width 175 height 17
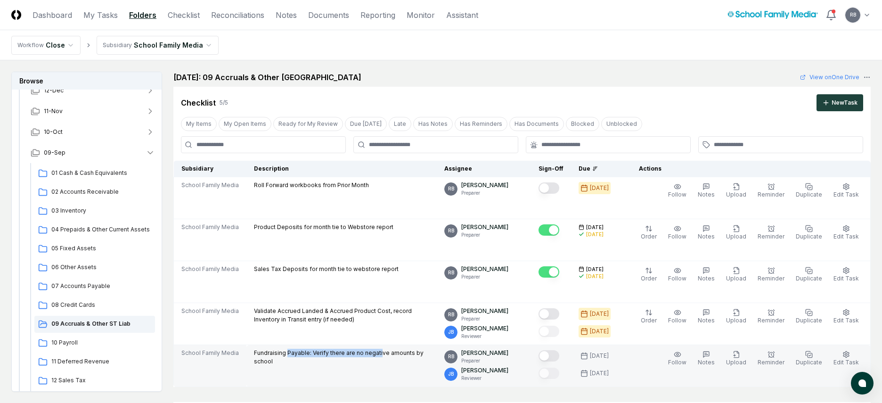
drag, startPoint x: 286, startPoint y: 353, endPoint x: 376, endPoint y: 351, distance: 90.5
click at [376, 321] on p "Fundraising Payable: Verify there are no negative amounts by school" at bounding box center [341, 357] width 175 height 17
click at [415, 321] on p "Fundraising Payable: Verify there are no negative amounts by school" at bounding box center [341, 357] width 175 height 17
drag, startPoint x: 415, startPoint y: 353, endPoint x: 234, endPoint y: 353, distance: 181.4
click at [234, 321] on tr "School Family Media Fundraising Payable: Verify there are no negative amounts b…" at bounding box center [522, 366] width 697 height 42
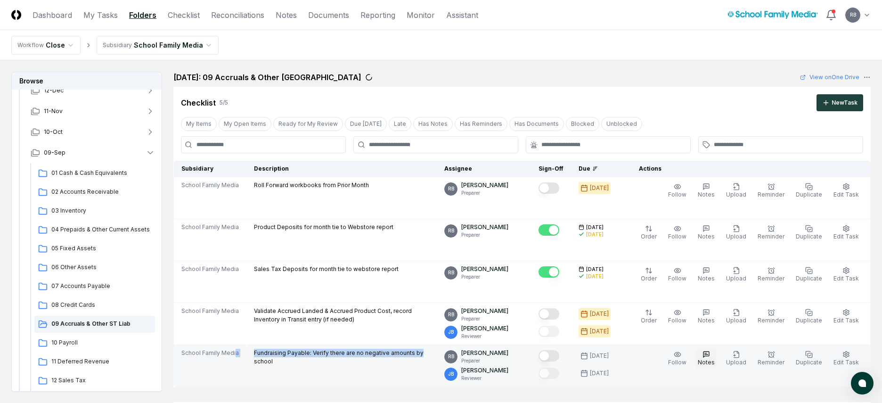
click at [711, 321] on button "Notes" at bounding box center [706, 359] width 21 height 20
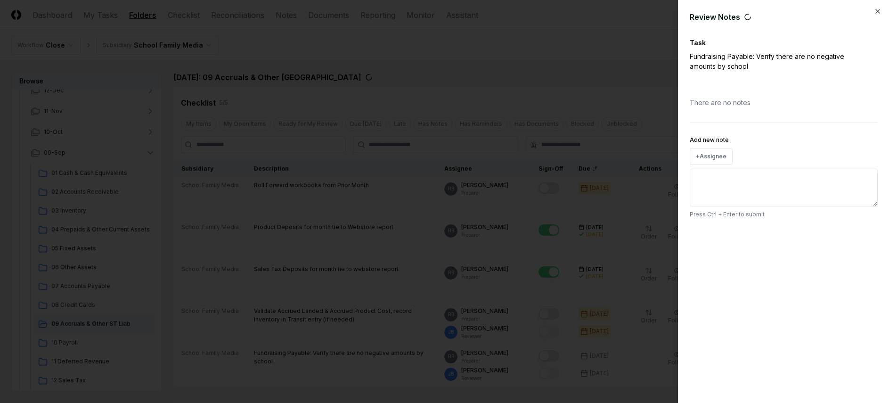
click at [711, 190] on textarea "Add new note" at bounding box center [784, 188] width 188 height 38
type textarea "**********"
click at [711, 235] on button "Submit" at bounding box center [860, 235] width 34 height 19
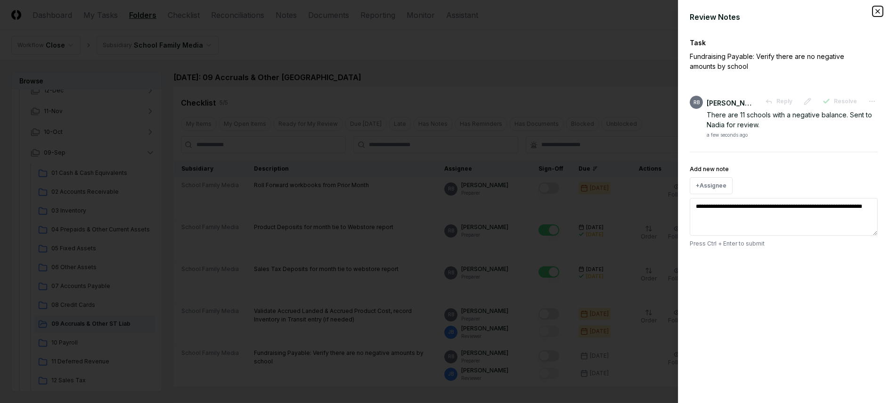
click at [711, 10] on icon "button" at bounding box center [878, 12] width 8 height 8
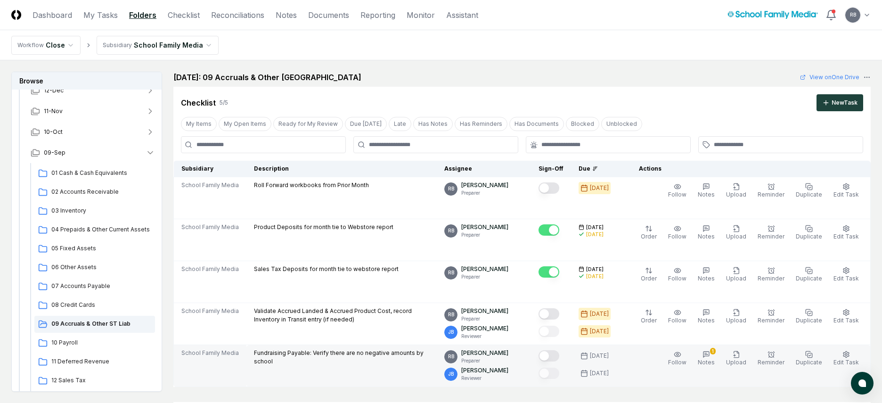
click at [557, 321] on button "Mark complete" at bounding box center [549, 355] width 21 height 11
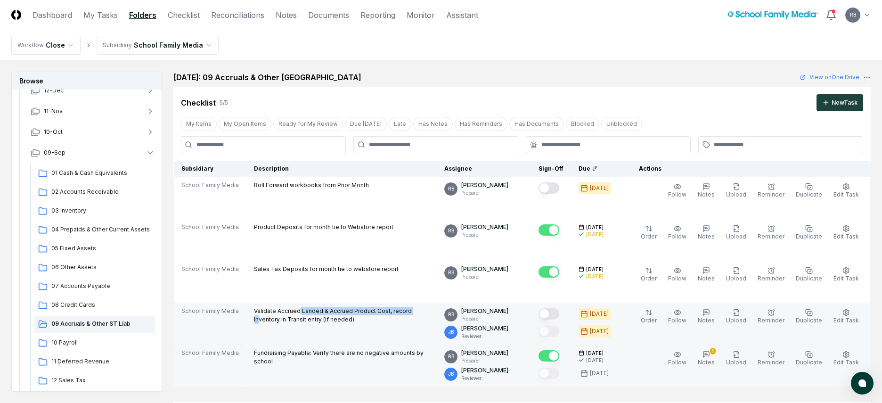
drag, startPoint x: 296, startPoint y: 312, endPoint x: 413, endPoint y: 312, distance: 116.4
click at [413, 312] on p "Validate Accrued Landed & Accrued Product Cost, record Inventory in Transit ent…" at bounding box center [341, 315] width 175 height 17
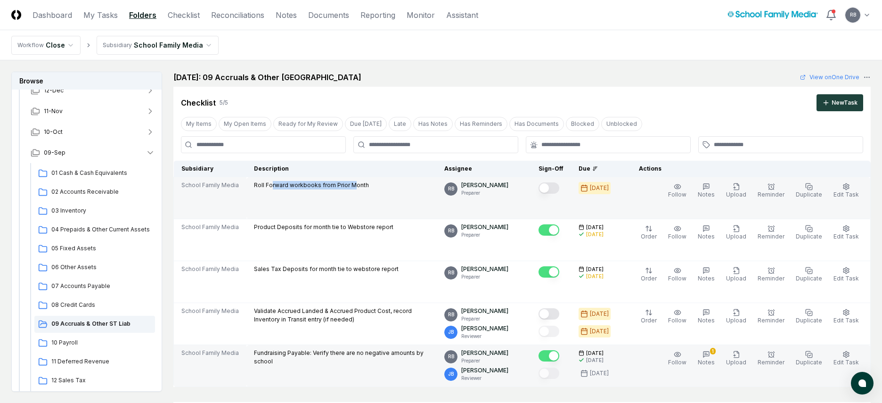
drag, startPoint x: 269, startPoint y: 183, endPoint x: 349, endPoint y: 185, distance: 80.1
click at [349, 185] on p "Roll Forward workbooks from Prior Month" at bounding box center [311, 185] width 115 height 8
click at [559, 186] on button "Mark complete" at bounding box center [549, 187] width 21 height 11
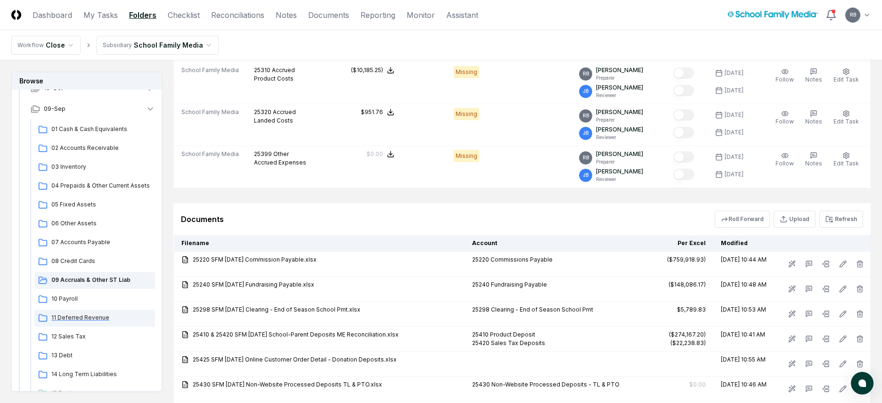
scroll to position [146, 0]
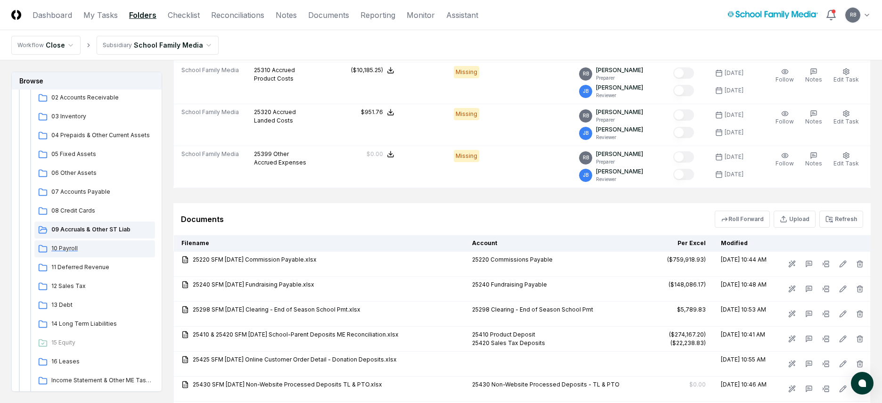
click at [62, 249] on span "10 Payroll" at bounding box center [101, 248] width 100 height 8
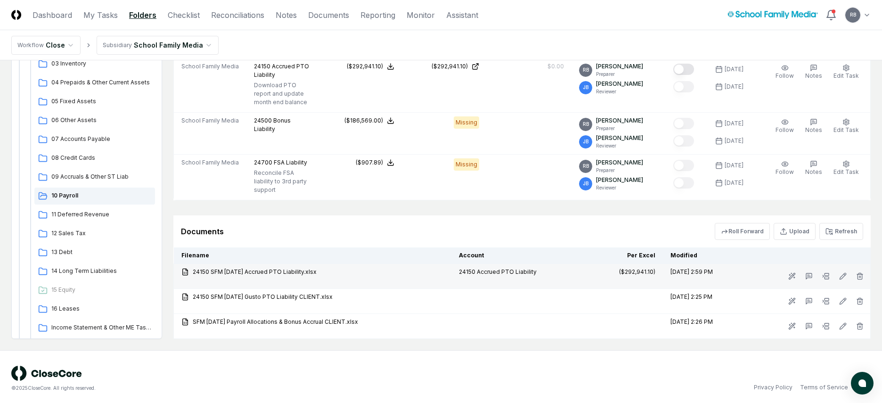
scroll to position [124, 0]
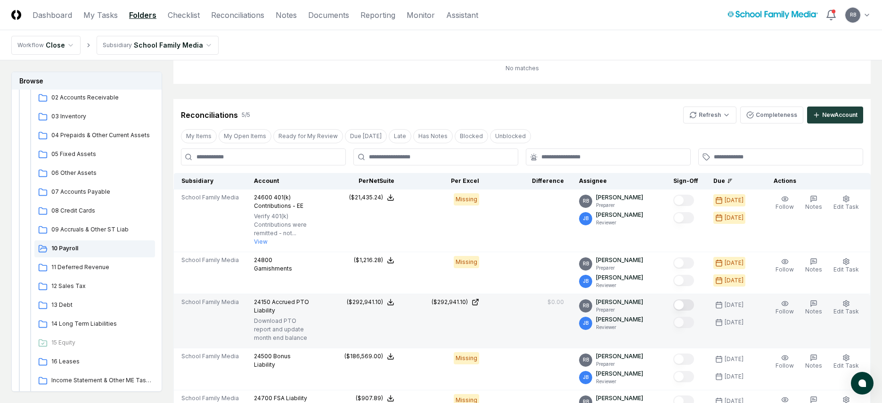
click at [682, 302] on button "Mark complete" at bounding box center [683, 304] width 21 height 11
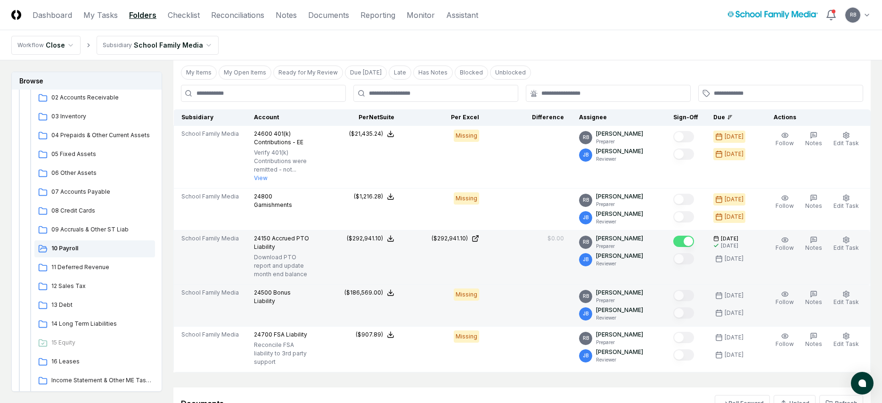
scroll to position [171, 0]
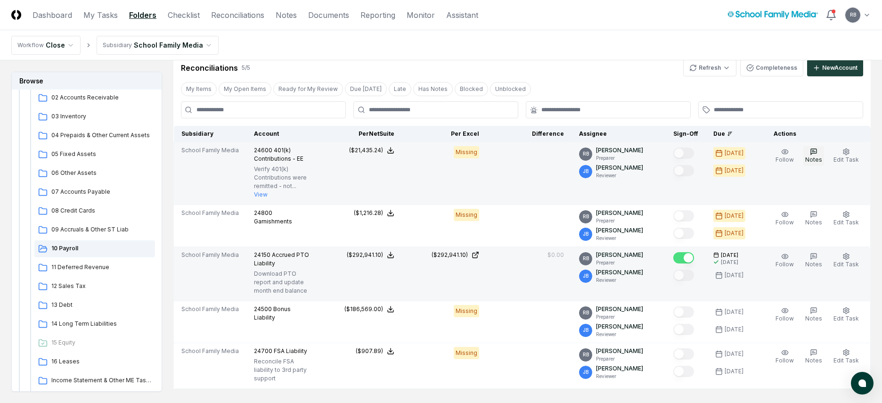
click at [711, 151] on icon "button" at bounding box center [814, 152] width 8 height 8
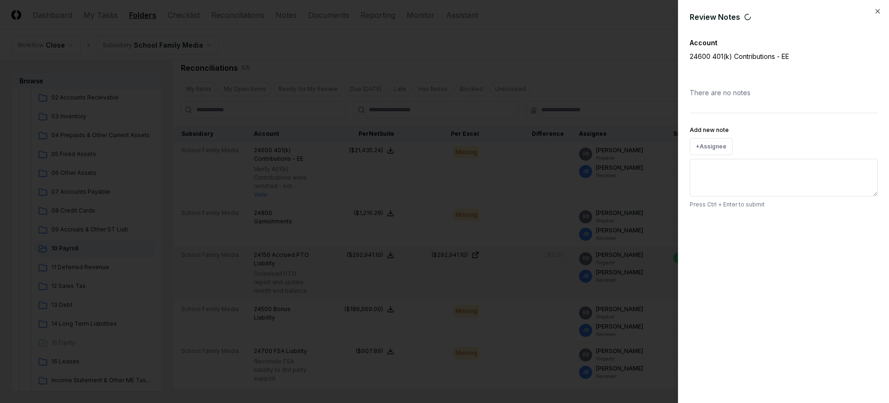
click at [711, 176] on textarea "Add new note" at bounding box center [784, 178] width 188 height 38
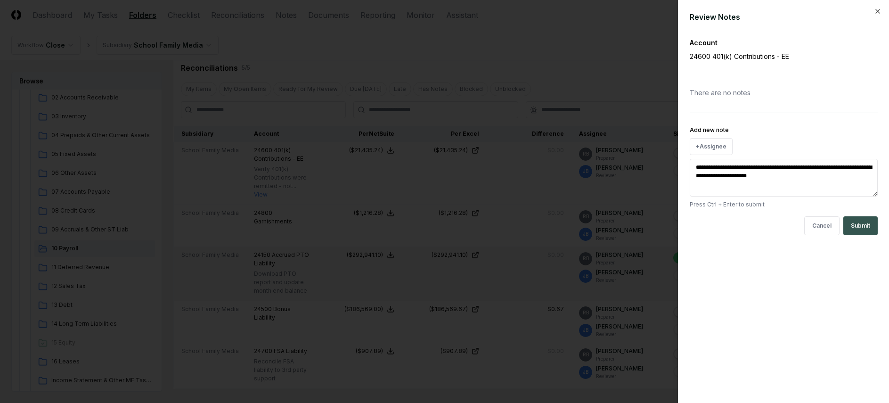
type textarea "**********"
click at [711, 221] on button "Submit" at bounding box center [860, 225] width 34 height 19
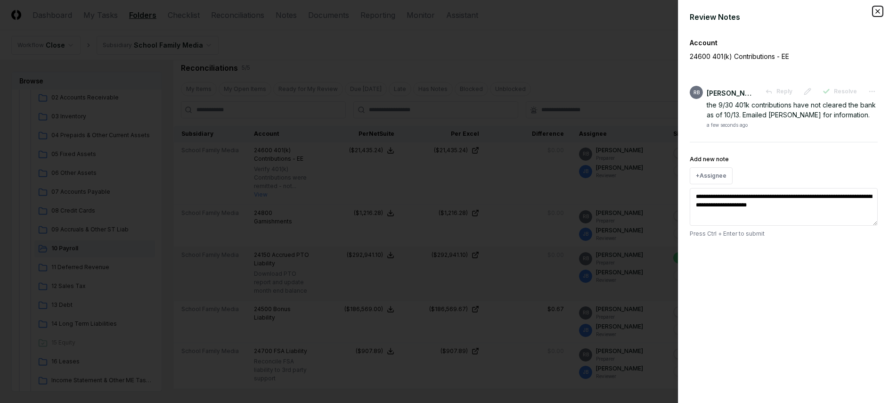
click at [711, 12] on icon "button" at bounding box center [878, 12] width 8 height 8
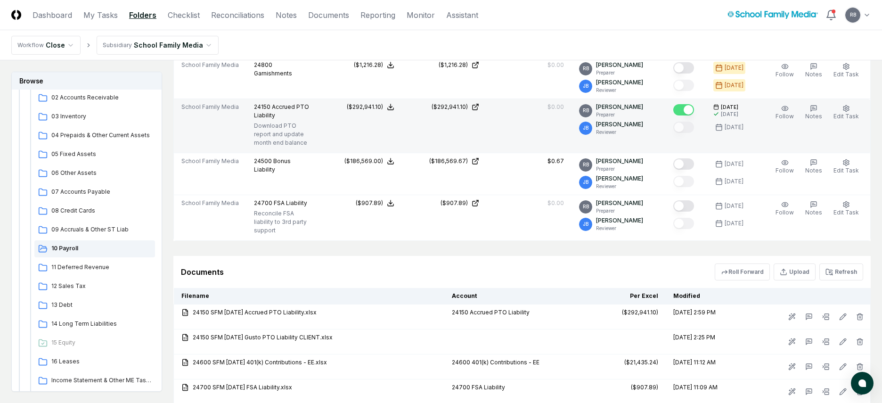
scroll to position [434, 0]
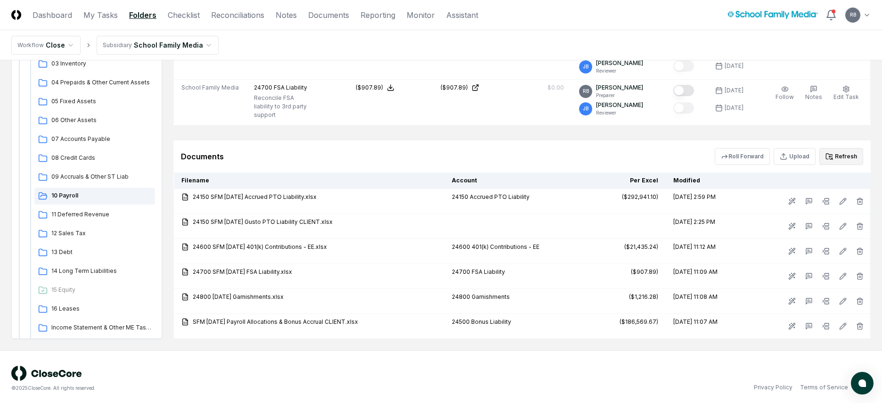
click at [711, 153] on button "Refresh" at bounding box center [841, 156] width 44 height 17
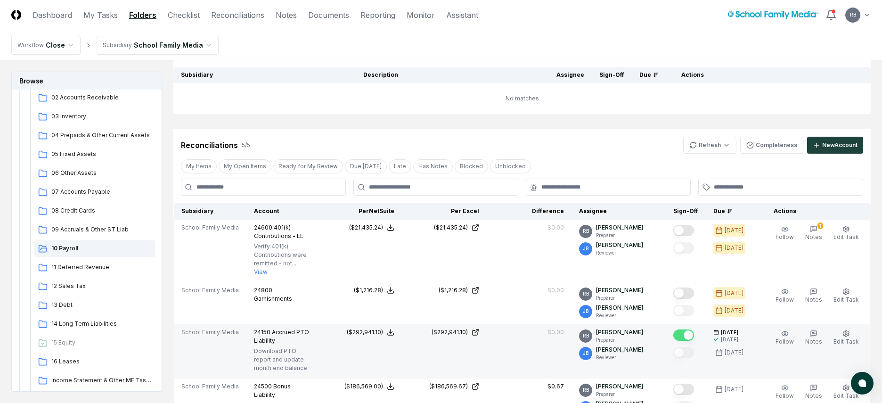
scroll to position [94, 0]
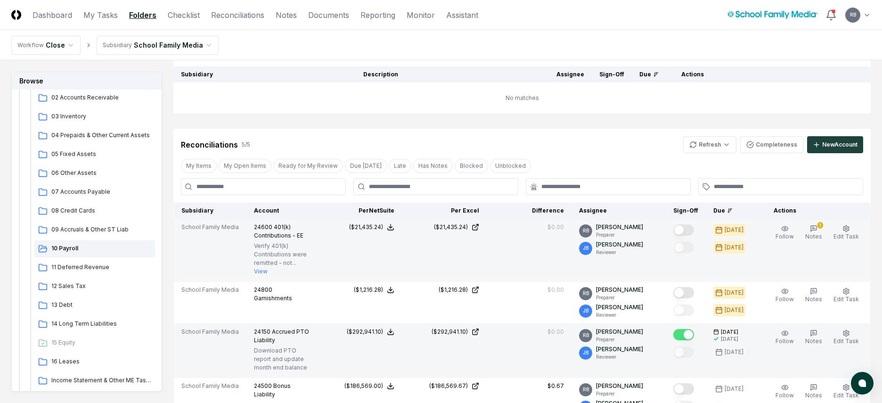
click at [686, 228] on button "Mark complete" at bounding box center [683, 229] width 21 height 11
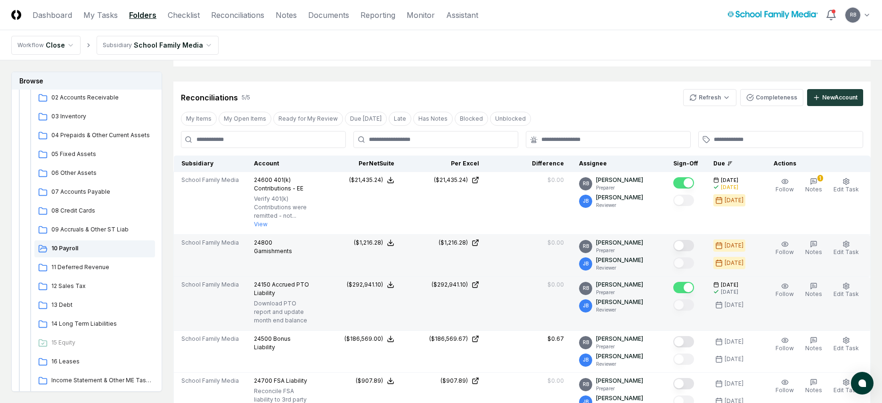
click at [683, 244] on button "Mark complete" at bounding box center [683, 245] width 21 height 11
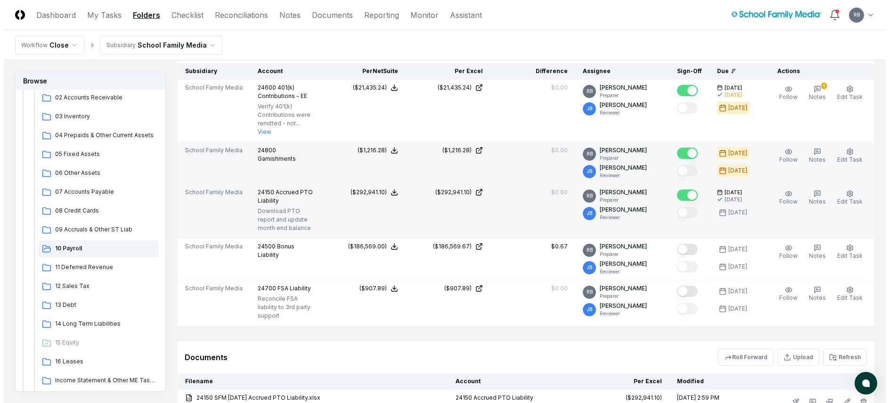
scroll to position [236, 0]
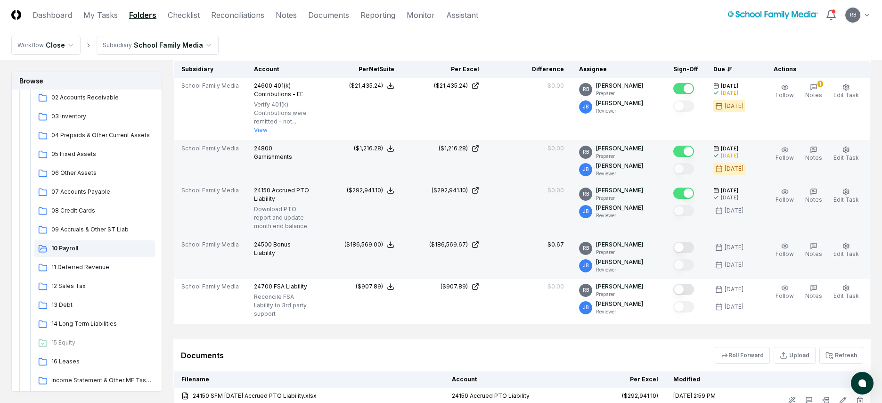
click at [684, 246] on button "Mark complete" at bounding box center [683, 247] width 21 height 11
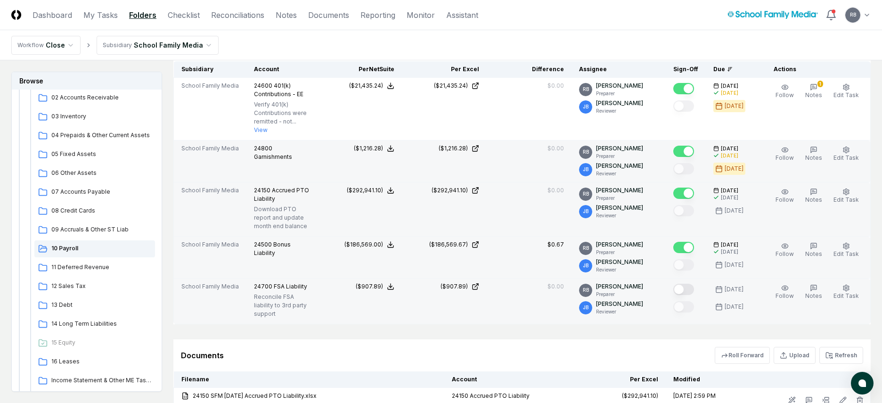
click at [694, 288] on button "Mark complete" at bounding box center [683, 289] width 21 height 11
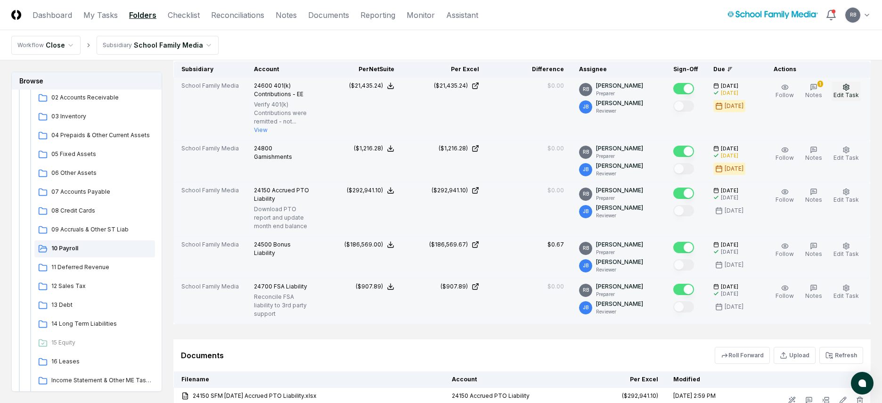
click at [711, 88] on circle "button" at bounding box center [846, 87] width 2 height 2
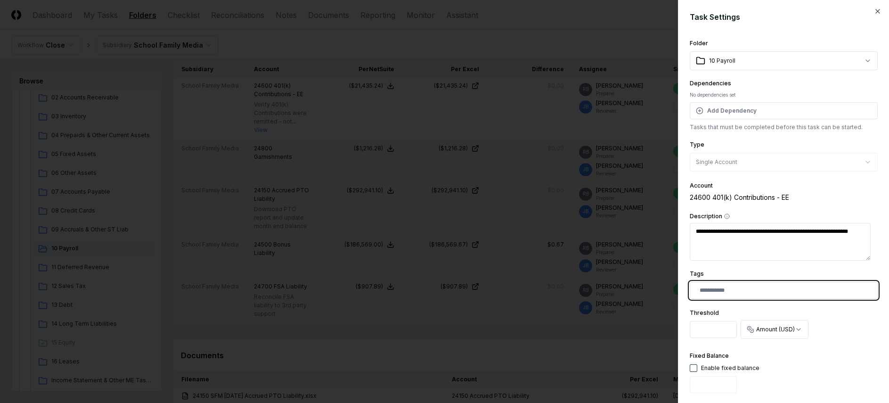
click at [707, 287] on input "text" at bounding box center [786, 290] width 172 height 8
click at [711, 311] on div "FRP EMAIL" at bounding box center [718, 311] width 26 height 7
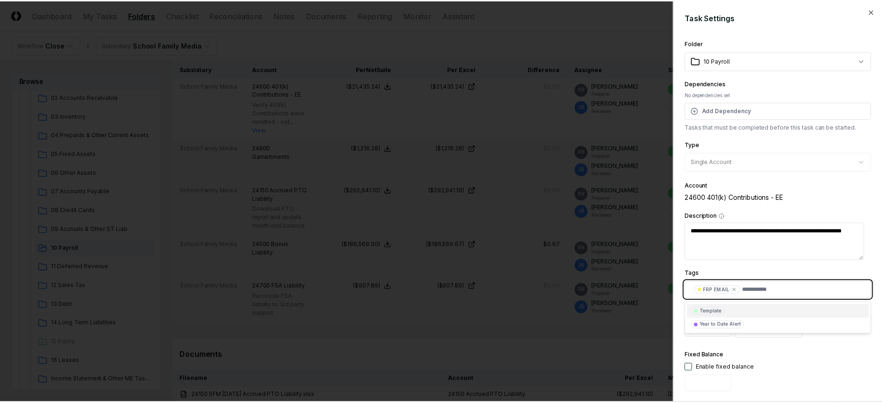
scroll to position [264, 0]
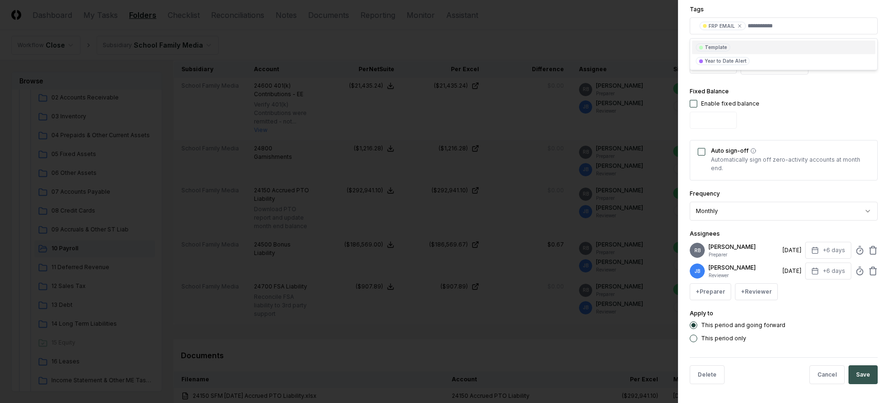
click at [711, 321] on button "Save" at bounding box center [863, 374] width 29 height 19
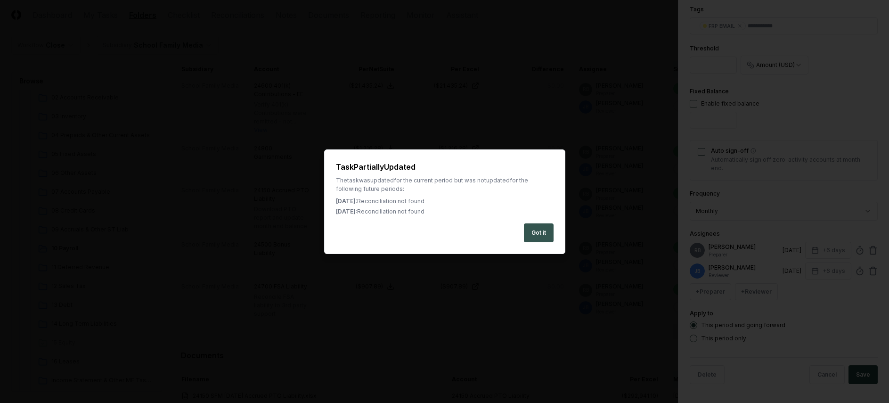
click at [543, 233] on button "Got it" at bounding box center [539, 232] width 30 height 19
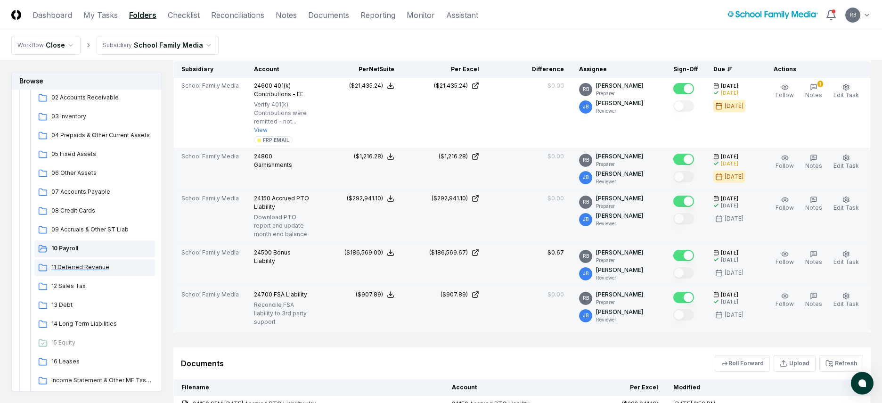
click at [90, 267] on span "11 Deferred Revenue" at bounding box center [101, 267] width 100 height 8
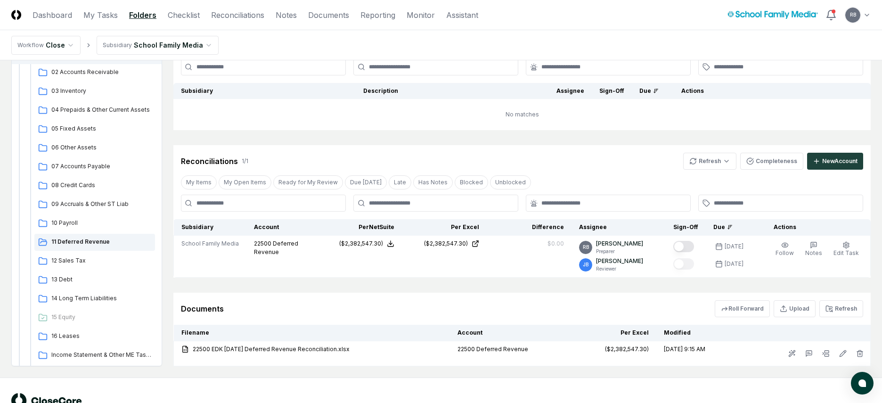
scroll to position [109, 0]
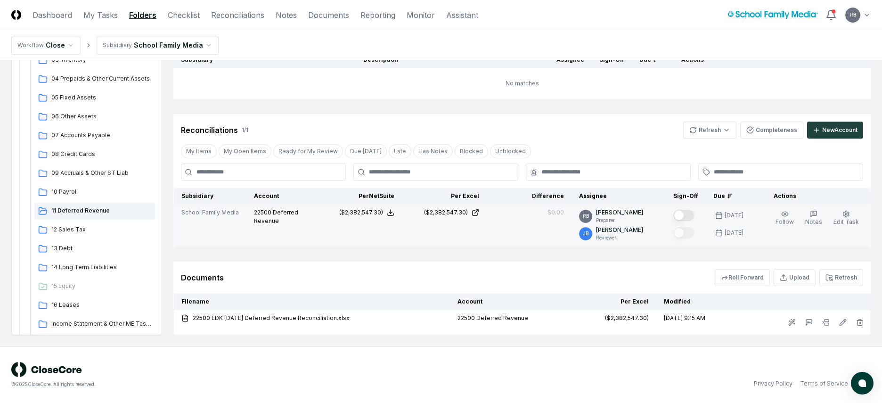
click at [690, 213] on button "Mark complete" at bounding box center [683, 215] width 21 height 11
click at [75, 226] on span "12 Sales Tax" at bounding box center [101, 229] width 100 height 8
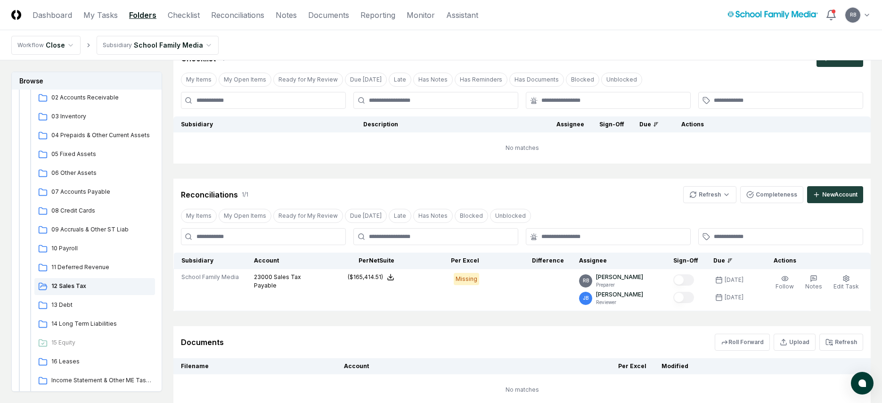
scroll to position [115, 0]
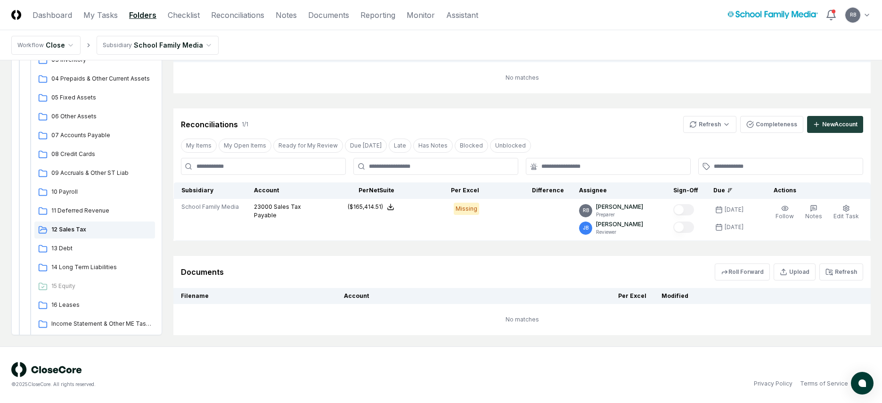
click at [711, 268] on div "Roll Forward Upload Refresh" at bounding box center [789, 271] width 148 height 17
click at [711, 274] on button "Refresh" at bounding box center [841, 271] width 44 height 17
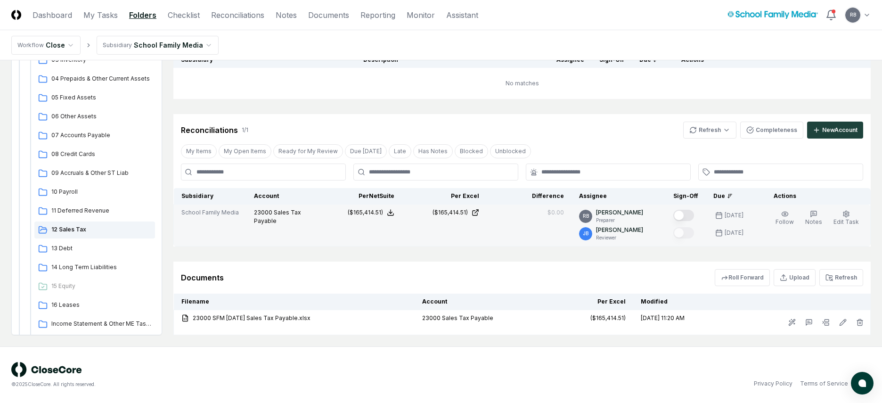
click at [691, 217] on button "Mark complete" at bounding box center [683, 215] width 21 height 11
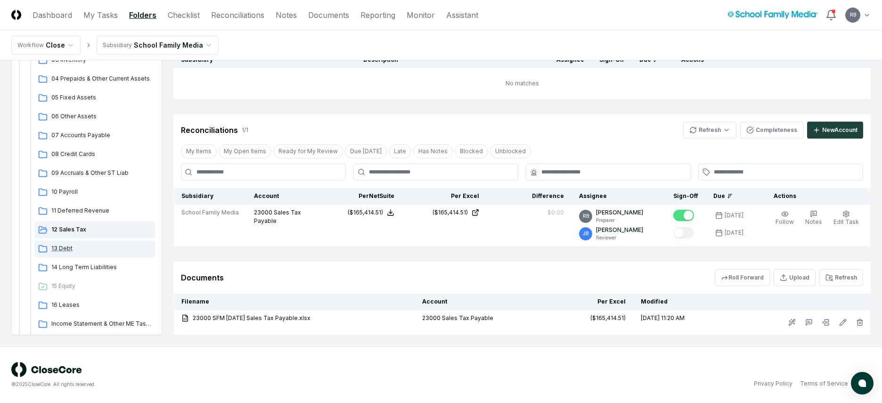
click at [59, 252] on span "13 Debt" at bounding box center [101, 248] width 100 height 8
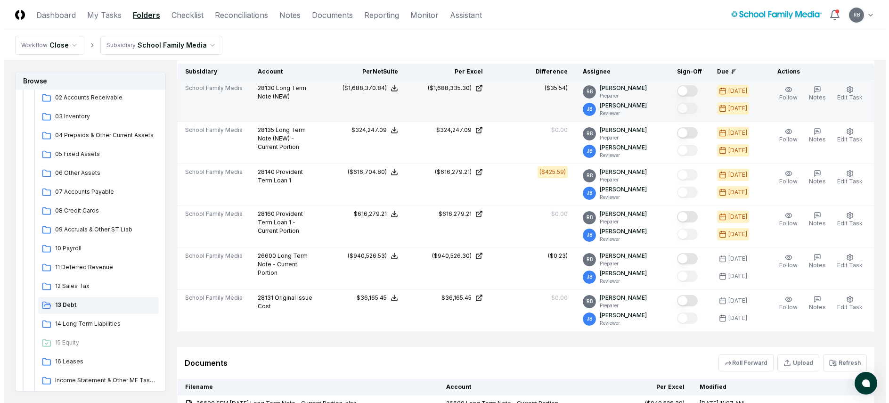
scroll to position [285, 0]
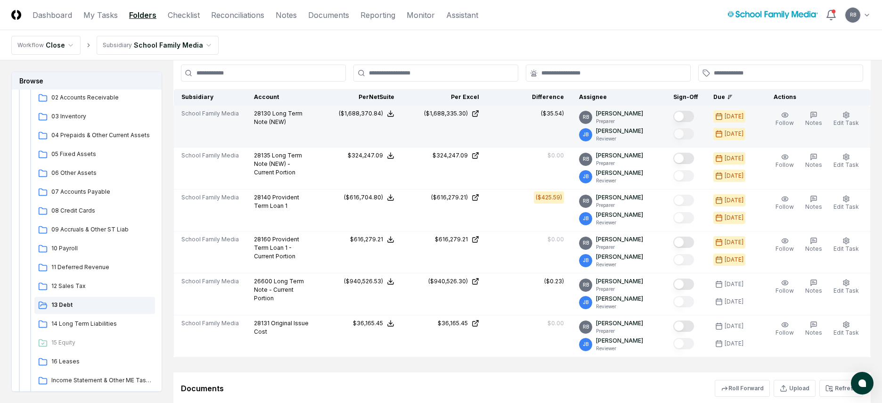
click at [685, 119] on button "Mark complete" at bounding box center [683, 116] width 21 height 11
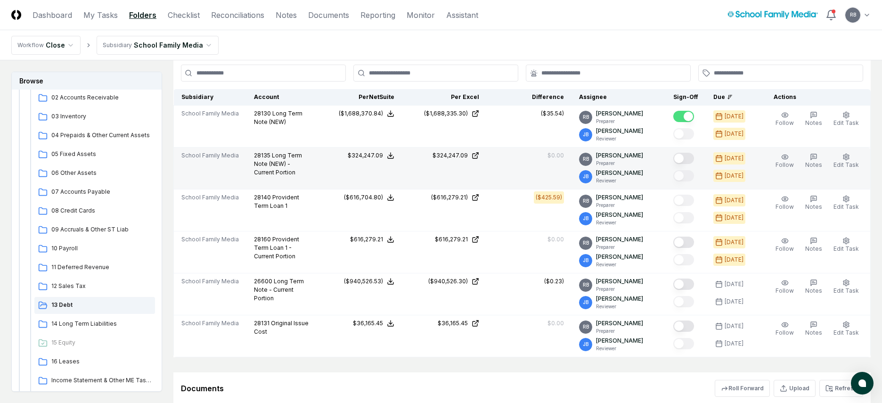
click at [693, 158] on button "Mark complete" at bounding box center [683, 158] width 21 height 11
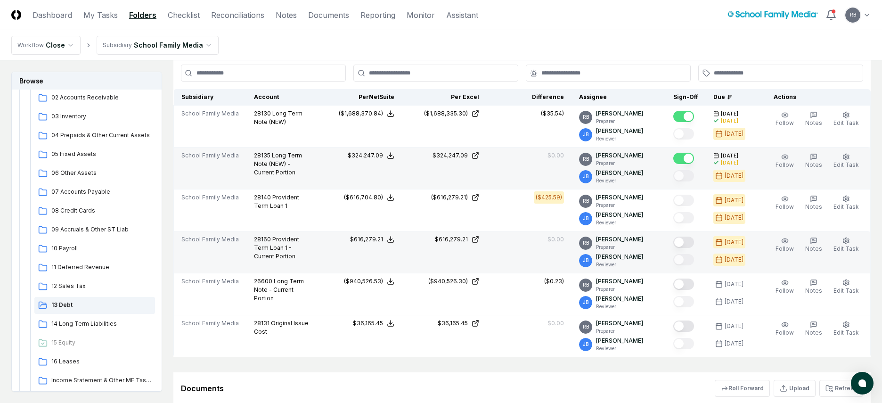
click at [687, 242] on button "Mark complete" at bounding box center [683, 242] width 21 height 11
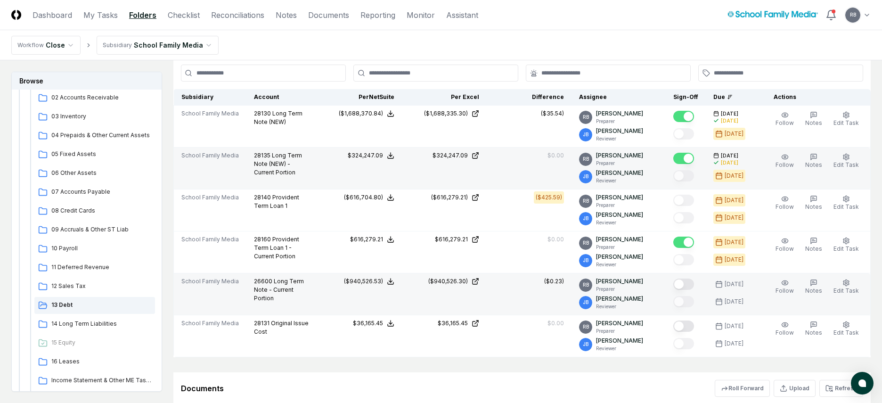
click at [691, 284] on button "Mark complete" at bounding box center [683, 283] width 21 height 11
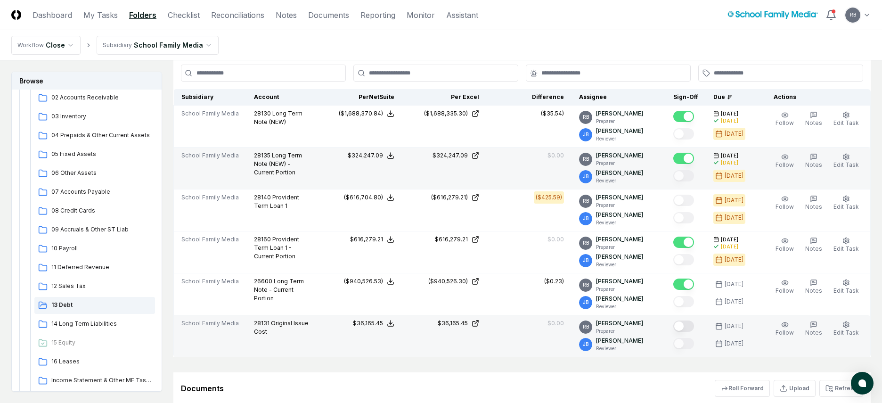
click at [691, 321] on button "Mark complete" at bounding box center [683, 325] width 21 height 11
click at [711, 43] on nav "Workflow Close Subsidiary School Family Media" at bounding box center [441, 45] width 882 height 30
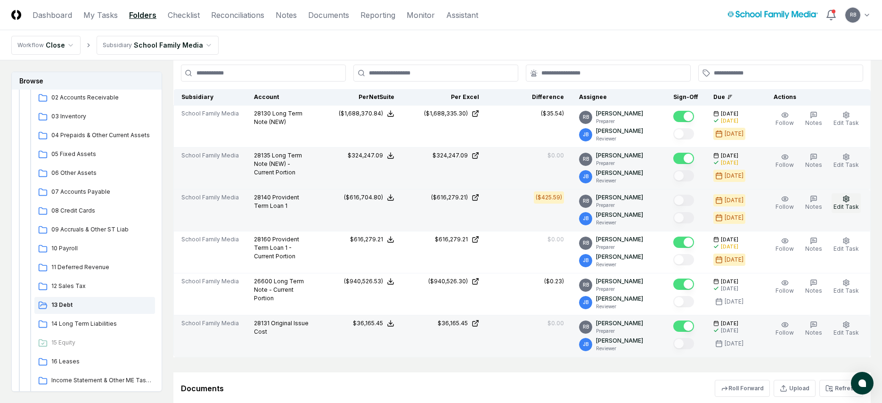
click at [711, 198] on button "Edit Task" at bounding box center [846, 203] width 29 height 20
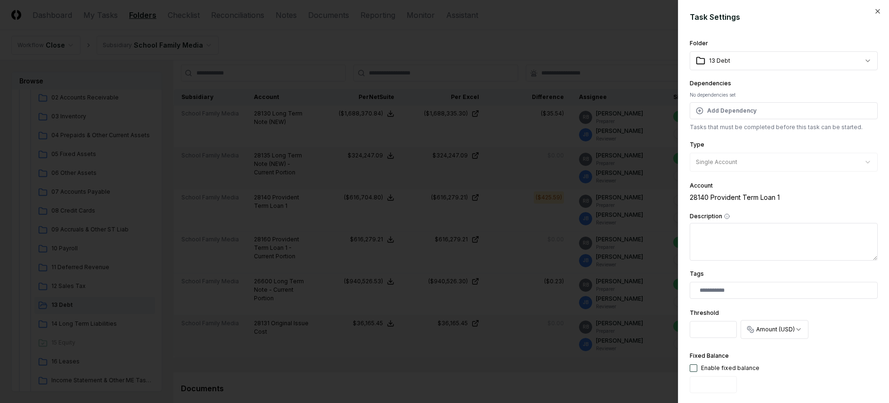
drag, startPoint x: 712, startPoint y: 331, endPoint x: 671, endPoint y: 331, distance: 40.5
click at [671, 321] on body "CloseCore Dashboard My Tasks Folders Checklist Reconciliations Notes Documents …" at bounding box center [441, 176] width 882 height 923
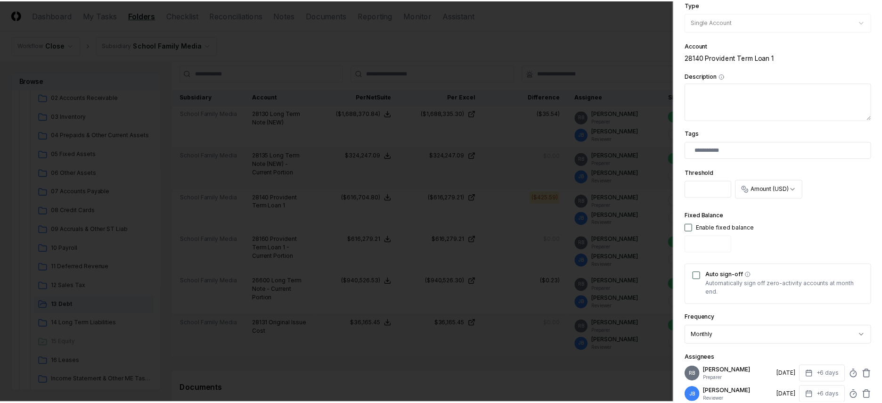
scroll to position [264, 0]
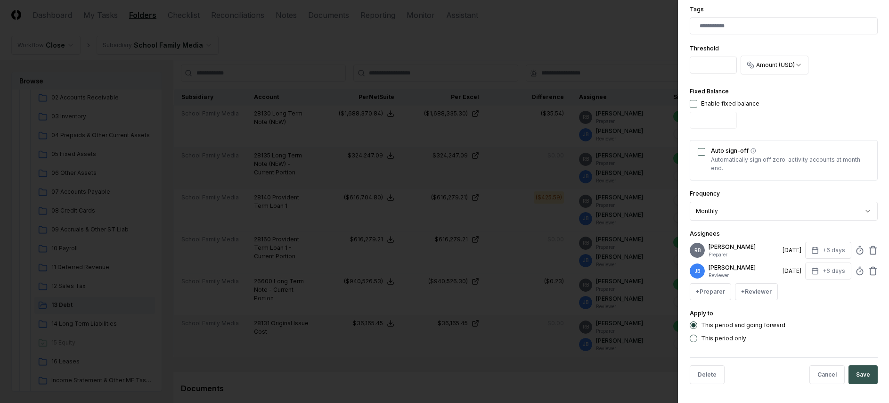
type input "***"
click at [711, 321] on button "Save" at bounding box center [863, 374] width 29 height 19
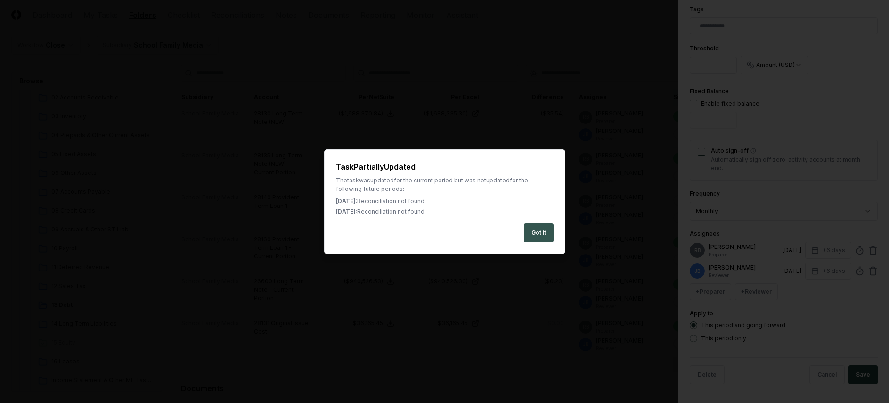
click at [533, 228] on button "Got it" at bounding box center [539, 232] width 30 height 19
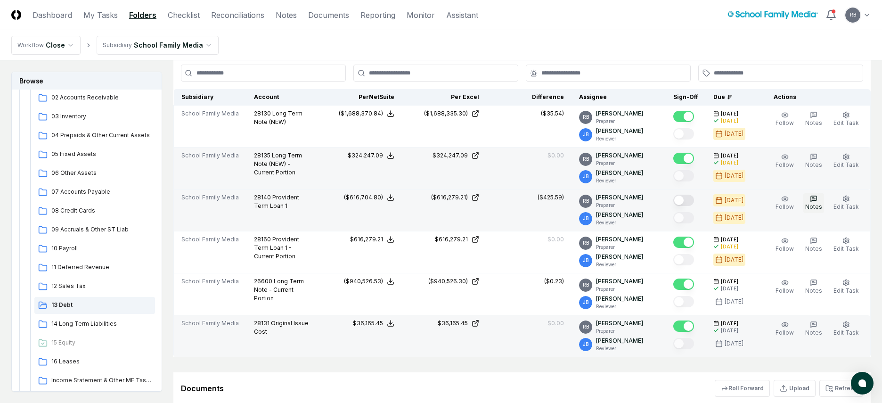
click at [711, 200] on icon "button" at bounding box center [814, 199] width 8 height 8
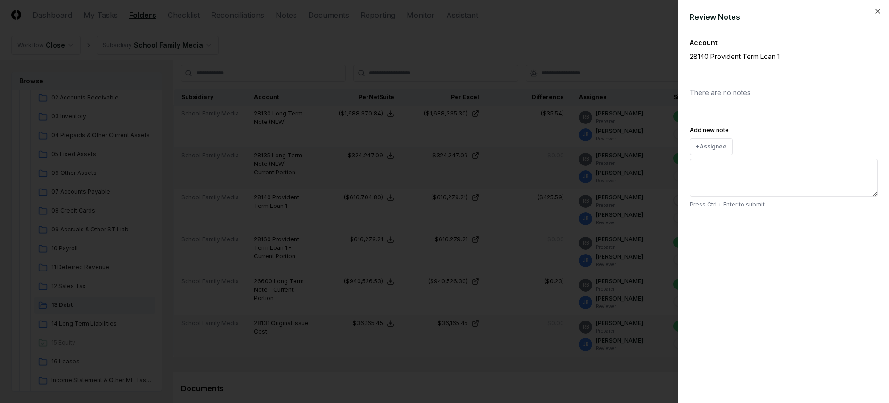
click at [711, 176] on textarea "Add new note" at bounding box center [784, 178] width 188 height 38
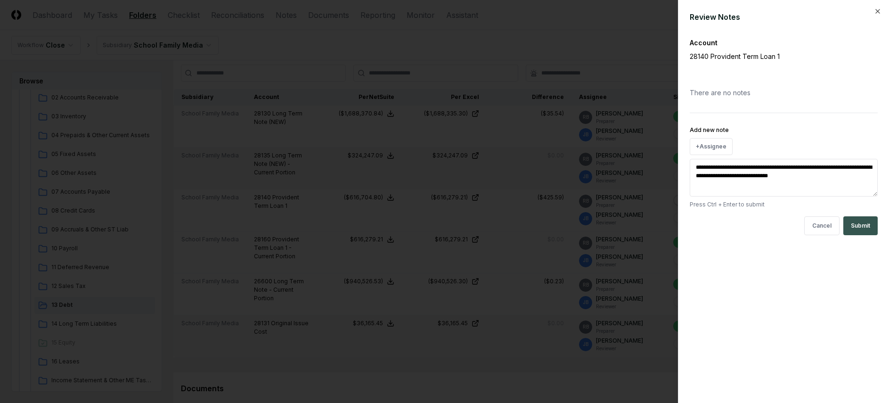
type textarea "**********"
click at [711, 227] on button "Submit" at bounding box center [860, 225] width 34 height 19
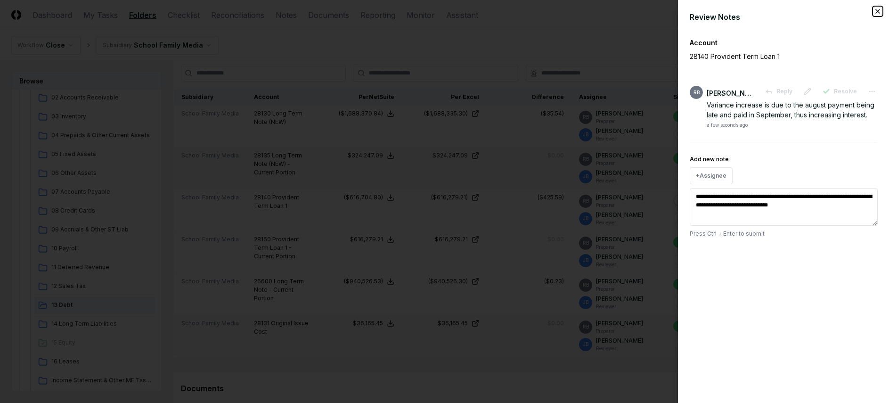
click at [711, 15] on icon "button" at bounding box center [878, 12] width 8 height 8
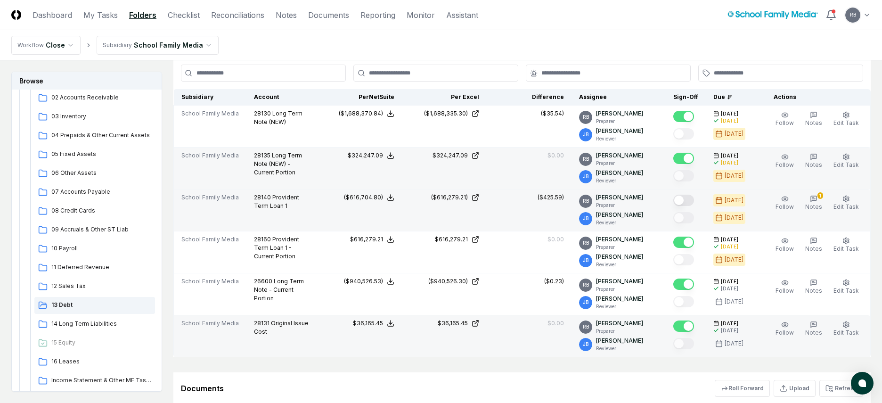
click at [691, 198] on button "Mark complete" at bounding box center [683, 200] width 21 height 11
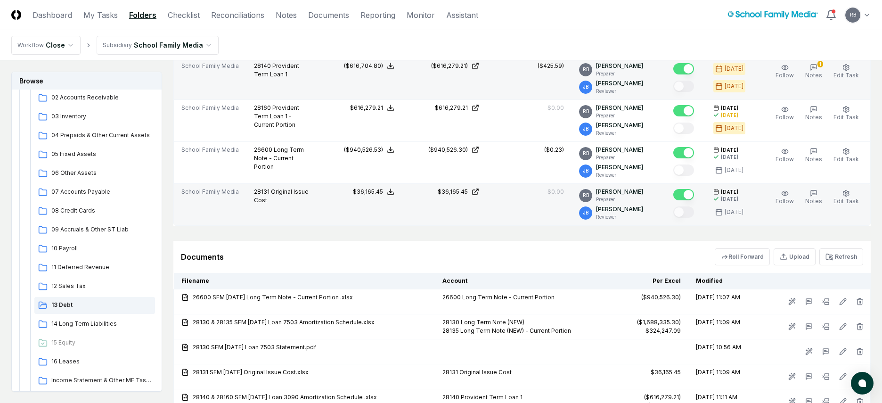
scroll to position [426, 0]
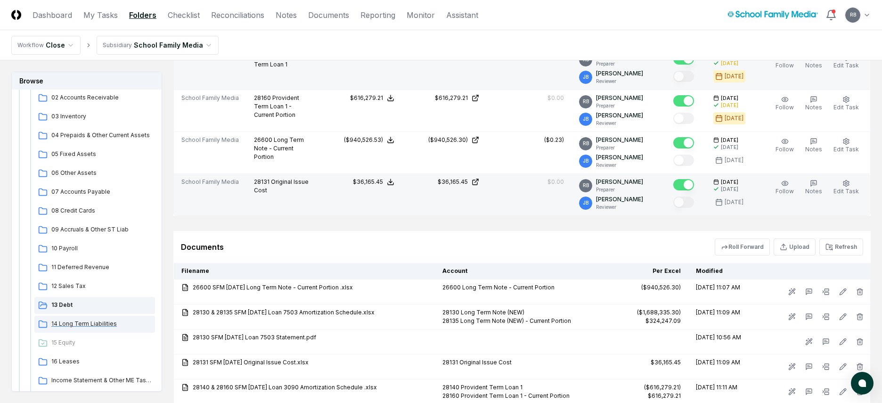
click at [79, 320] on span "14 Long Term Liabilities" at bounding box center [101, 323] width 100 height 8
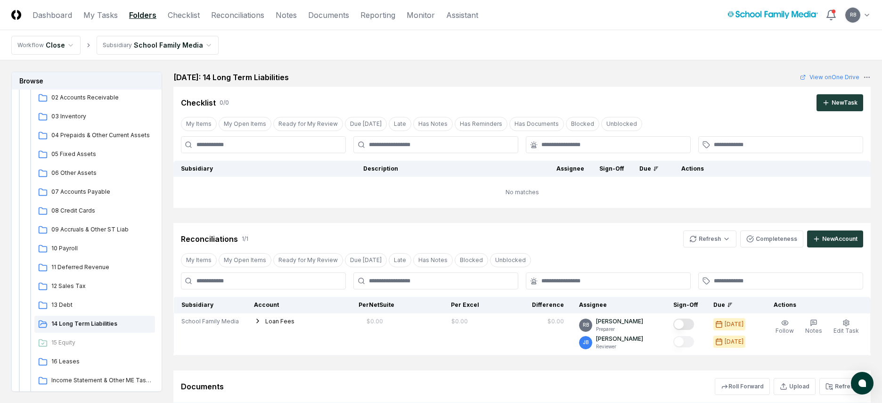
scroll to position [115, 0]
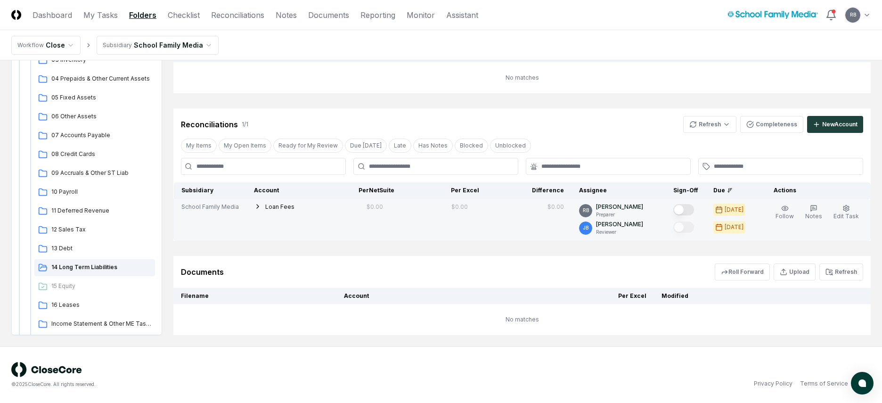
click at [254, 206] on icon "button" at bounding box center [258, 207] width 8 height 8
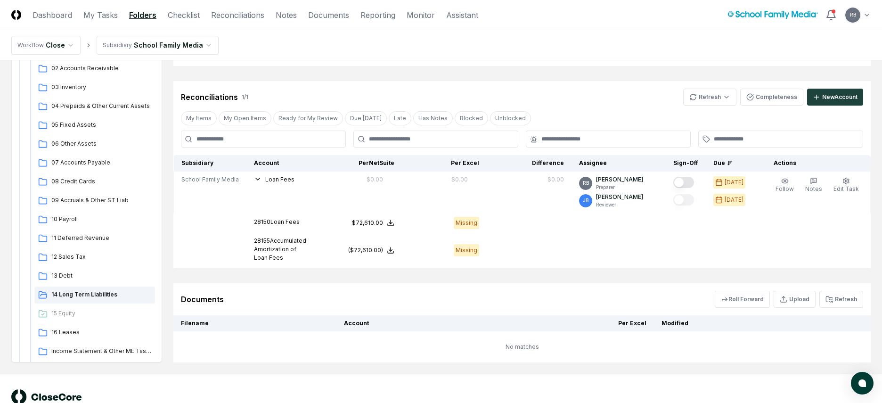
scroll to position [169, 0]
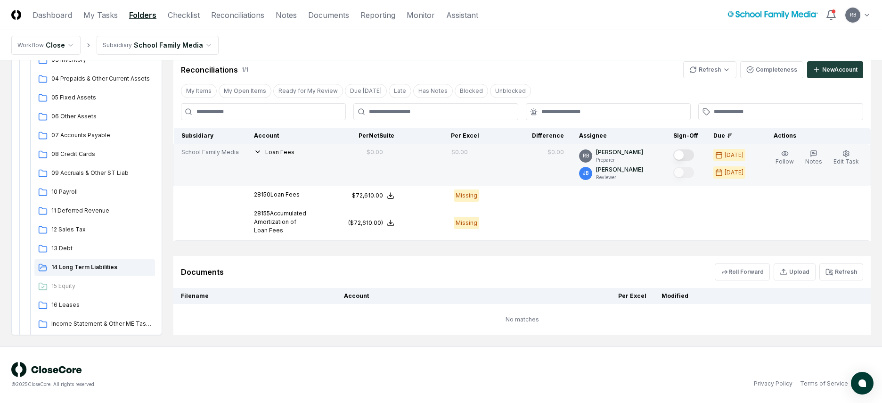
click at [691, 154] on button "Mark complete" at bounding box center [683, 154] width 21 height 11
click at [64, 303] on span "16 Leases" at bounding box center [101, 305] width 100 height 8
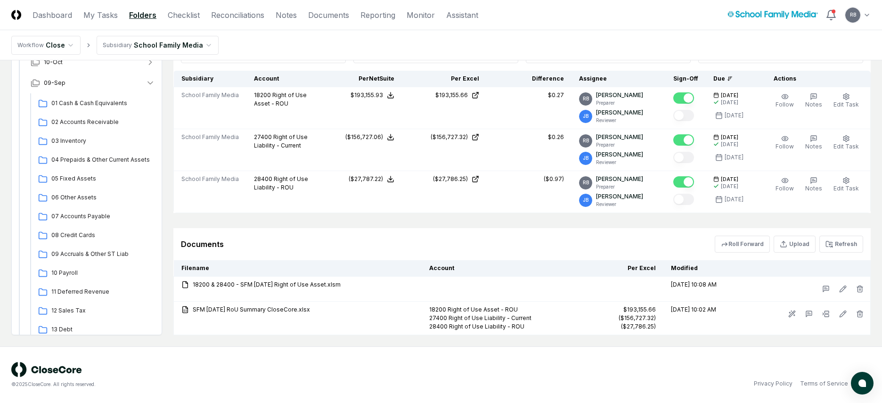
scroll to position [0, 0]
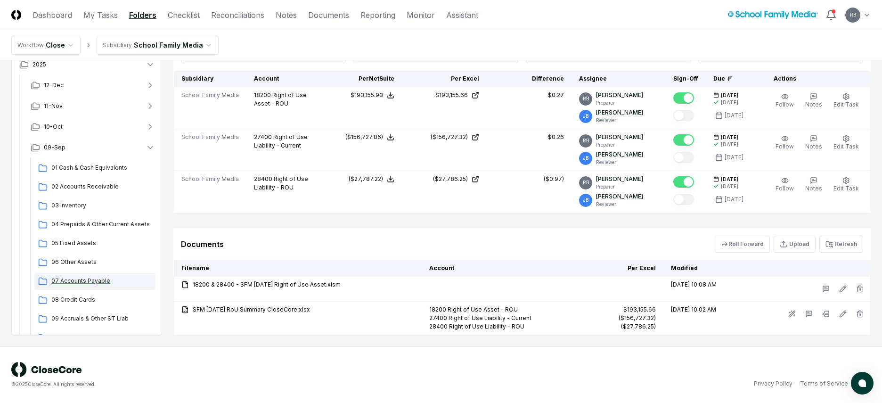
click at [69, 279] on span "07 Accounts Payable" at bounding box center [101, 281] width 100 height 8
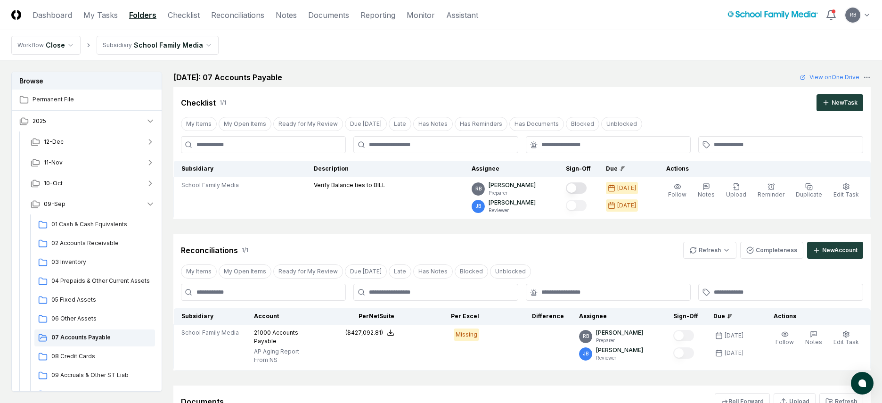
scroll to position [94, 0]
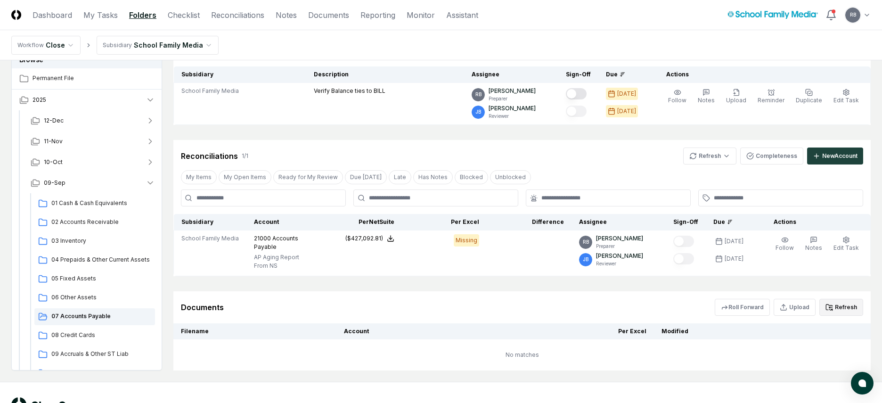
click at [711, 306] on button "Refresh" at bounding box center [841, 307] width 44 height 17
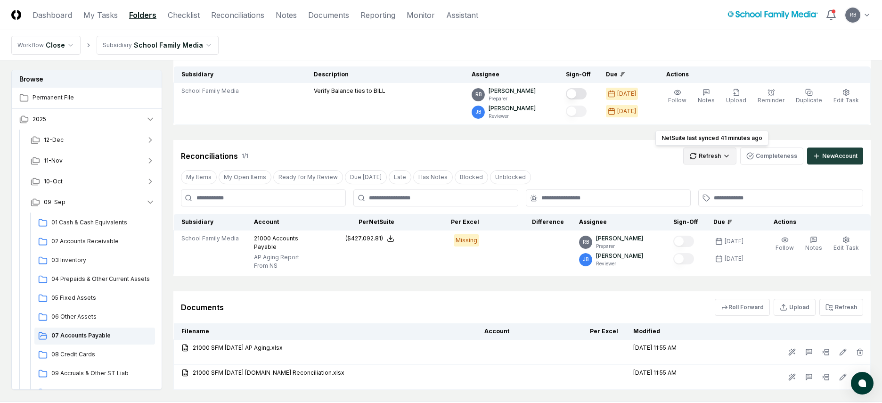
click at [711, 155] on html "CloseCore Dashboard My Tasks Folders Checklist Reconciliations Notes Documents …" at bounding box center [441, 182] width 882 height 552
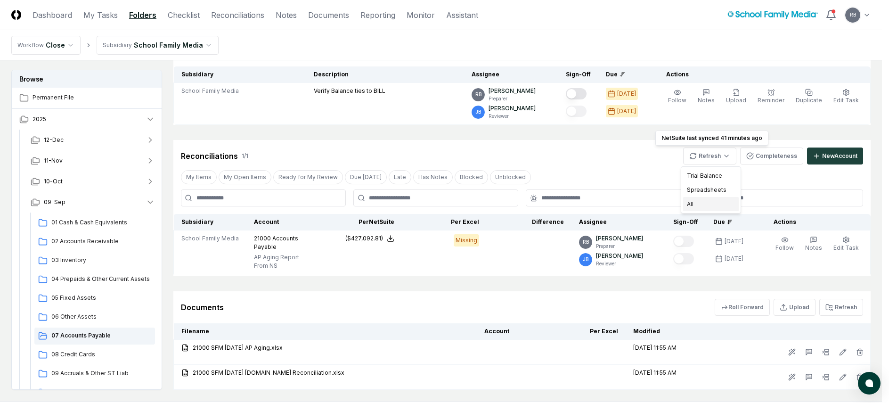
click at [690, 208] on div "All" at bounding box center [711, 204] width 56 height 14
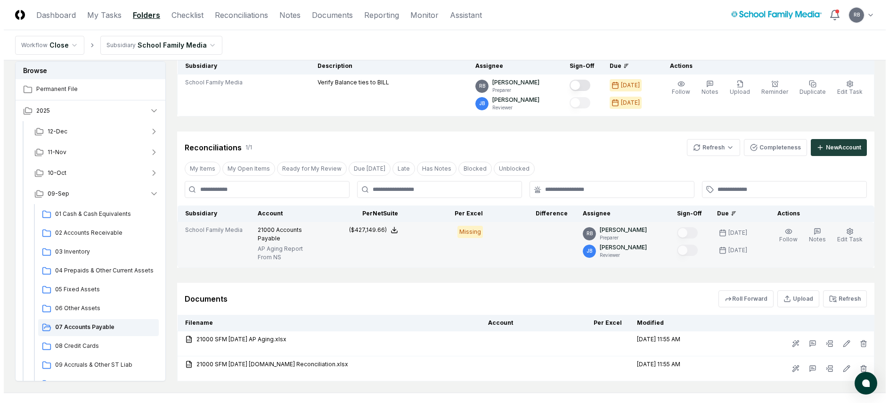
scroll to position [149, 0]
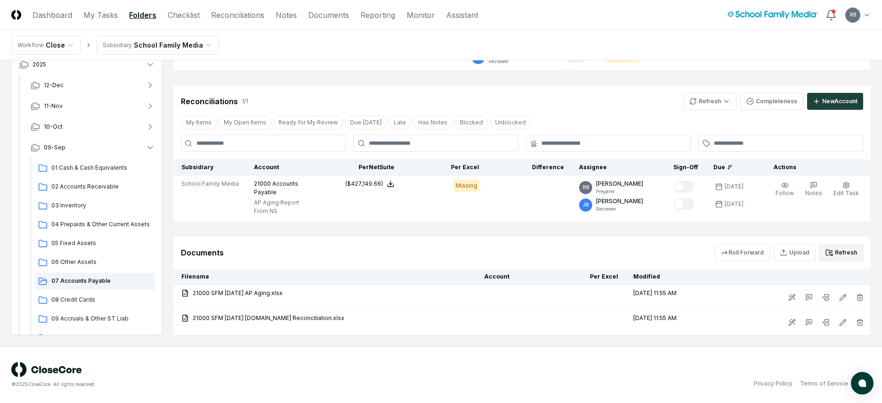
click at [711, 252] on button "Refresh" at bounding box center [841, 252] width 44 height 17
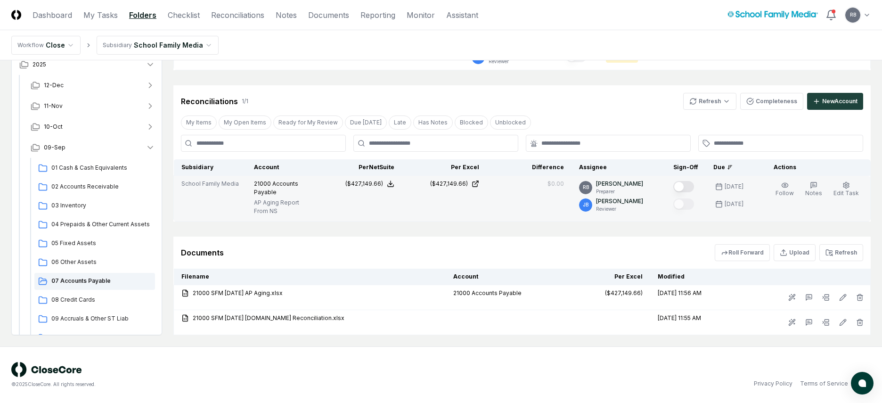
click at [694, 186] on button "Mark complete" at bounding box center [683, 186] width 21 height 11
click at [711, 187] on icon "button" at bounding box center [814, 185] width 6 height 6
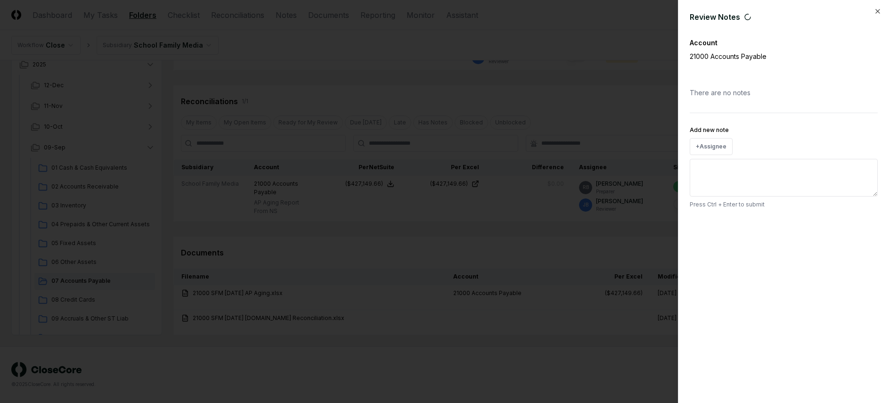
click at [711, 179] on textarea "Add new note" at bounding box center [784, 178] width 188 height 38
click at [711, 172] on textarea "Add new note" at bounding box center [784, 178] width 188 height 38
type textarea "*"
click at [711, 172] on textarea "**********" at bounding box center [784, 178] width 188 height 38
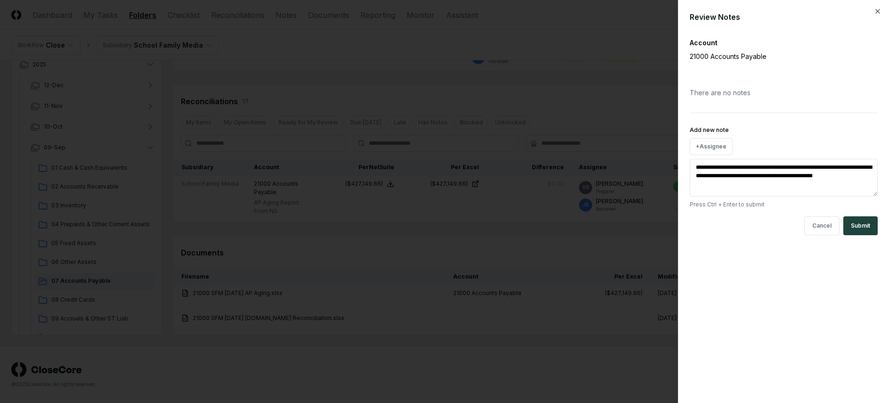
click at [711, 165] on textarea "**********" at bounding box center [784, 178] width 188 height 38
paste textarea "********"
type textarea "**********"
click at [711, 224] on button "Submit" at bounding box center [860, 225] width 34 height 19
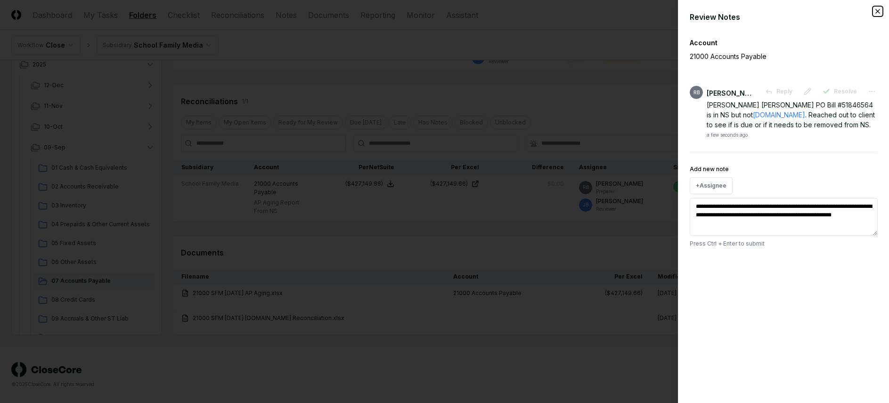
click at [711, 10] on icon "button" at bounding box center [878, 12] width 8 height 8
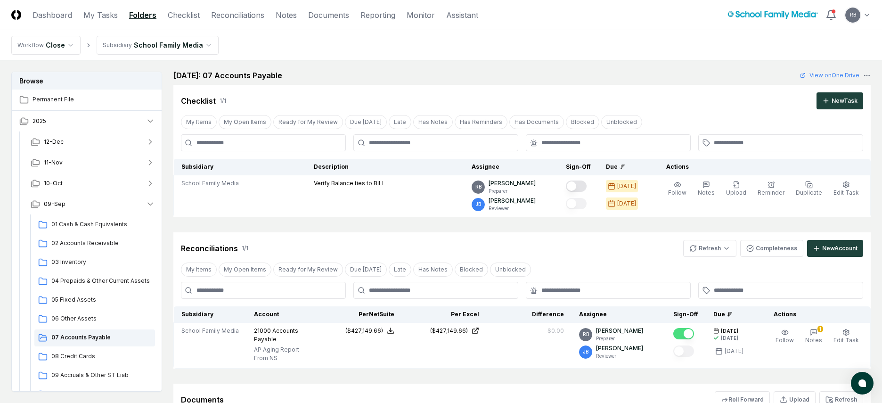
scroll to position [0, 0]
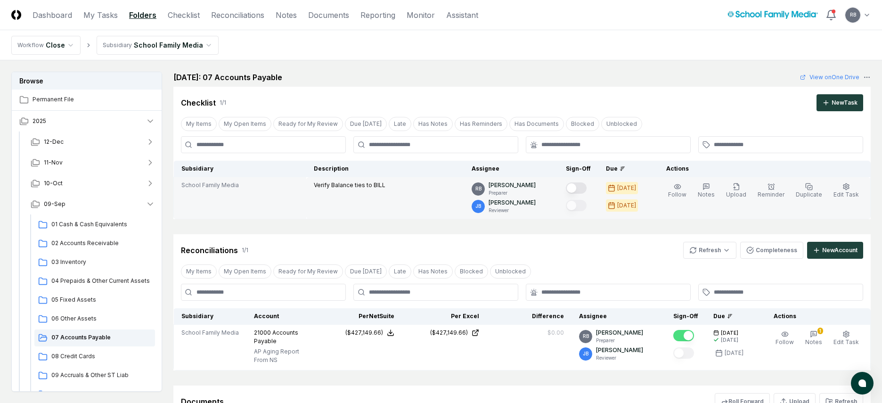
click at [586, 186] on button "Mark complete" at bounding box center [576, 187] width 21 height 11
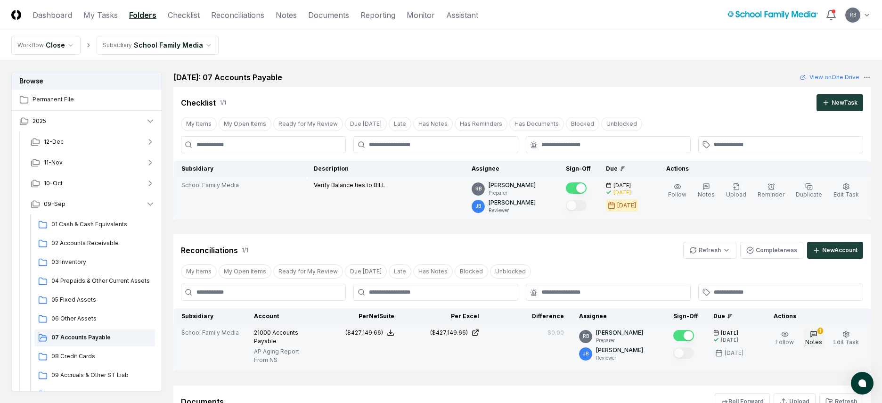
click at [711, 321] on div "1" at bounding box center [821, 330] width 6 height 7
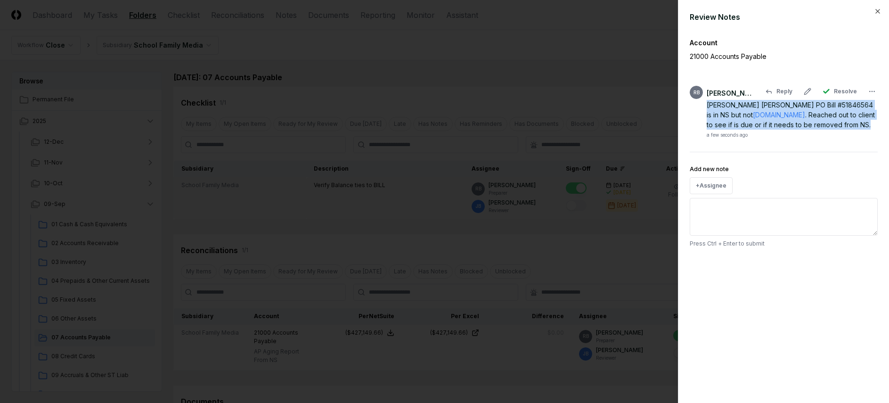
drag, startPoint x: 788, startPoint y: 126, endPoint x: 708, endPoint y: 106, distance: 82.6
click at [708, 106] on div "[PERSON_NAME] [PERSON_NAME] PO Bill #51846564 is in NS but not [DOMAIN_NAME] . …" at bounding box center [792, 115] width 171 height 30
copy div "[PERSON_NAME] [PERSON_NAME] PO Bill #51846564 is in NS but not [DOMAIN_NAME] . …"
click at [711, 8] on icon "button" at bounding box center [878, 12] width 8 height 8
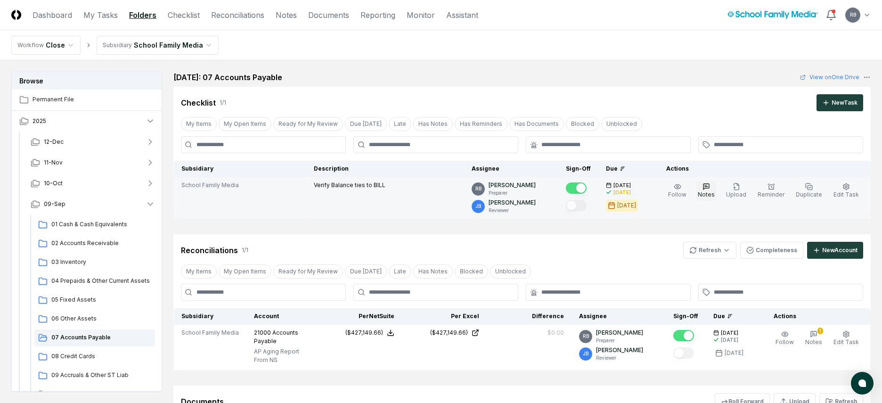
click at [709, 185] on icon "button" at bounding box center [707, 187] width 6 height 6
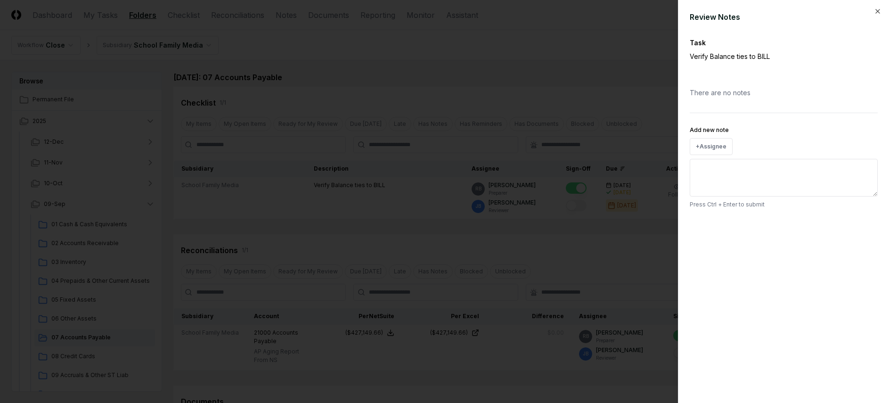
click at [711, 175] on textarea "Add new note" at bounding box center [784, 178] width 188 height 38
paste textarea "**********"
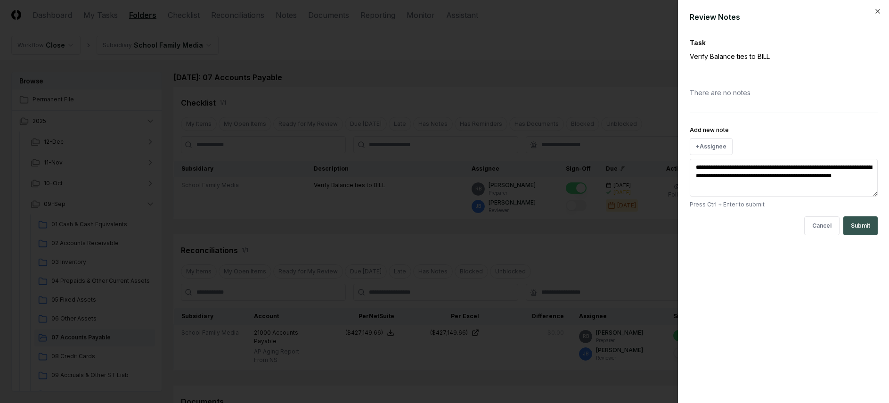
type textarea "**********"
click at [711, 222] on button "Submit" at bounding box center [860, 225] width 34 height 19
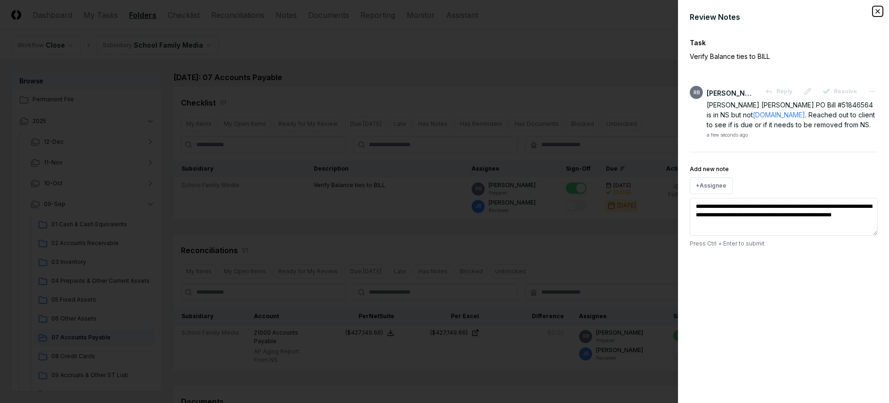
click at [711, 11] on icon "button" at bounding box center [878, 12] width 8 height 8
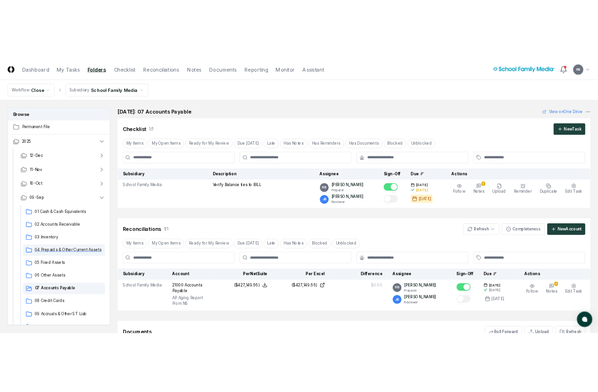
scroll to position [94, 0]
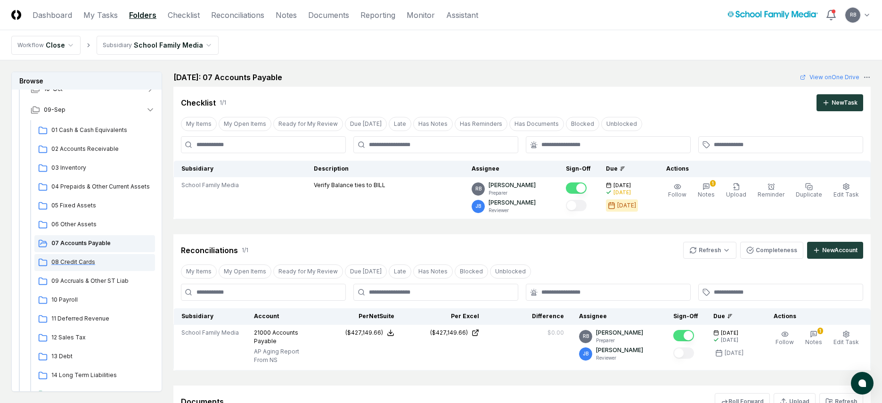
click at [73, 263] on span "08 Credit Cards" at bounding box center [101, 262] width 100 height 8
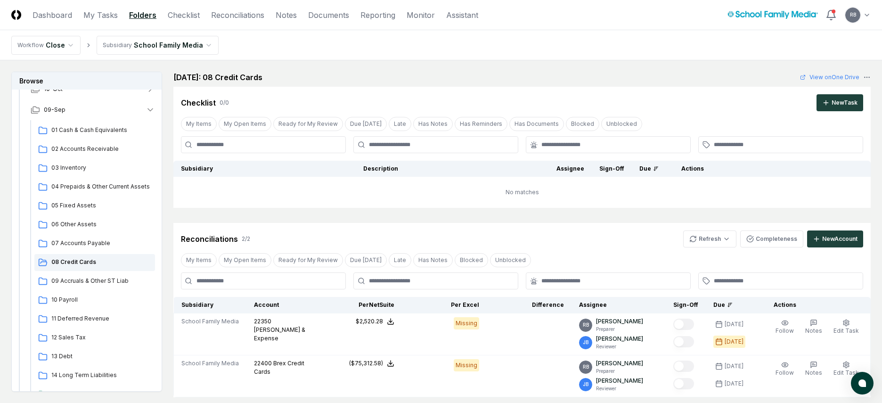
click at [632, 321] on div "Cancel Reassign [DATE]: 08 Credit Cards View on One Drive Checklist 0 / 0 New T…" at bounding box center [521, 282] width 697 height 420
click at [60, 169] on span "03 Inventory" at bounding box center [101, 168] width 100 height 8
